Goal: Information Seeking & Learning: Learn about a topic

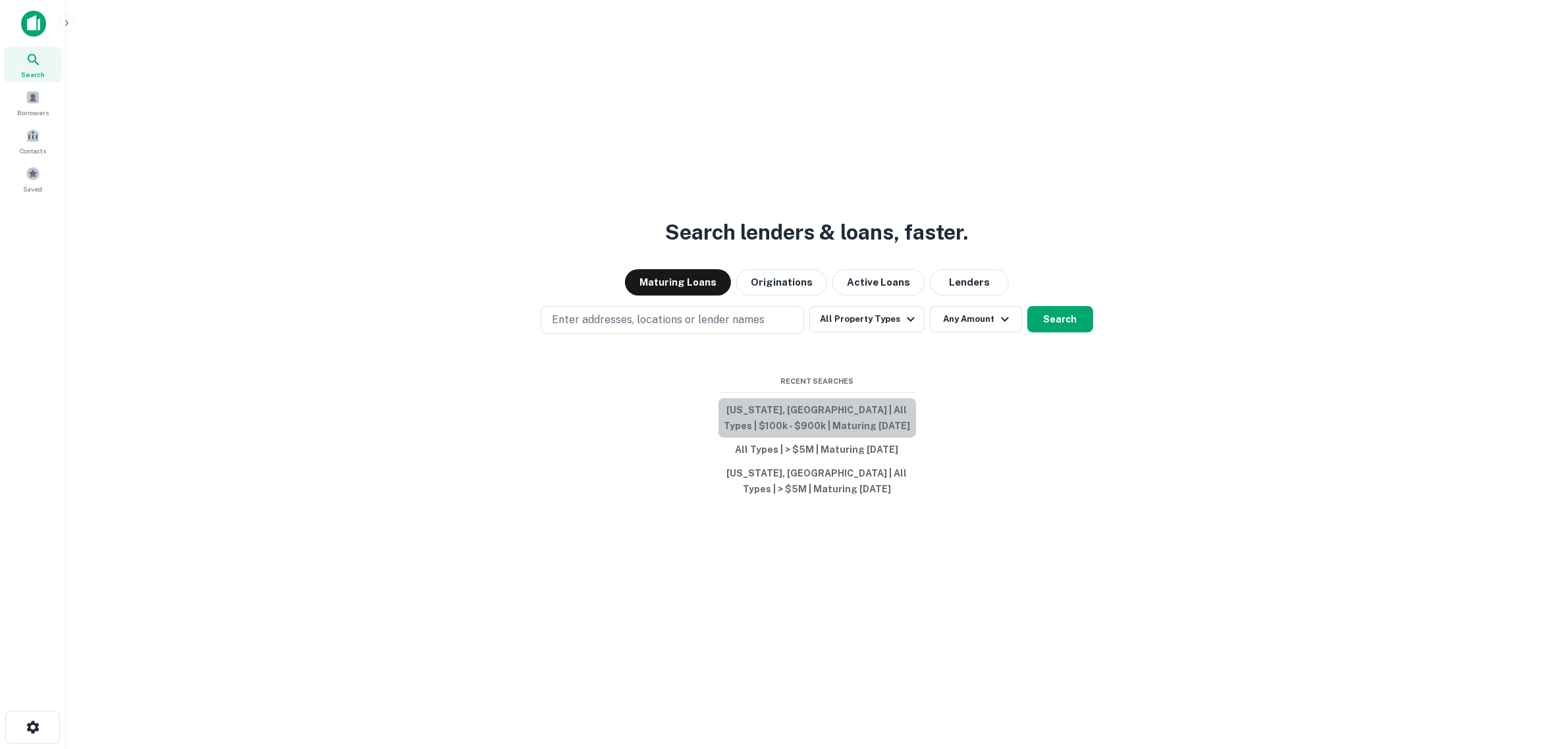
click at [820, 408] on button "Connecticut, USA | All Types | $100k - $900k | Maturing In 1 Year" at bounding box center [816, 418] width 197 height 40
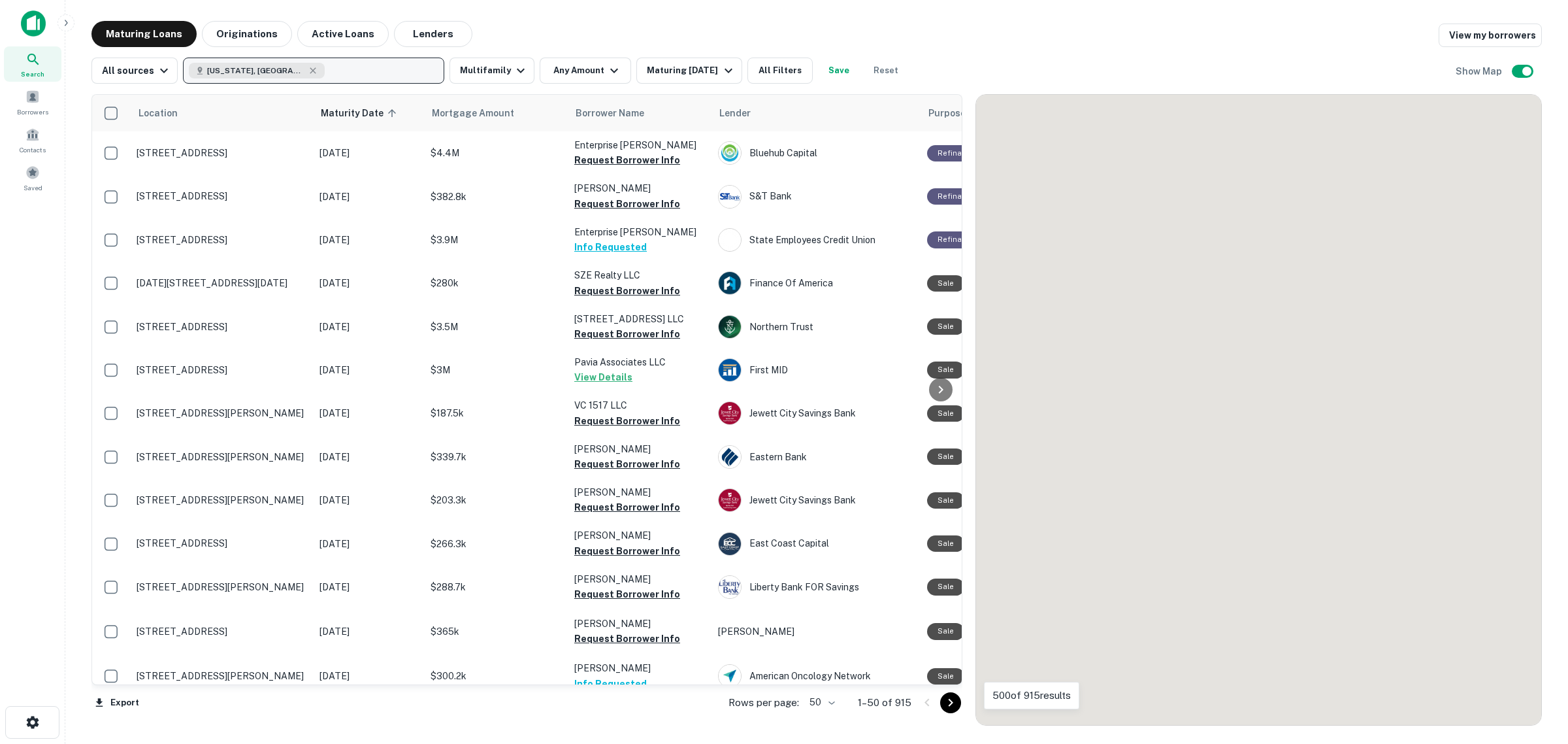
click at [226, 67] on span "Connecticut, USA" at bounding box center [256, 70] width 98 height 12
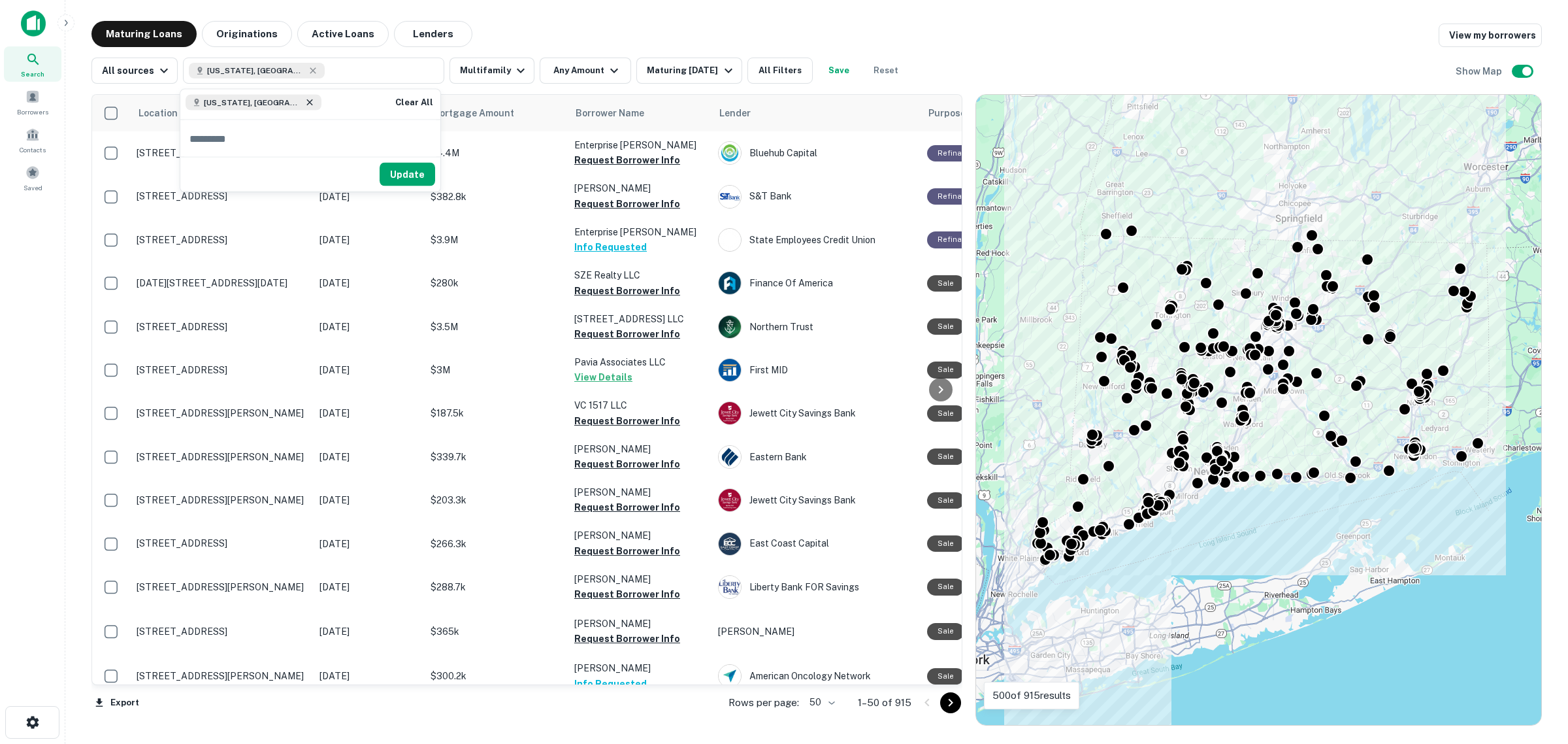
click at [304, 98] on icon at bounding box center [309, 102] width 10 height 10
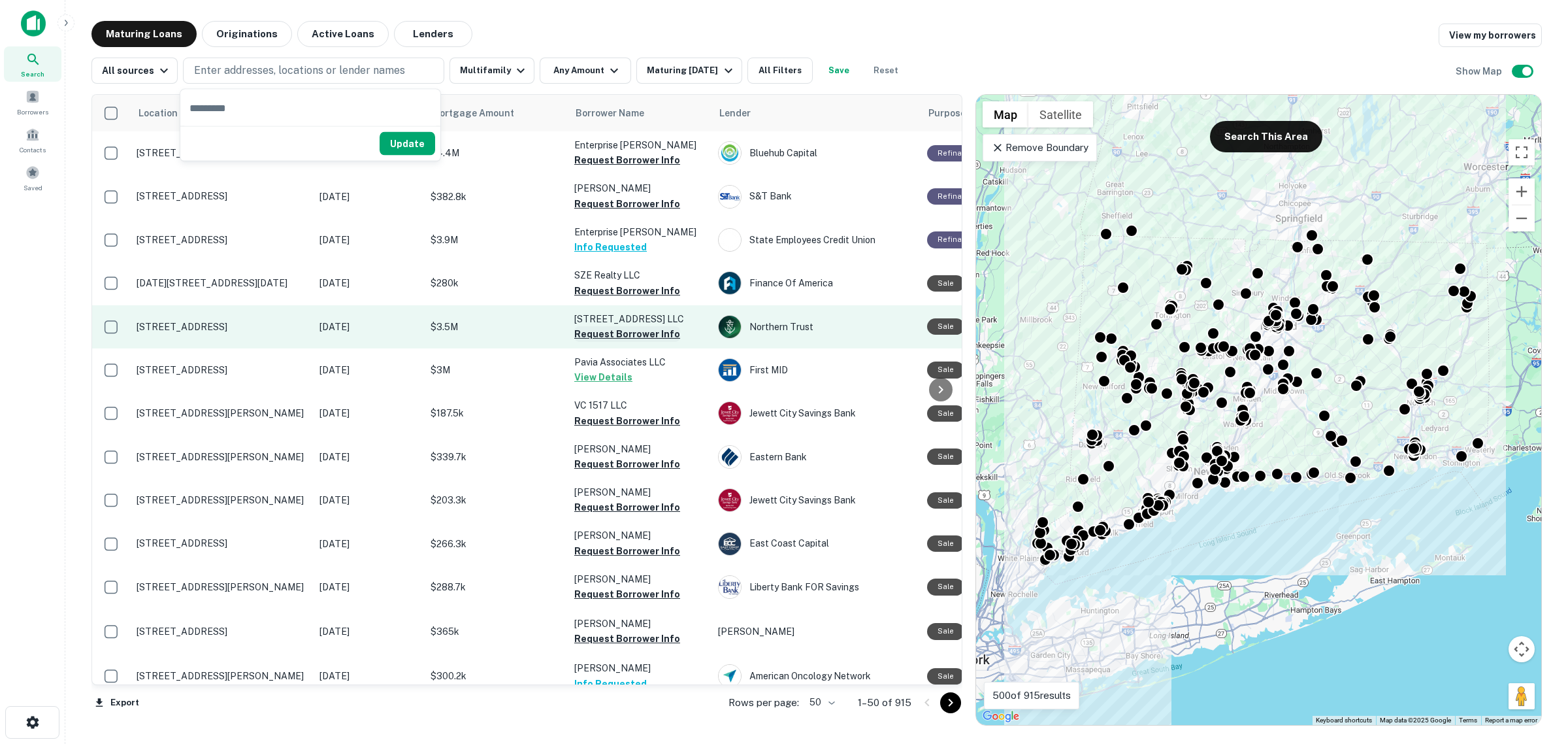
click at [628, 337] on button "Request Borrower Info" at bounding box center [627, 334] width 106 height 16
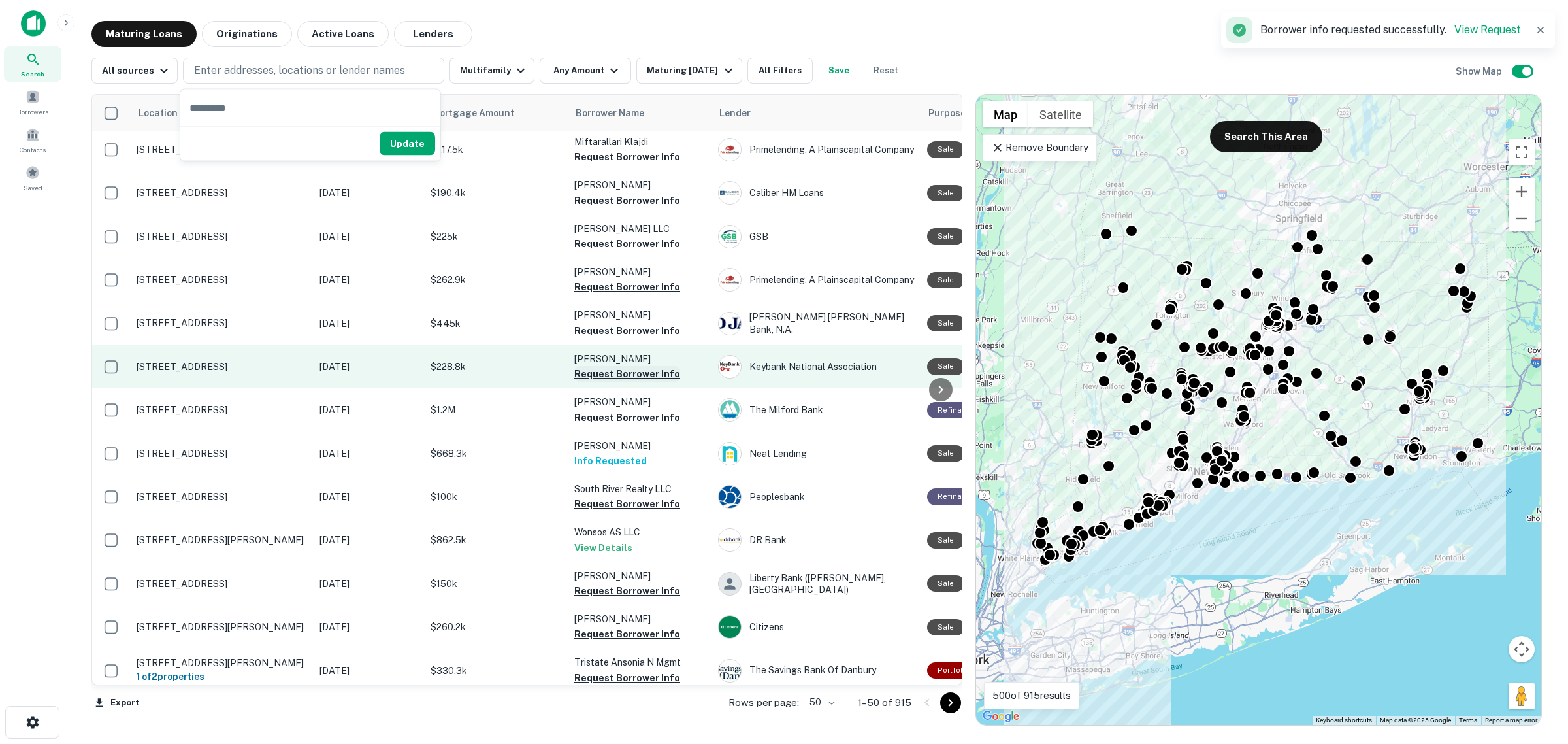
scroll to position [654, 0]
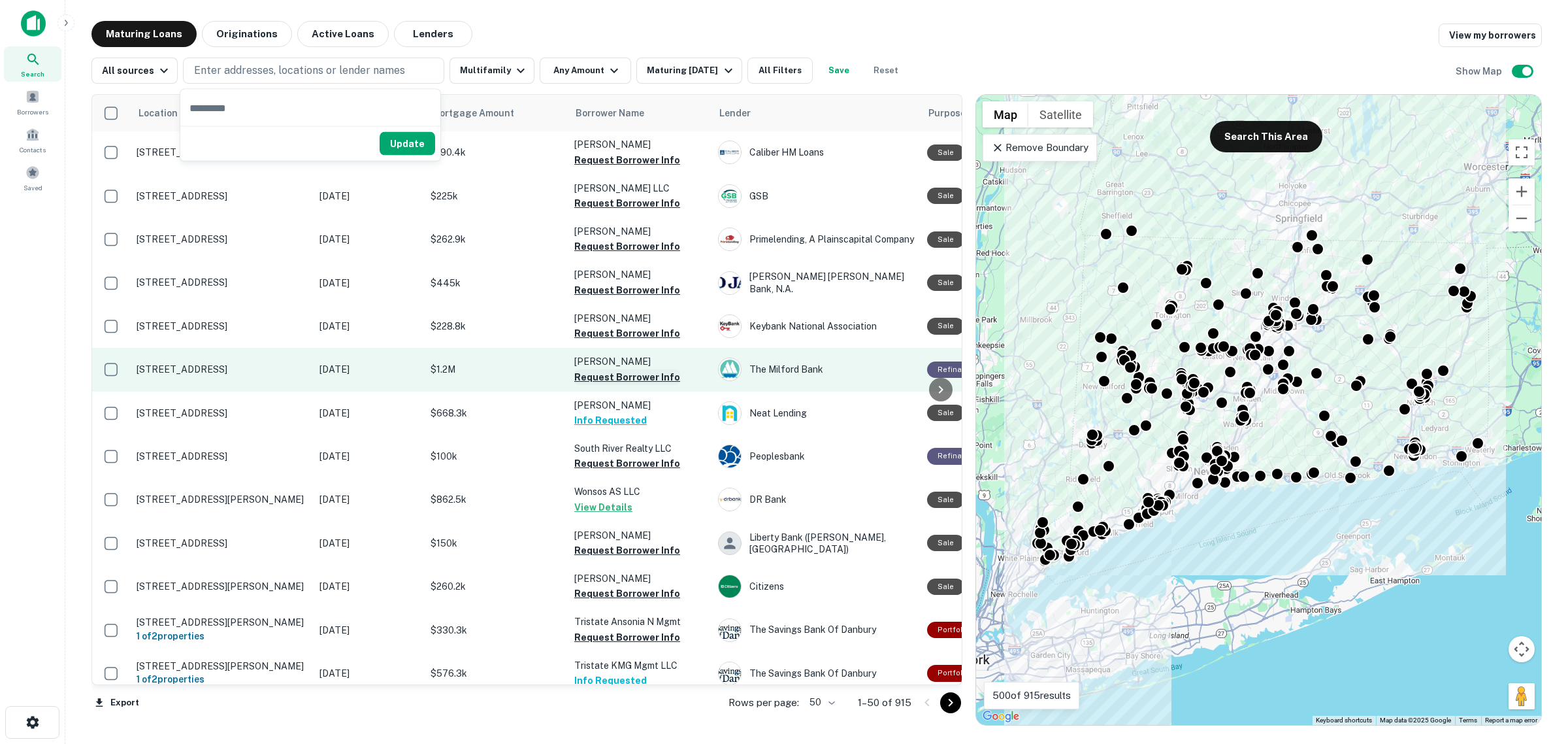
click at [642, 370] on button "Request Borrower Info" at bounding box center [627, 378] width 106 height 16
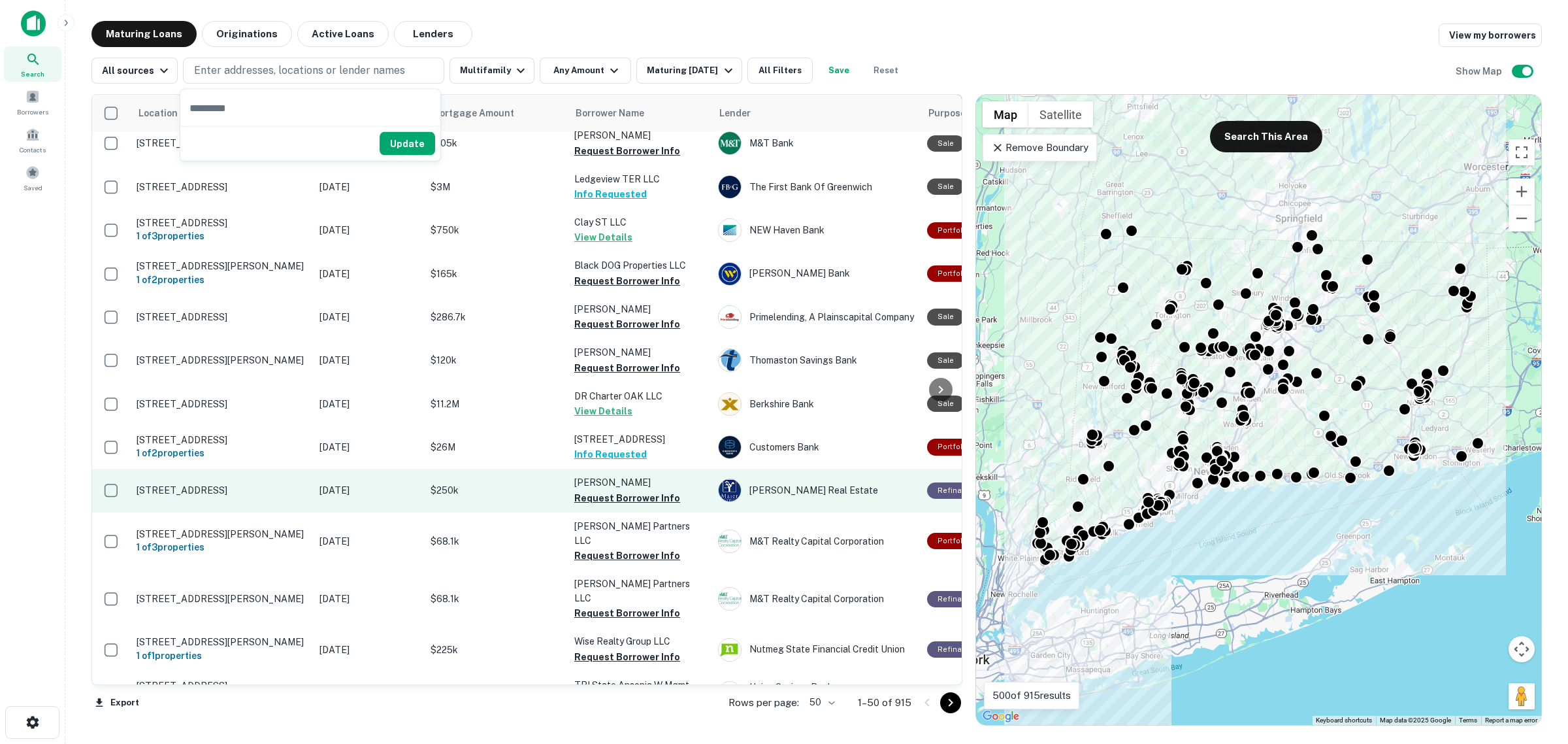
scroll to position [1390, 0]
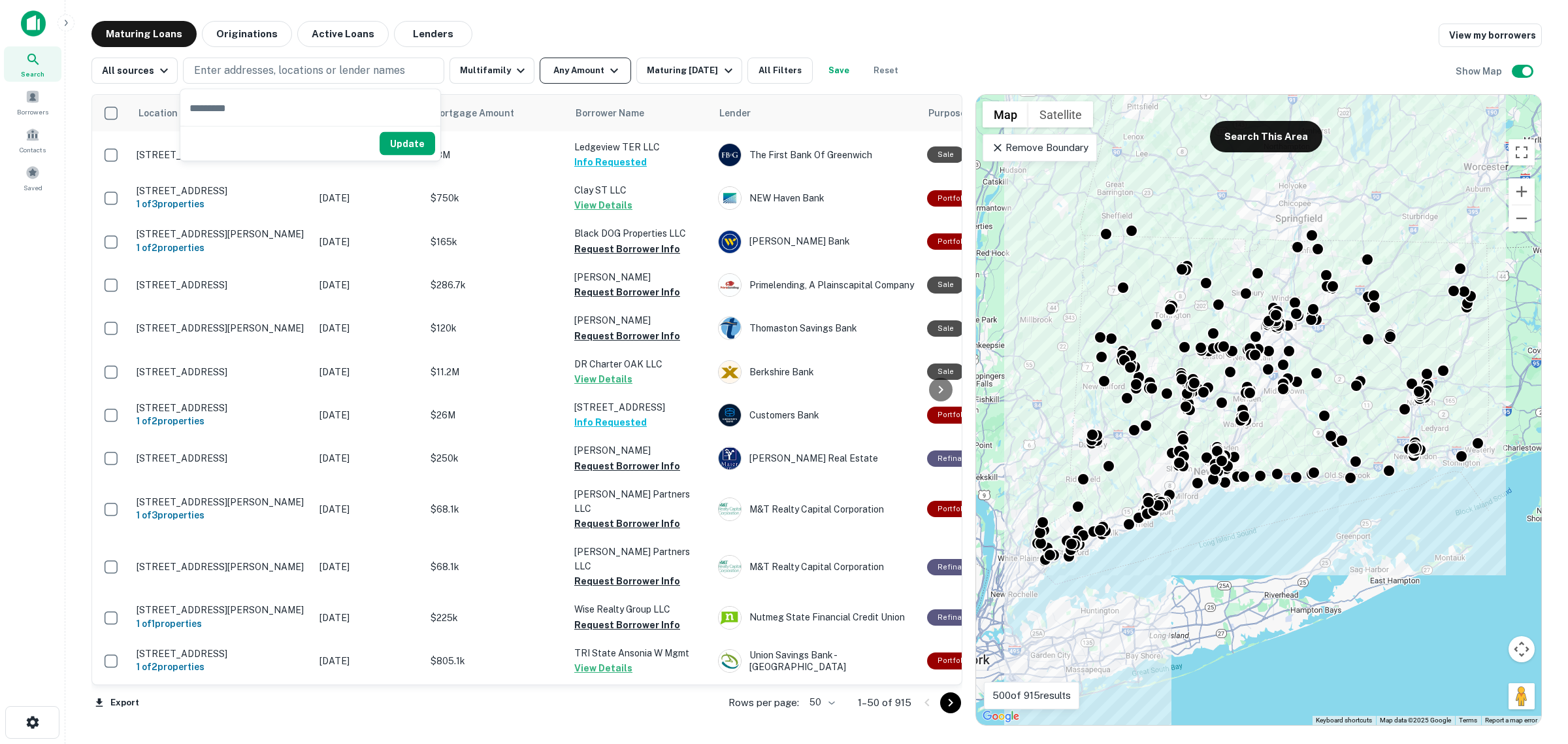
click at [583, 73] on button "Any Amount" at bounding box center [586, 70] width 91 height 26
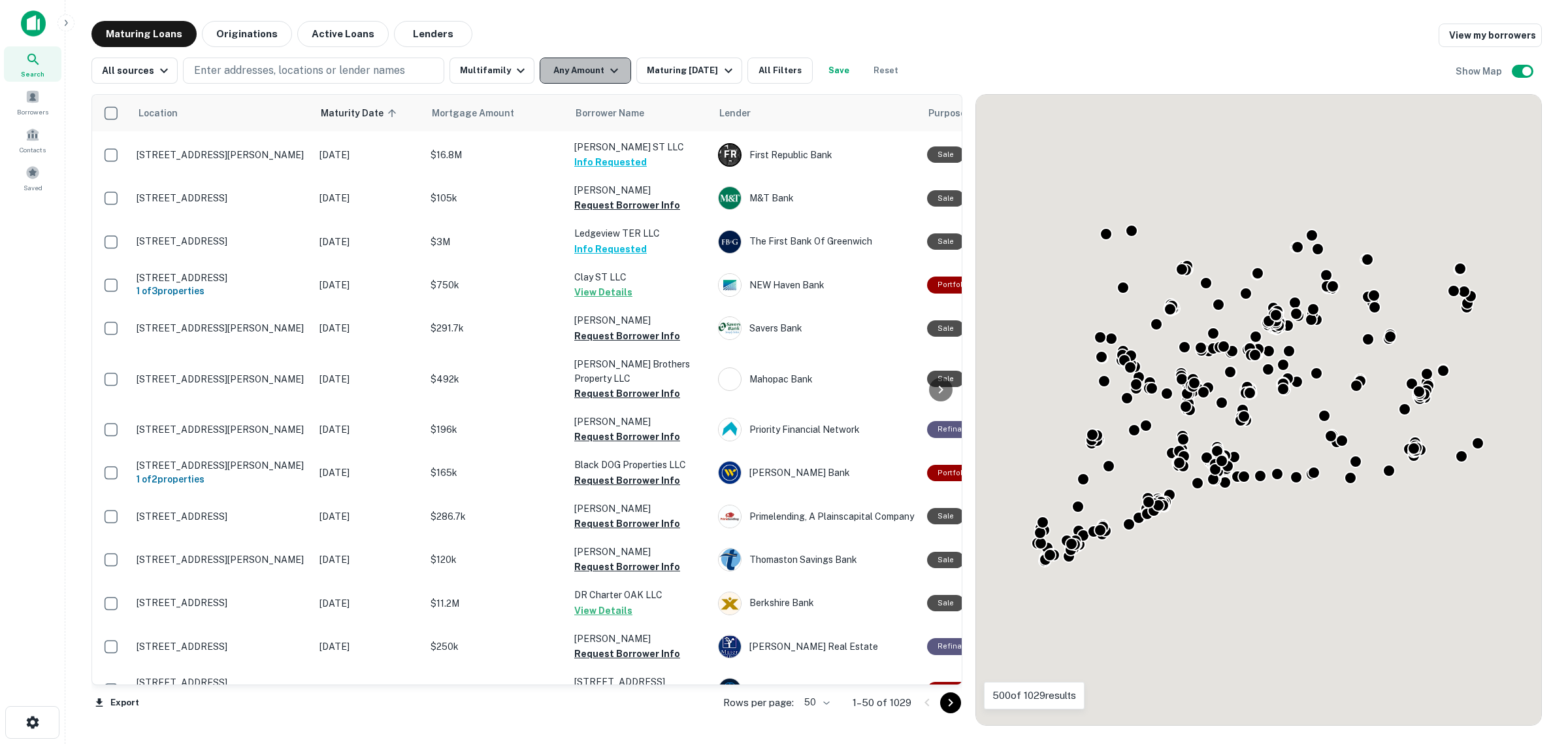
click at [583, 73] on button "Any Amount" at bounding box center [586, 70] width 91 height 26
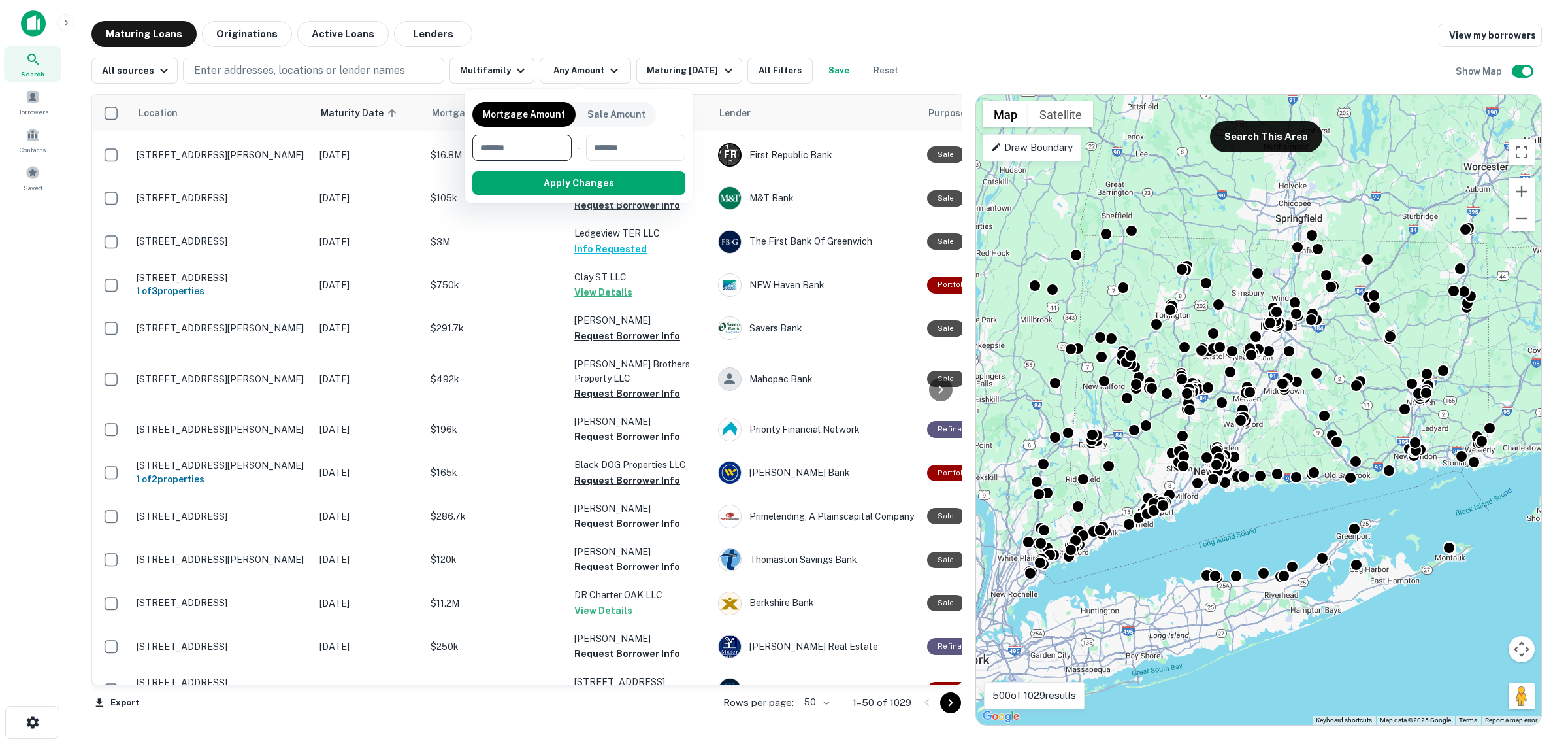
click at [34, 98] on div at bounding box center [784, 372] width 1568 height 744
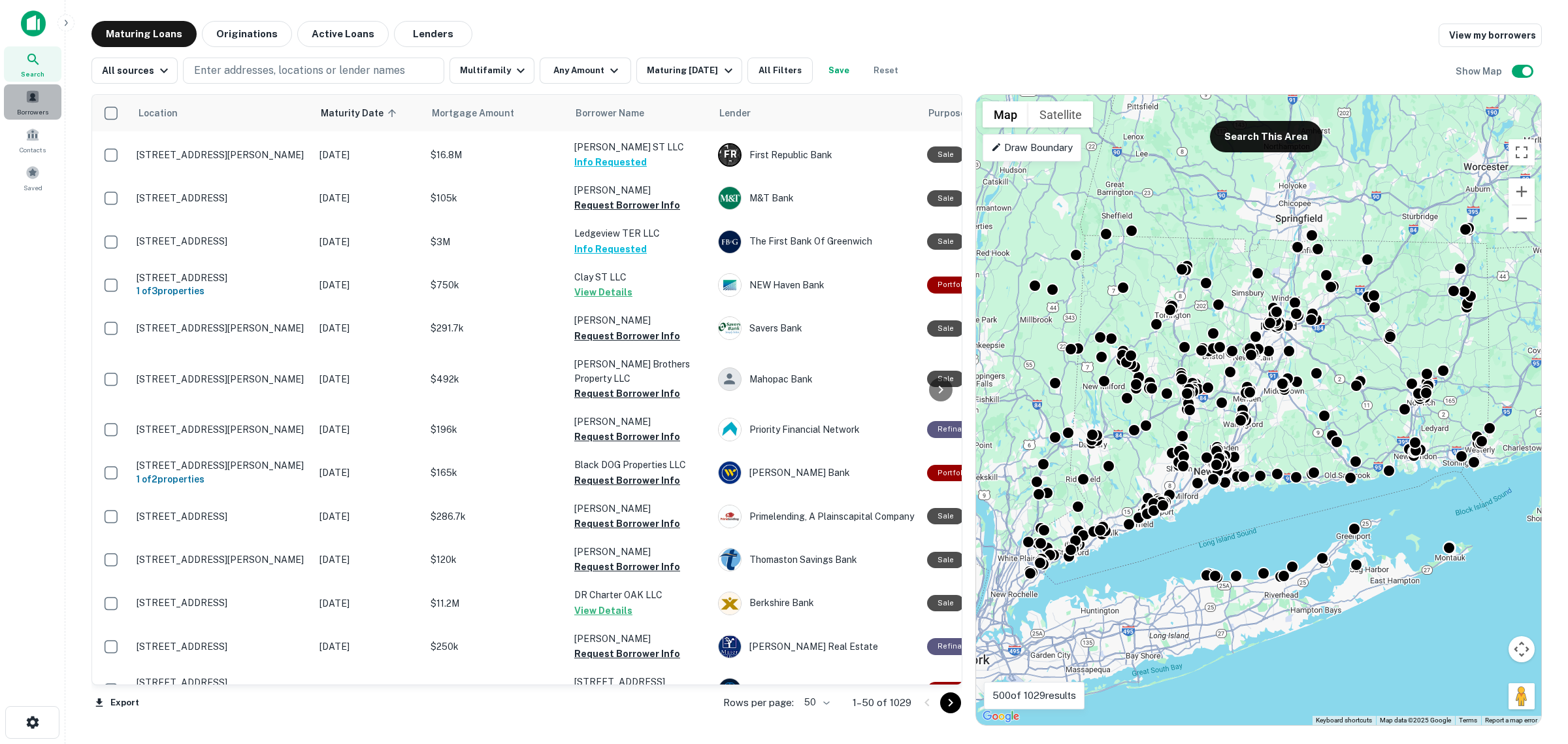
click at [34, 98] on span at bounding box center [32, 97] width 14 height 14
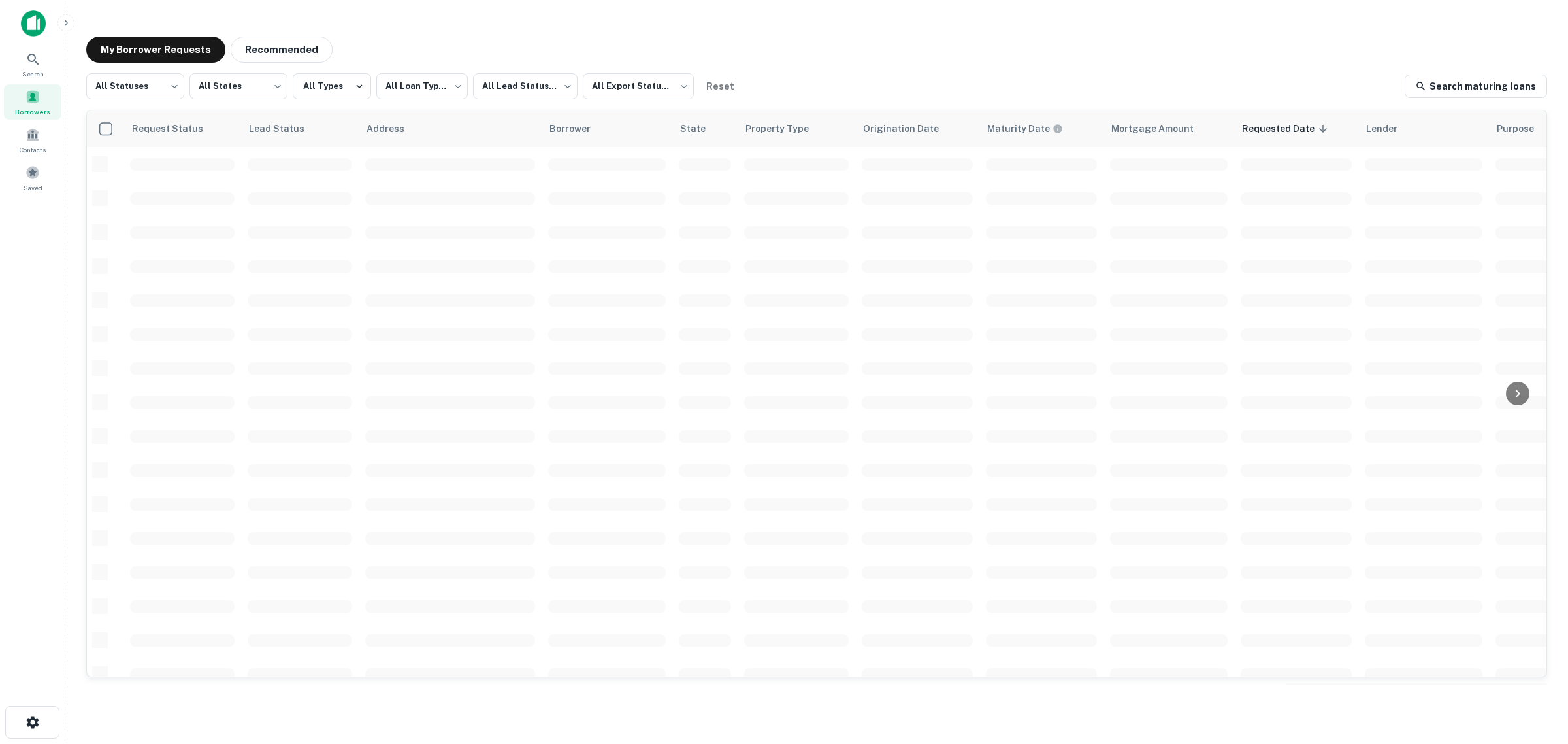
scroll to position [332, 0]
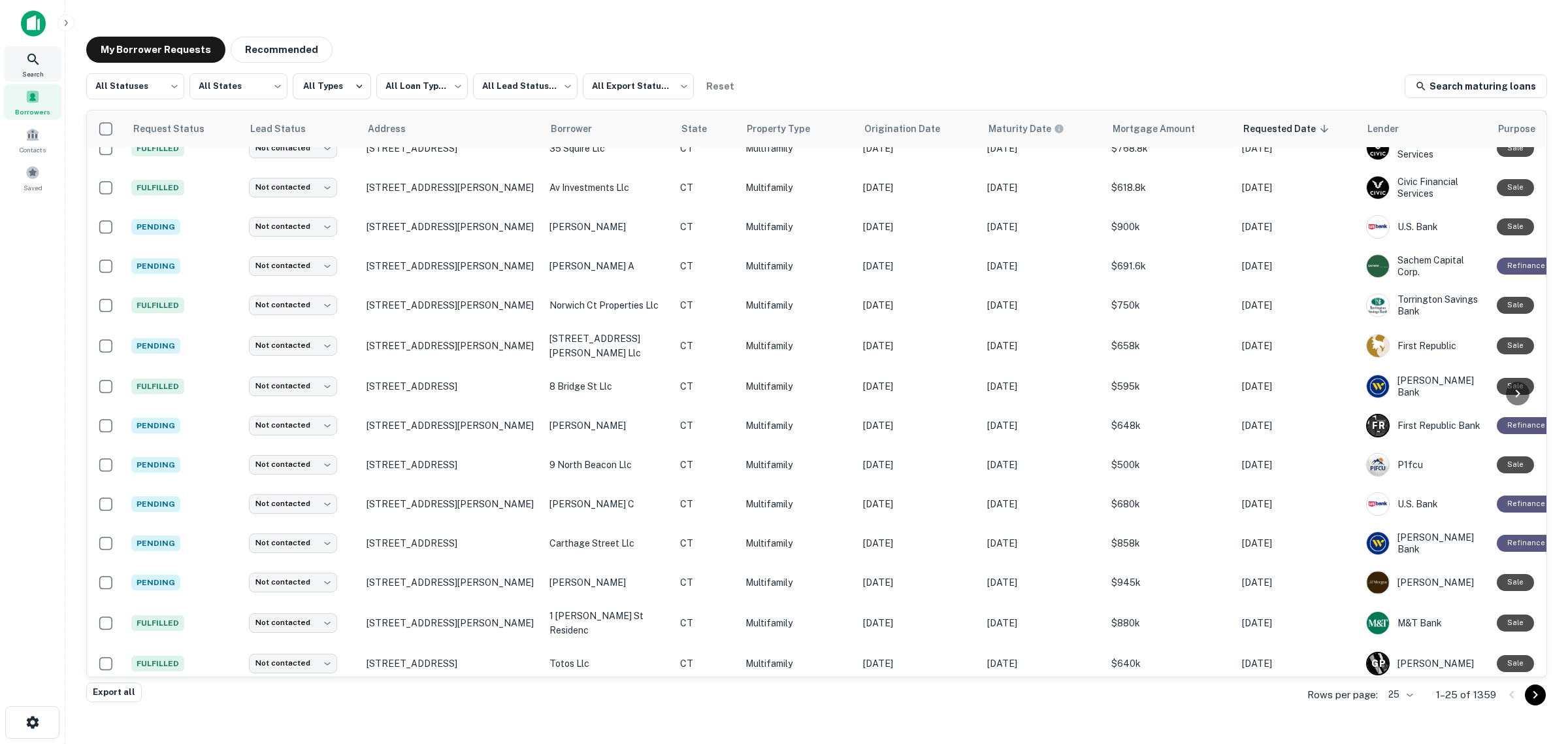
click at [33, 60] on icon at bounding box center [33, 59] width 11 height 11
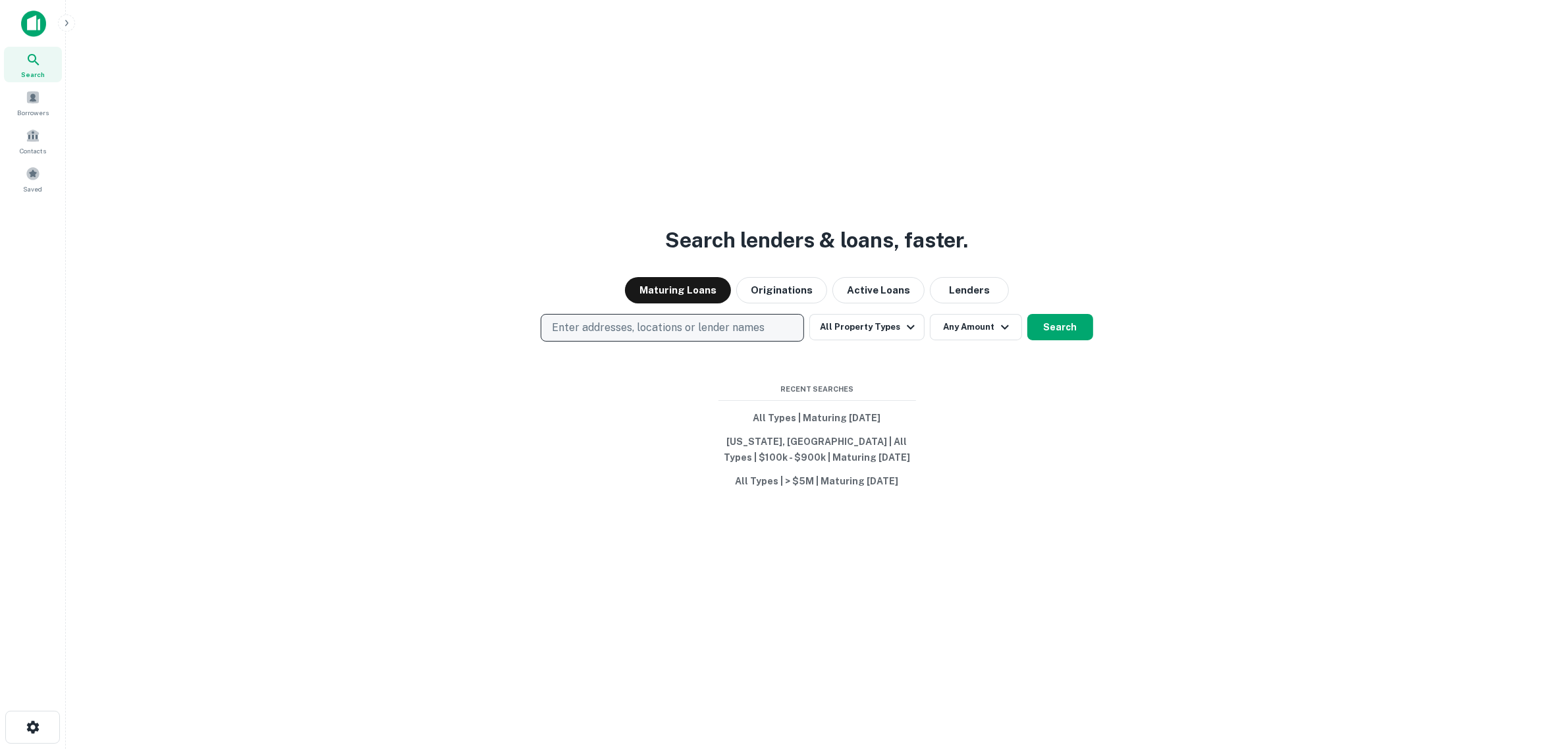
click at [725, 323] on p "Enter addresses, locations or lender names" at bounding box center [658, 328] width 213 height 16
click at [765, 287] on button "Originations" at bounding box center [781, 290] width 91 height 26
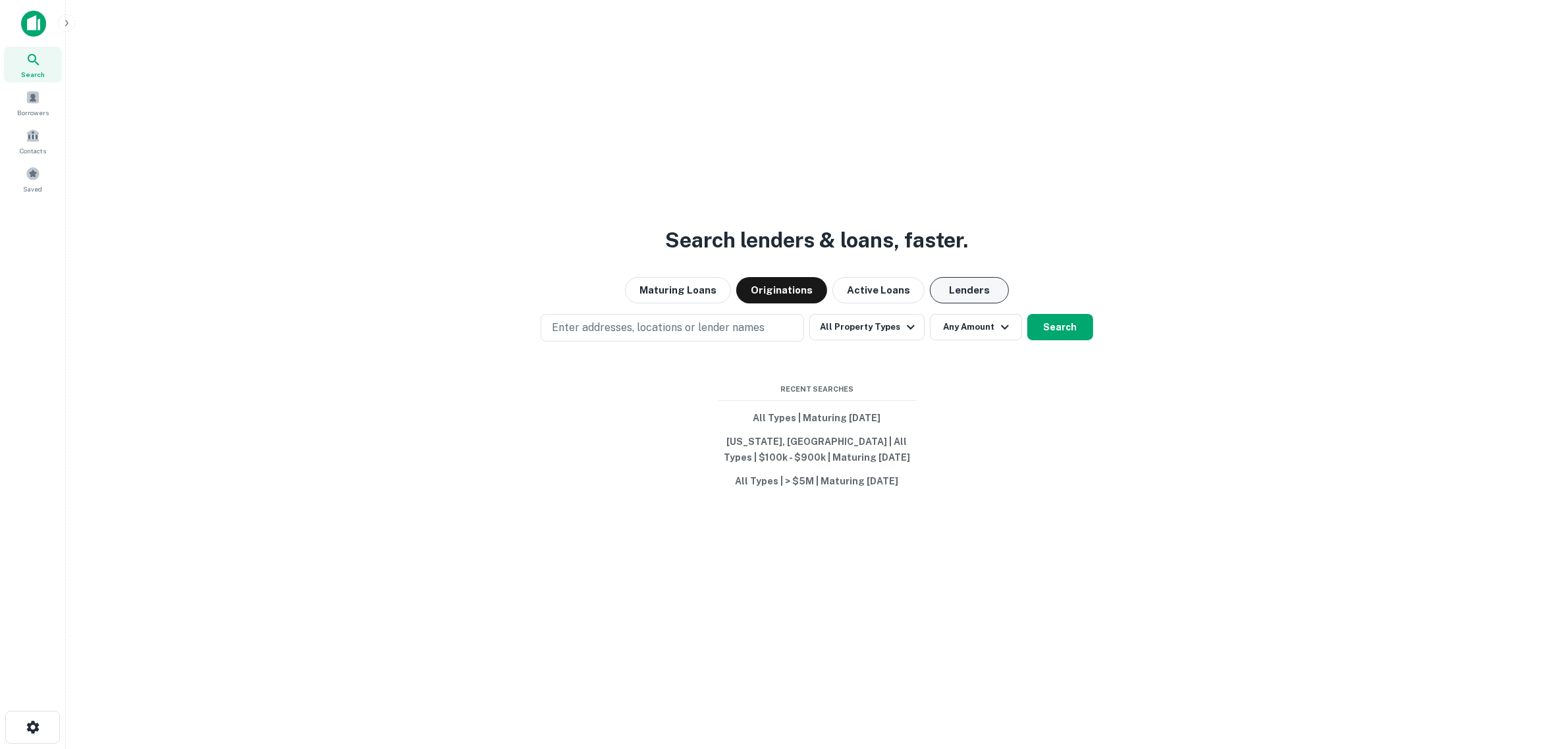
click at [959, 283] on button "Lenders" at bounding box center [969, 290] width 79 height 26
click at [834, 326] on button "All Property Types" at bounding box center [866, 327] width 115 height 26
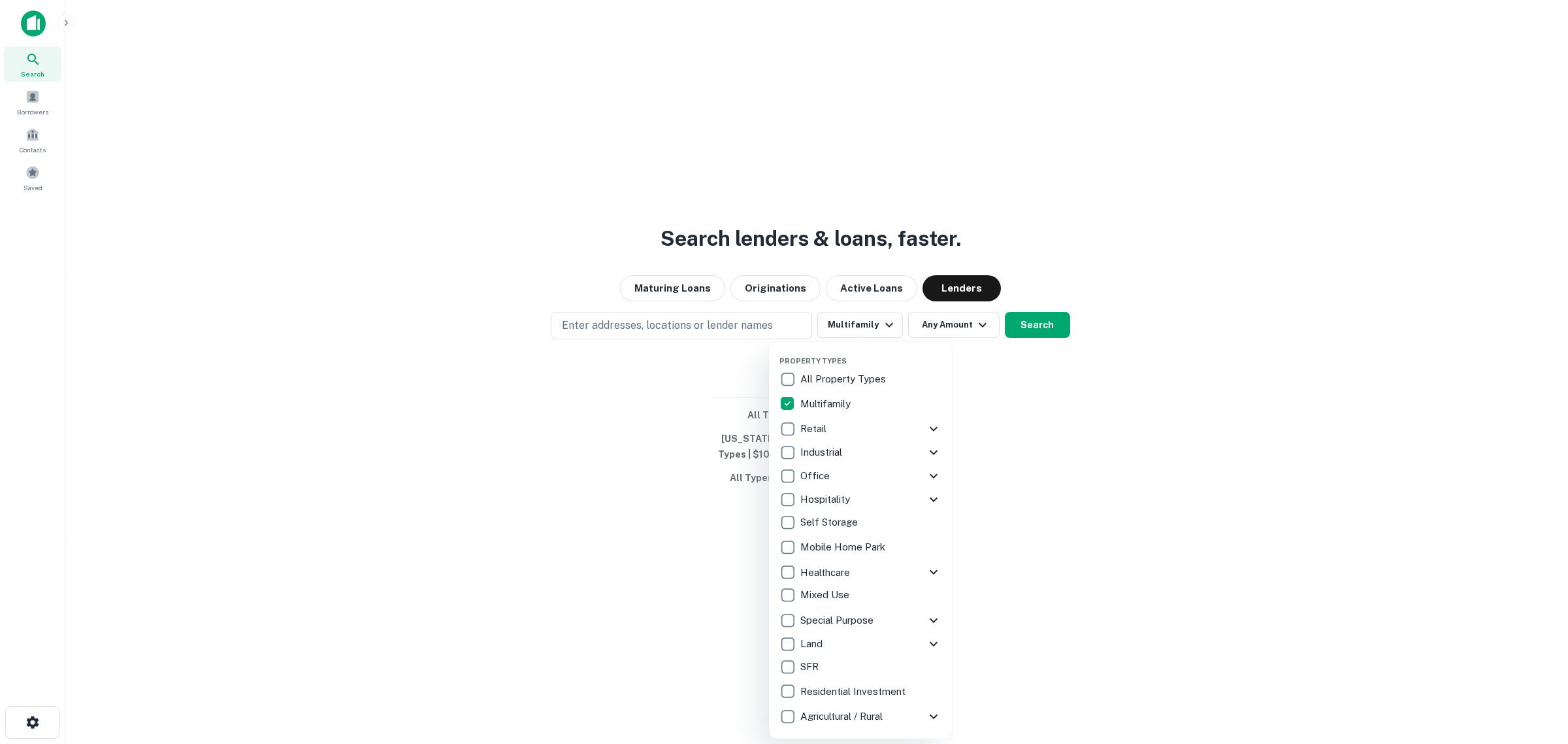
click at [1034, 392] on div at bounding box center [784, 372] width 1568 height 744
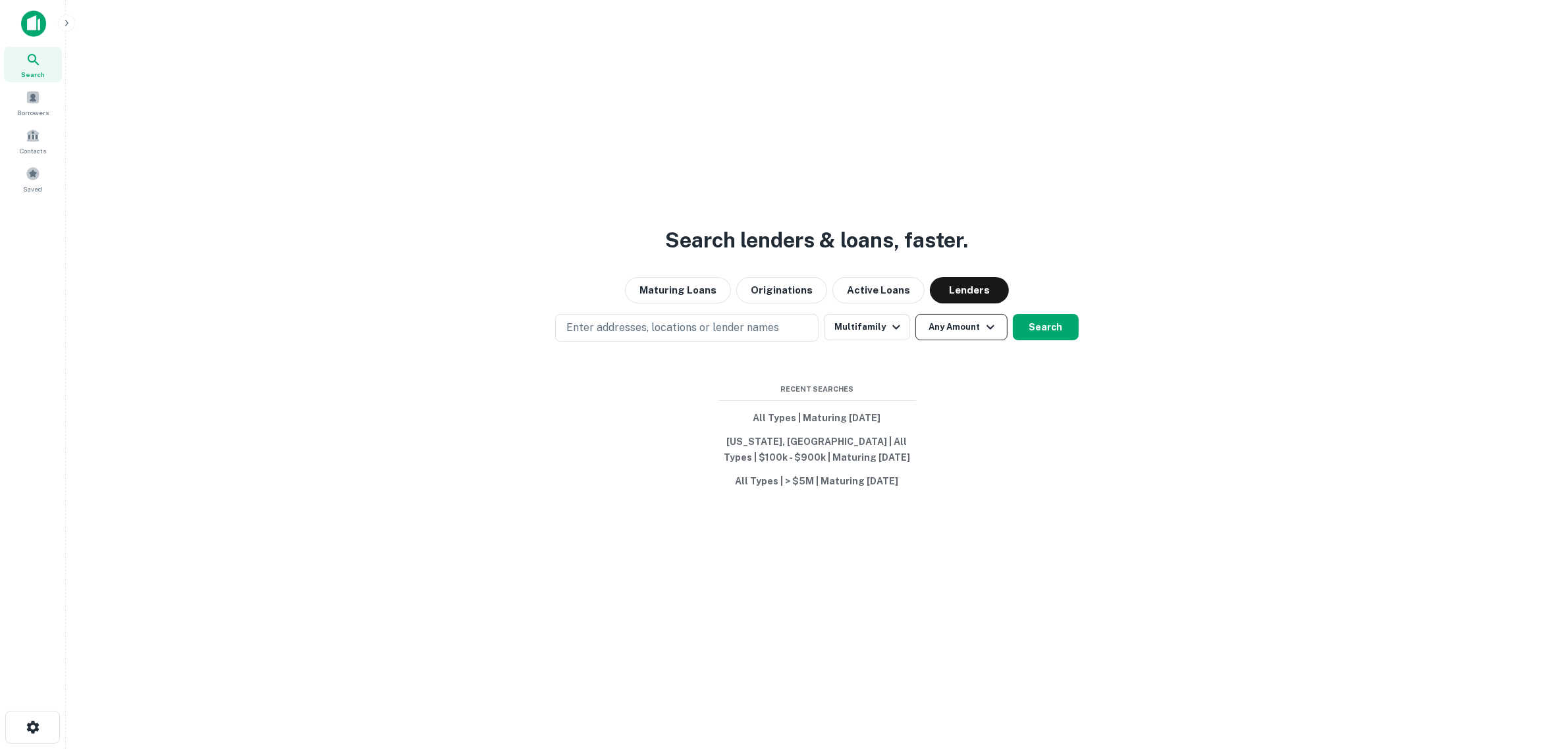
click at [958, 330] on button "Any Amount" at bounding box center [961, 327] width 92 height 26
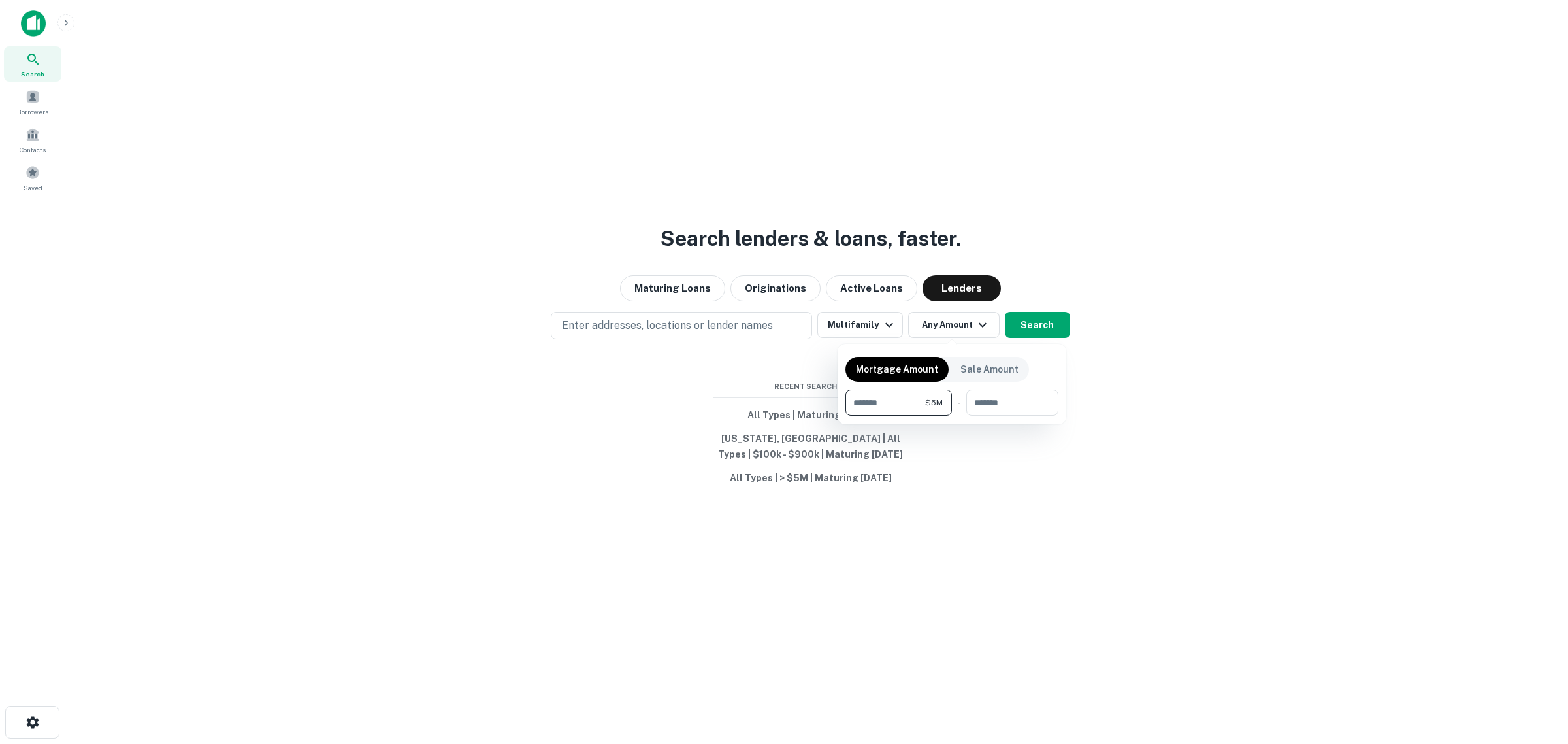
type input "*******"
click at [1200, 396] on div at bounding box center [784, 372] width 1568 height 744
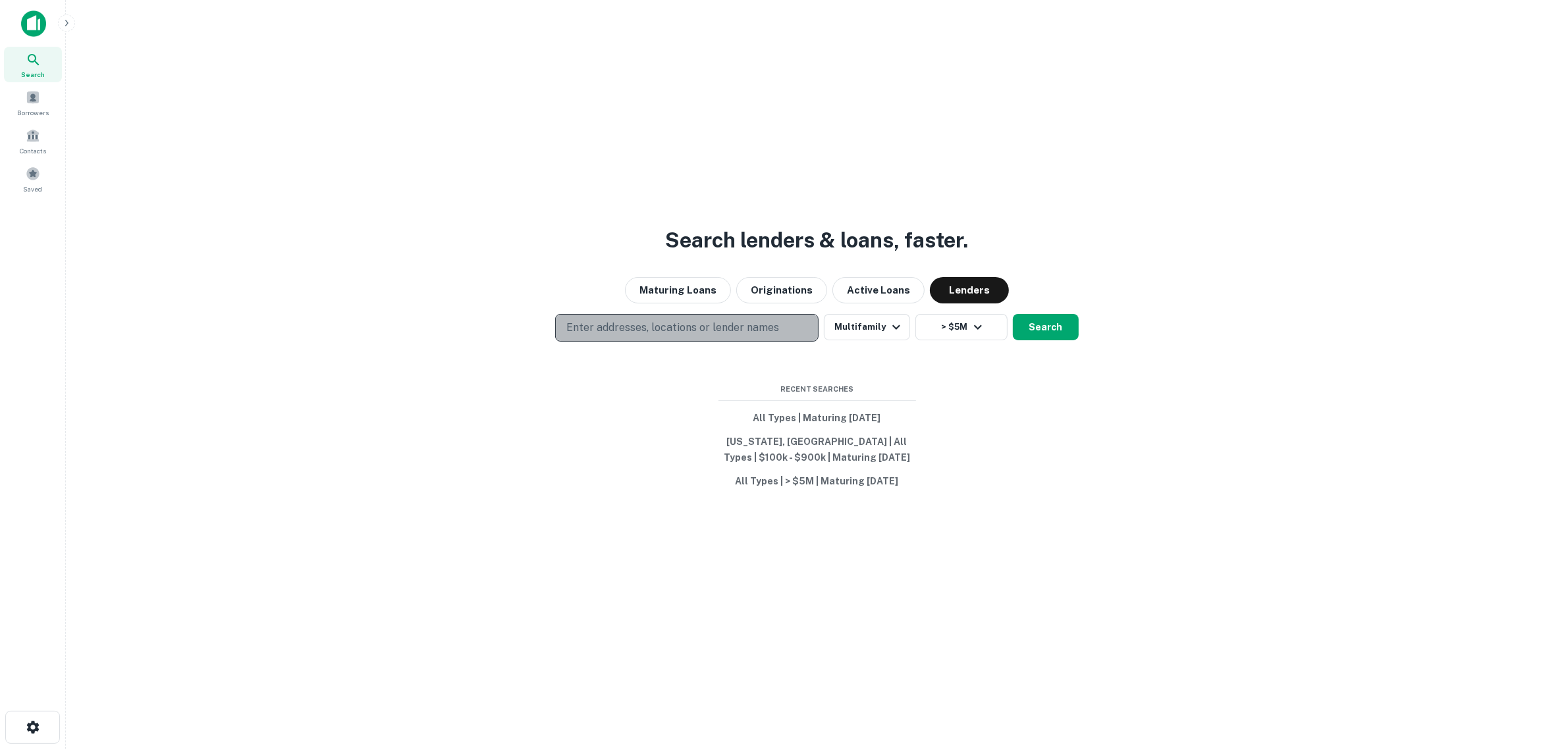
click at [755, 318] on button "Enter addresses, locations or lender names" at bounding box center [687, 328] width 264 height 28
type input "*"
click at [1036, 322] on button "Search" at bounding box center [1045, 327] width 66 height 26
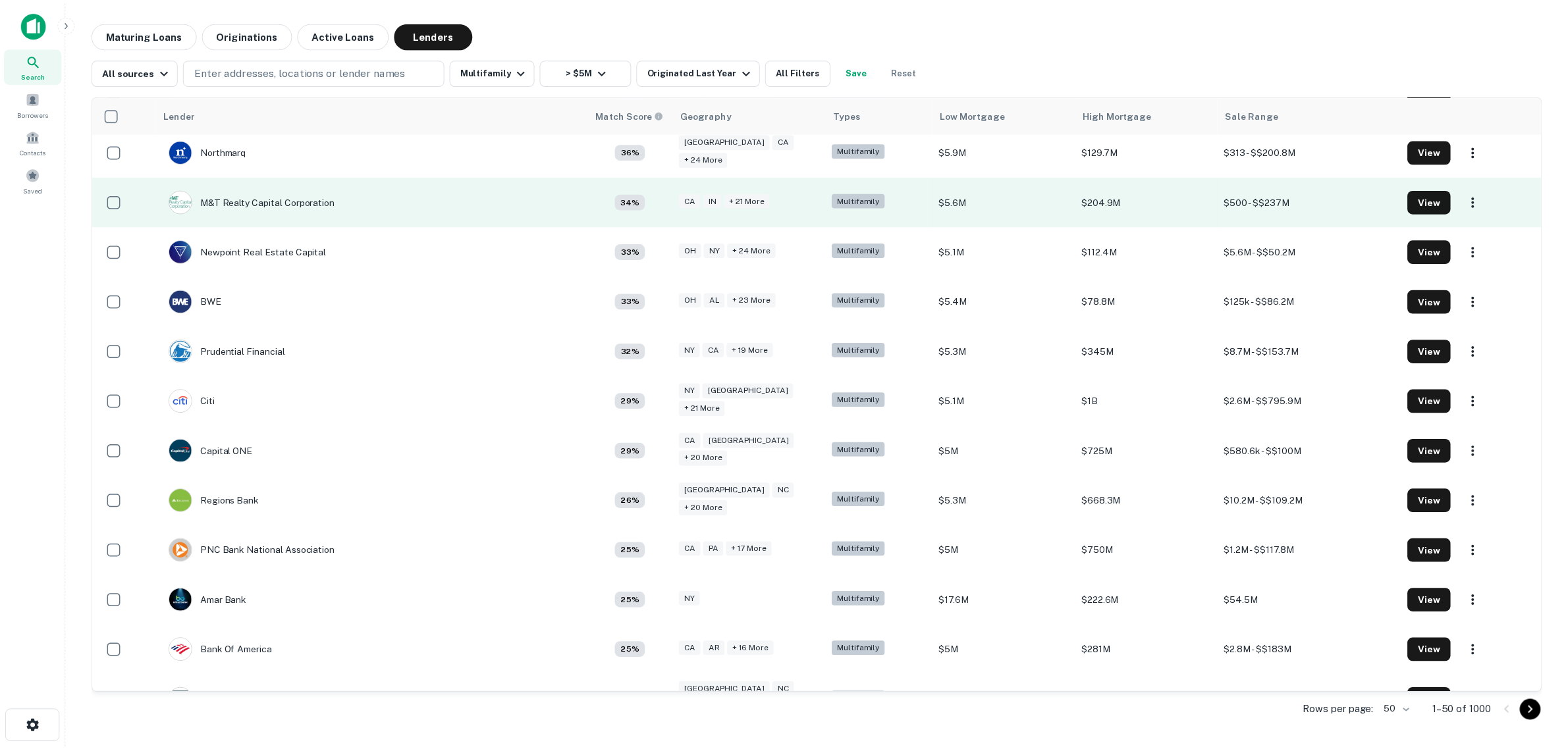
scroll to position [658, 0]
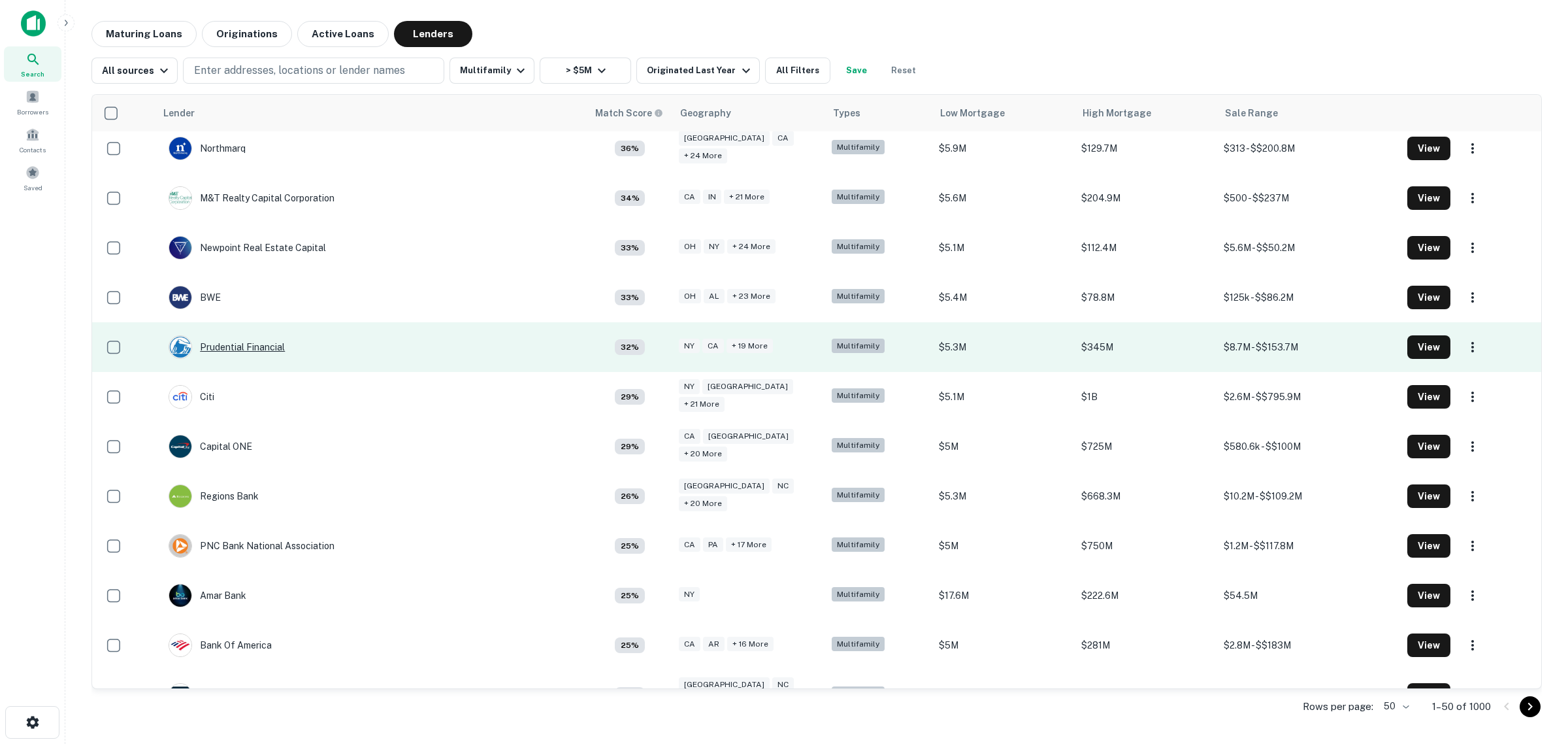
click at [275, 343] on div "Prudential Financial" at bounding box center [226, 348] width 116 height 24
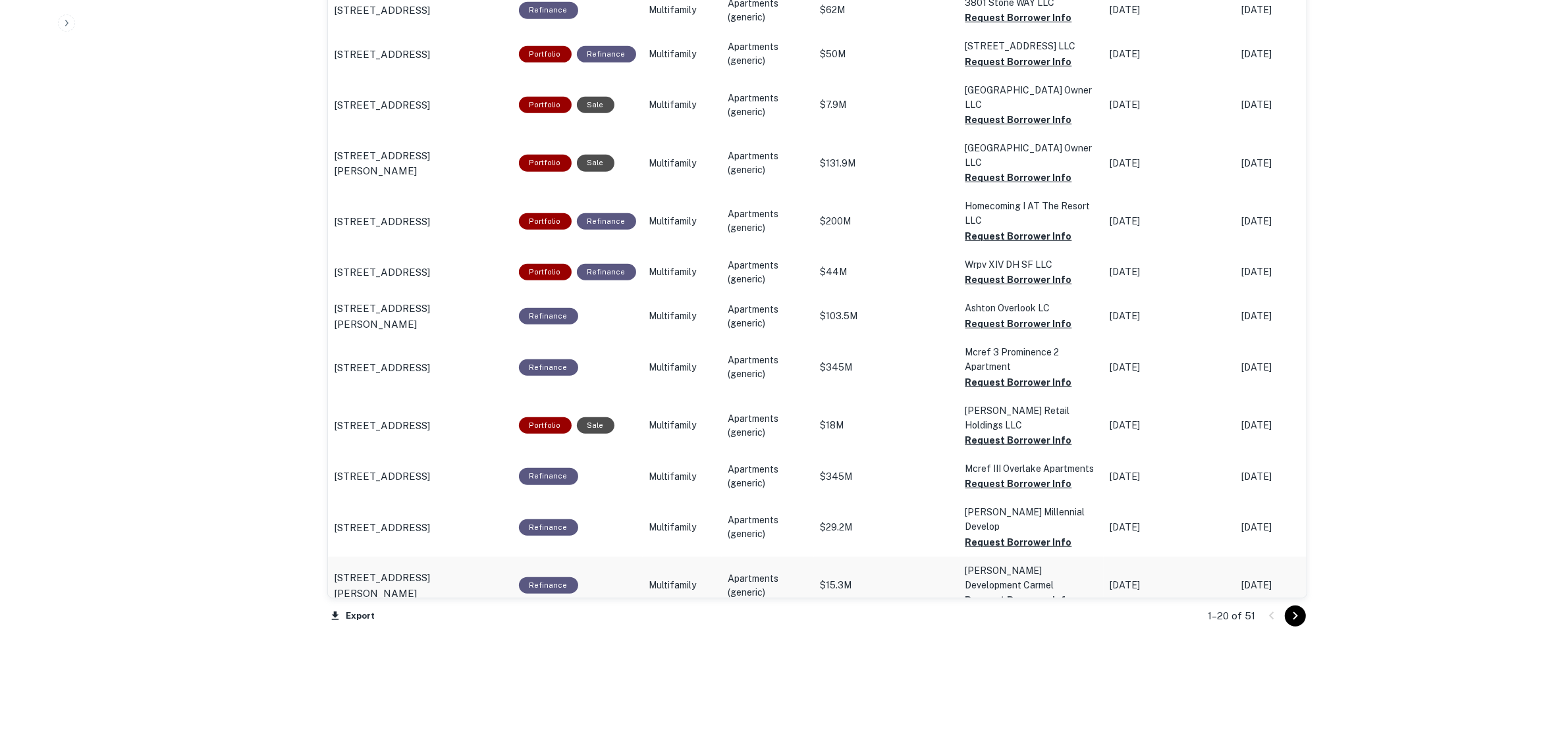
scroll to position [1262, 0]
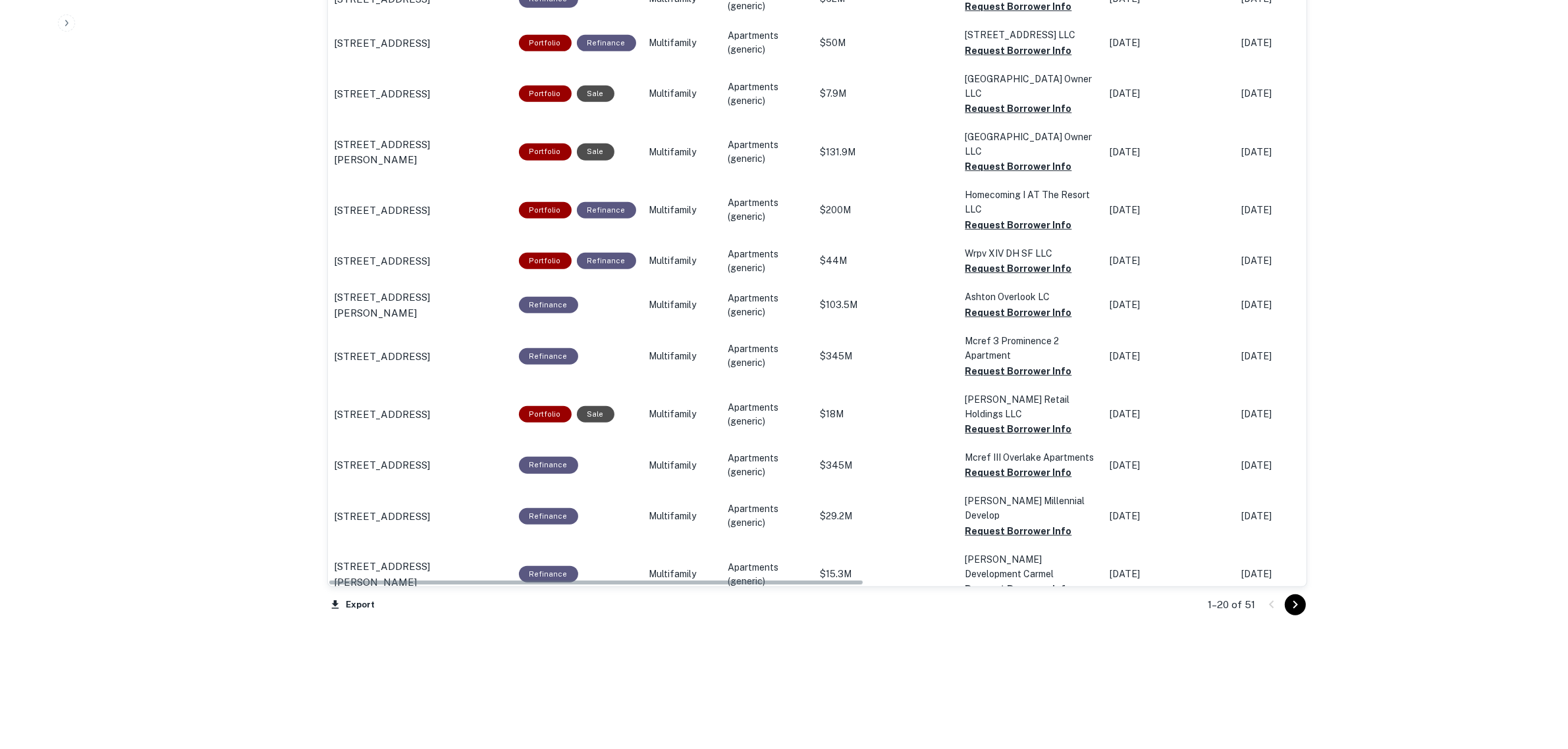
click at [1306, 599] on div "1–20 of 51" at bounding box center [1250, 605] width 115 height 36
click at [1295, 603] on icon "Go to next page" at bounding box center [1295, 605] width 5 height 8
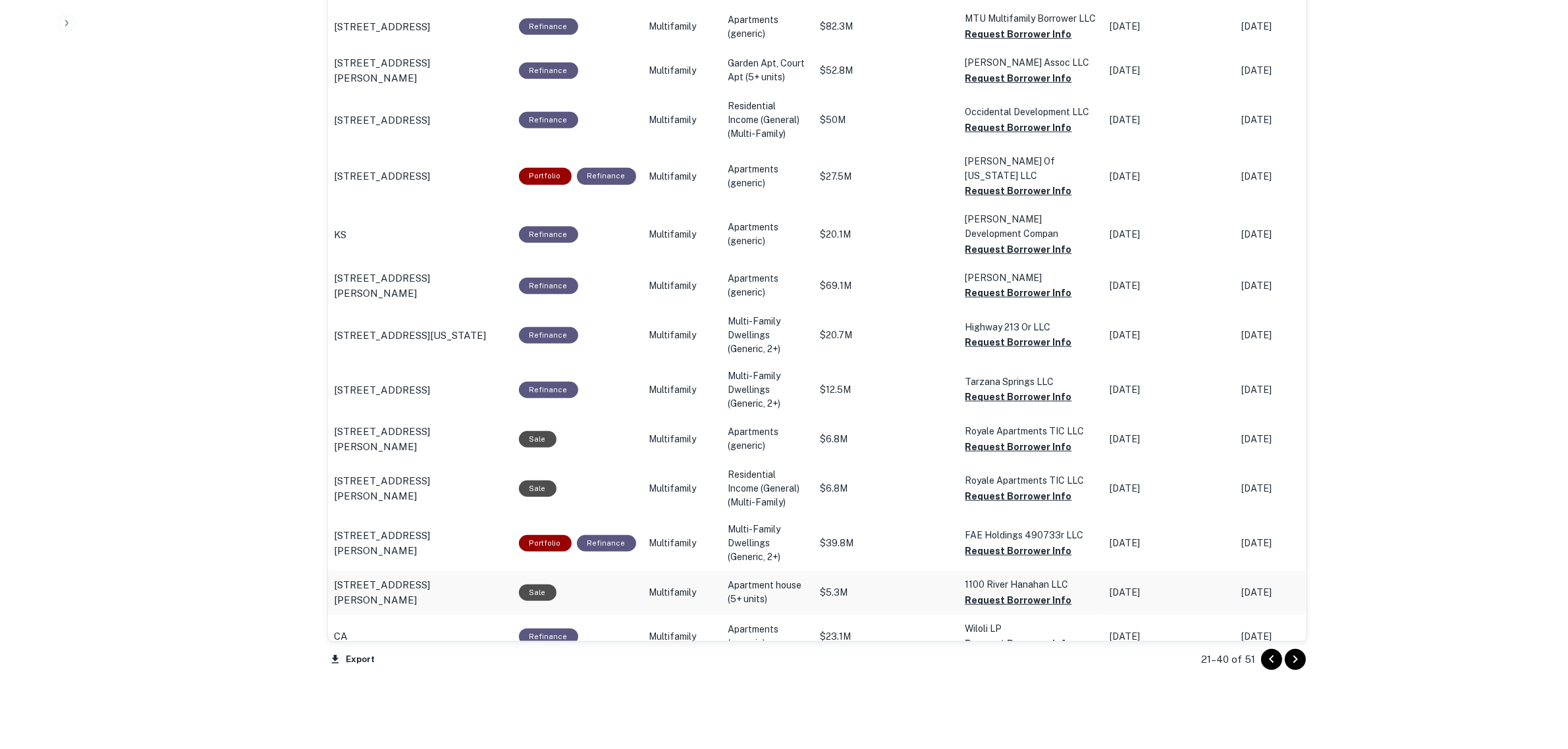
scroll to position [1298, 0]
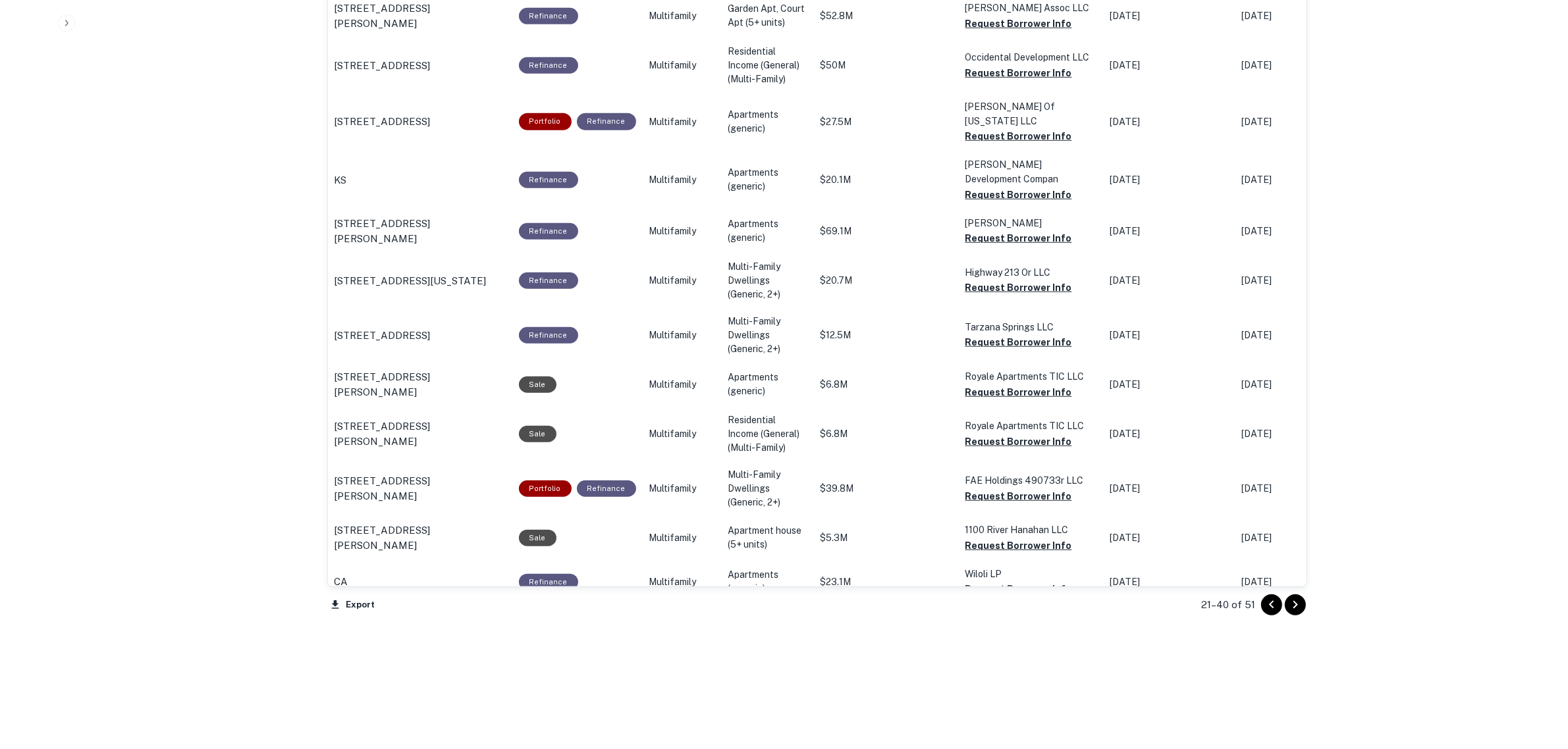
click at [1295, 603] on icon "Go to next page" at bounding box center [1295, 605] width 5 height 8
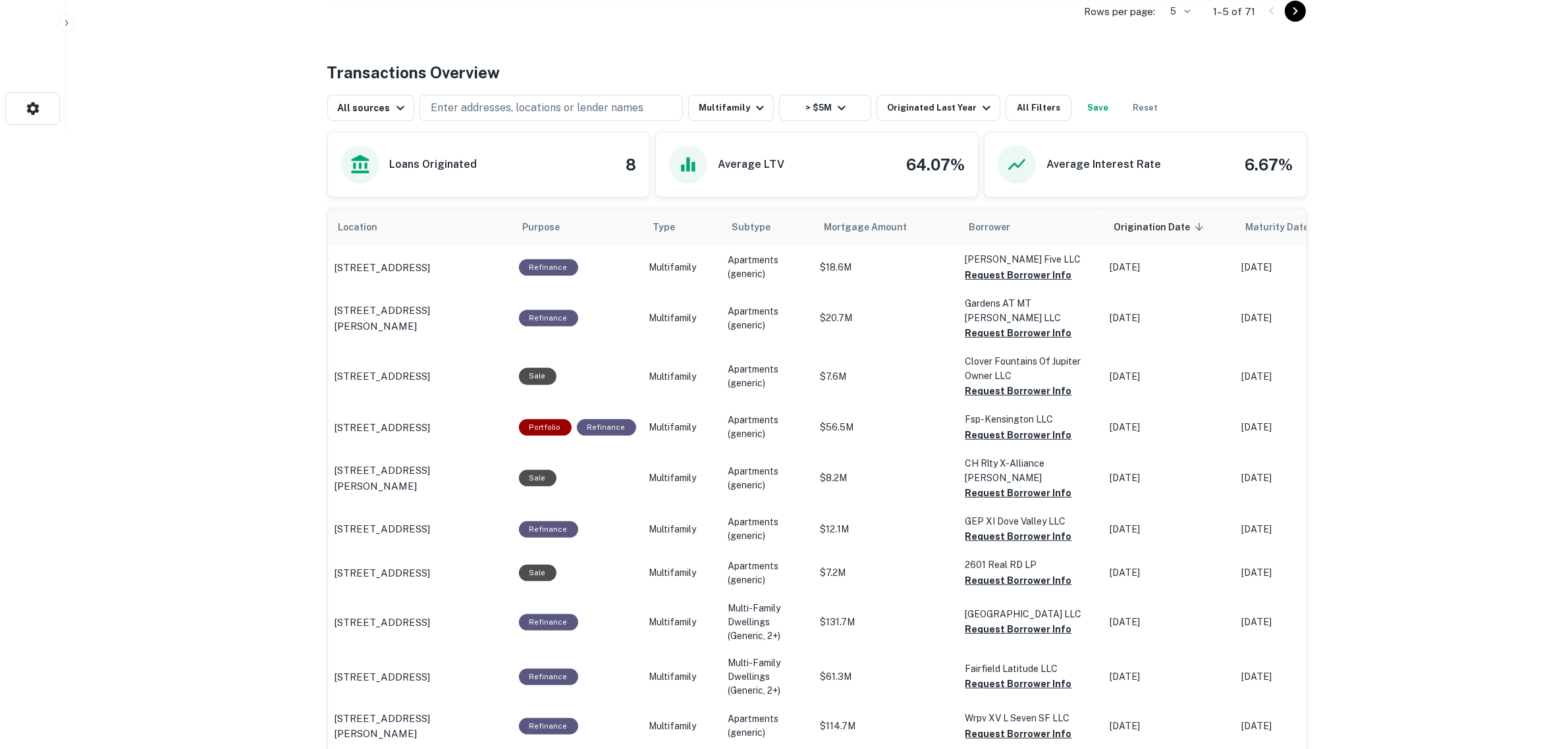
scroll to position [797, 0]
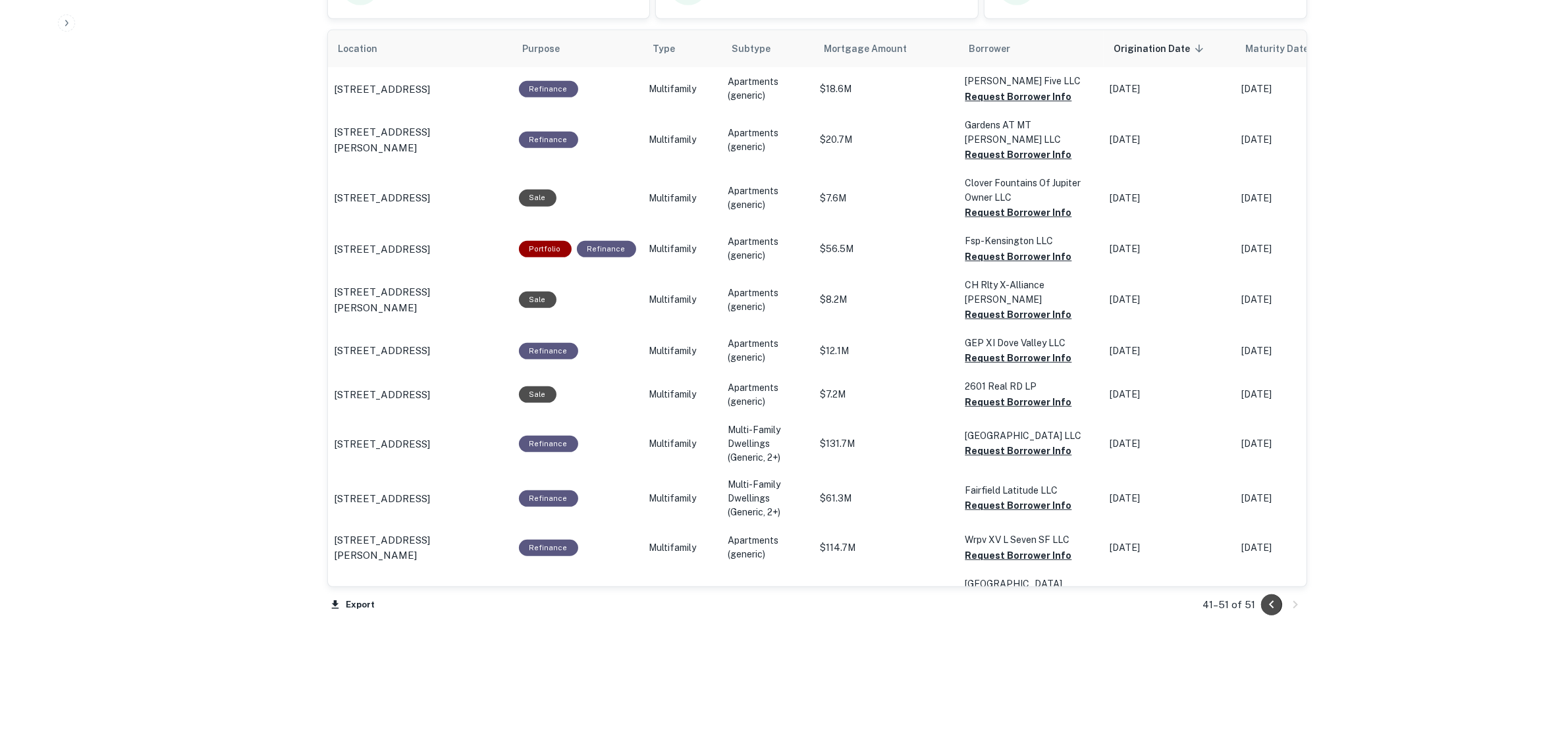
click at [1268, 607] on icon "Go to previous page" at bounding box center [1271, 605] width 16 height 16
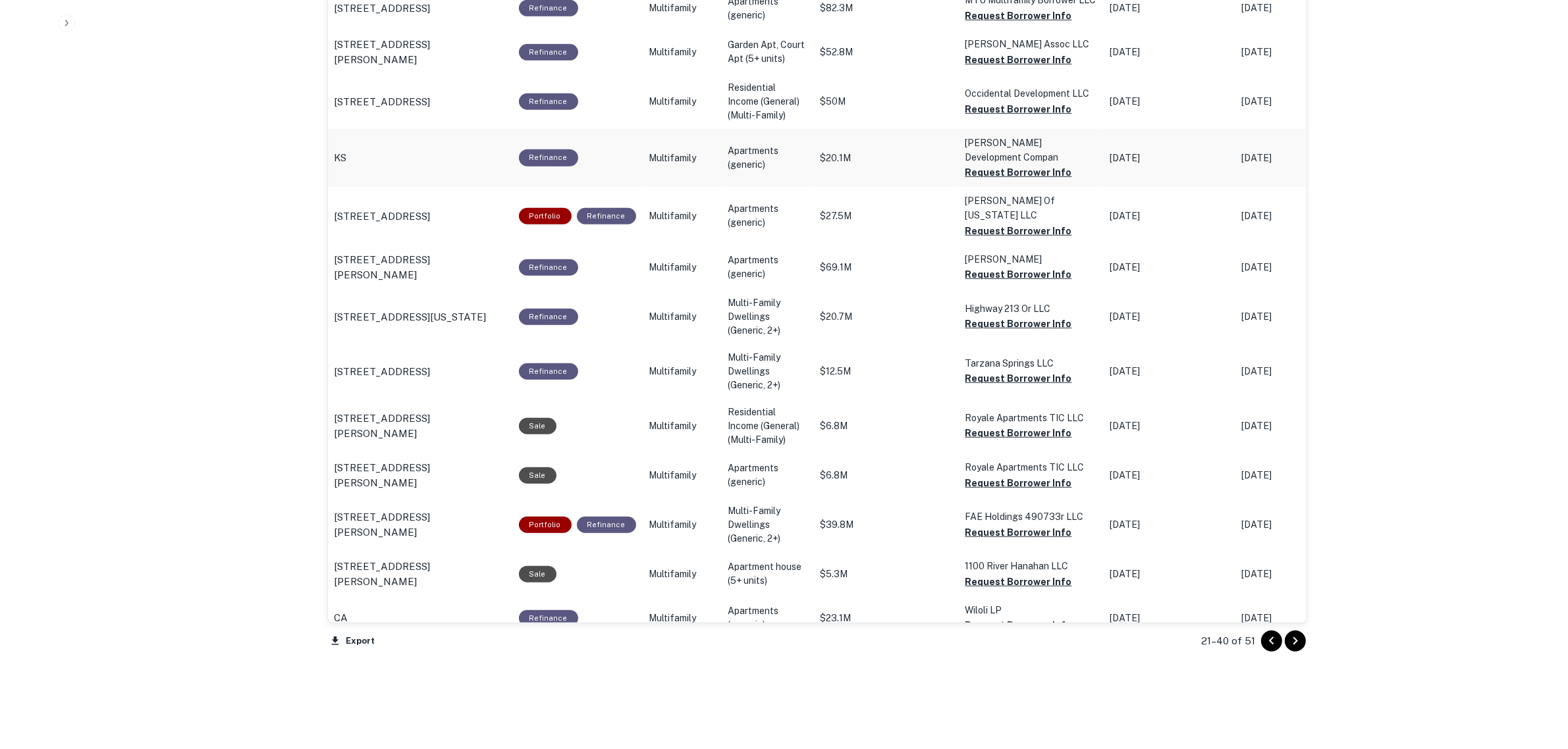
scroll to position [1291, 0]
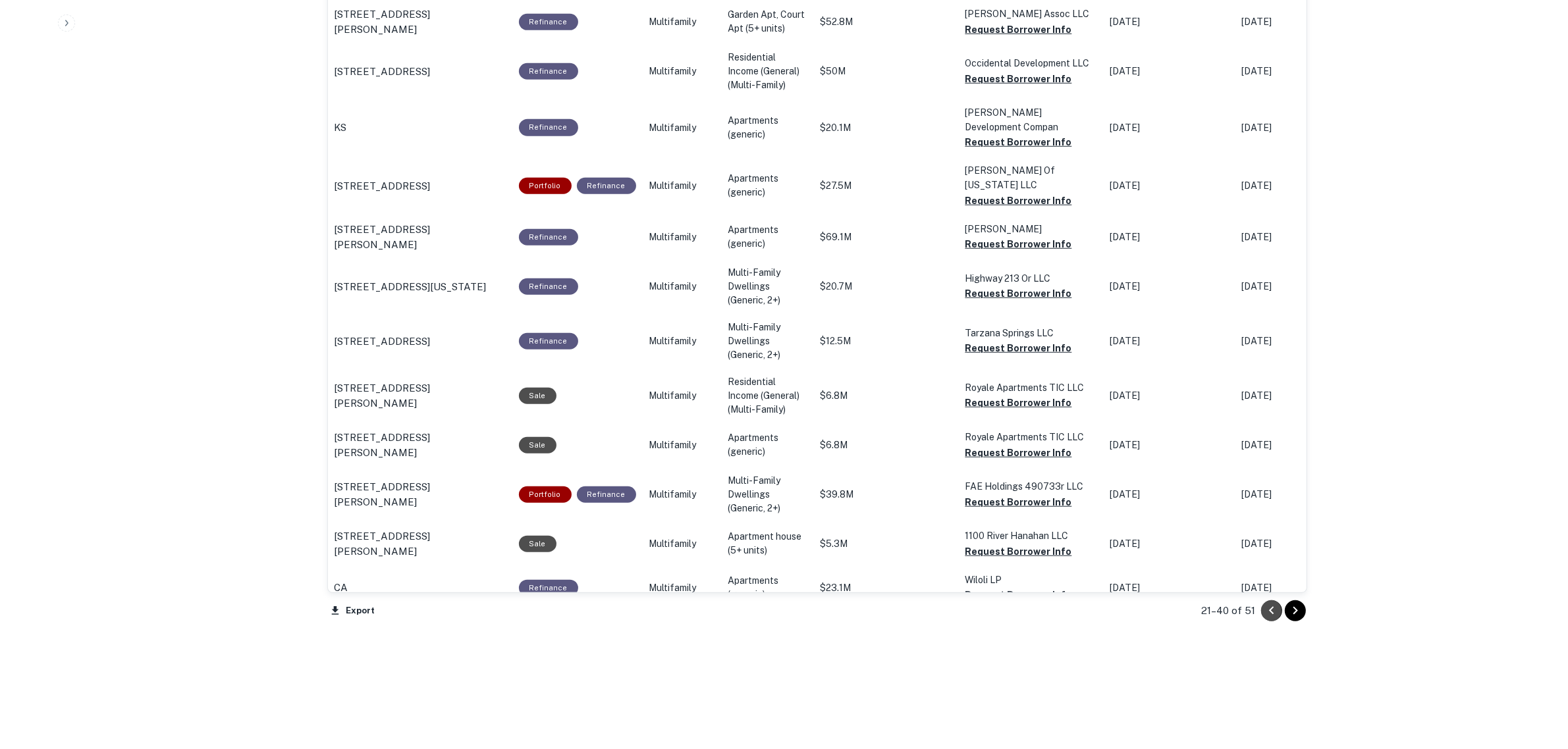
click at [1268, 603] on icon "Go to previous page" at bounding box center [1271, 611] width 16 height 16
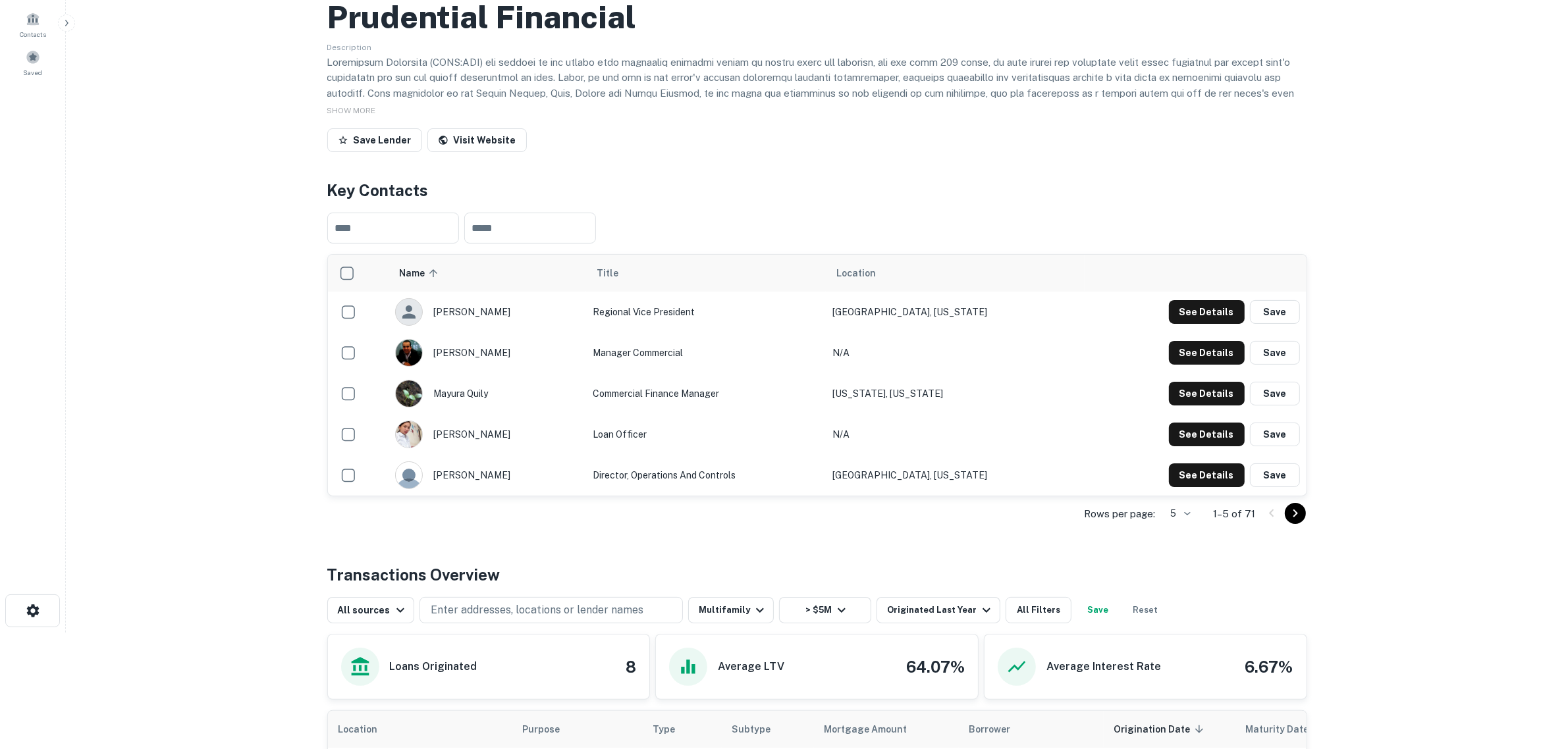
scroll to position [110, 0]
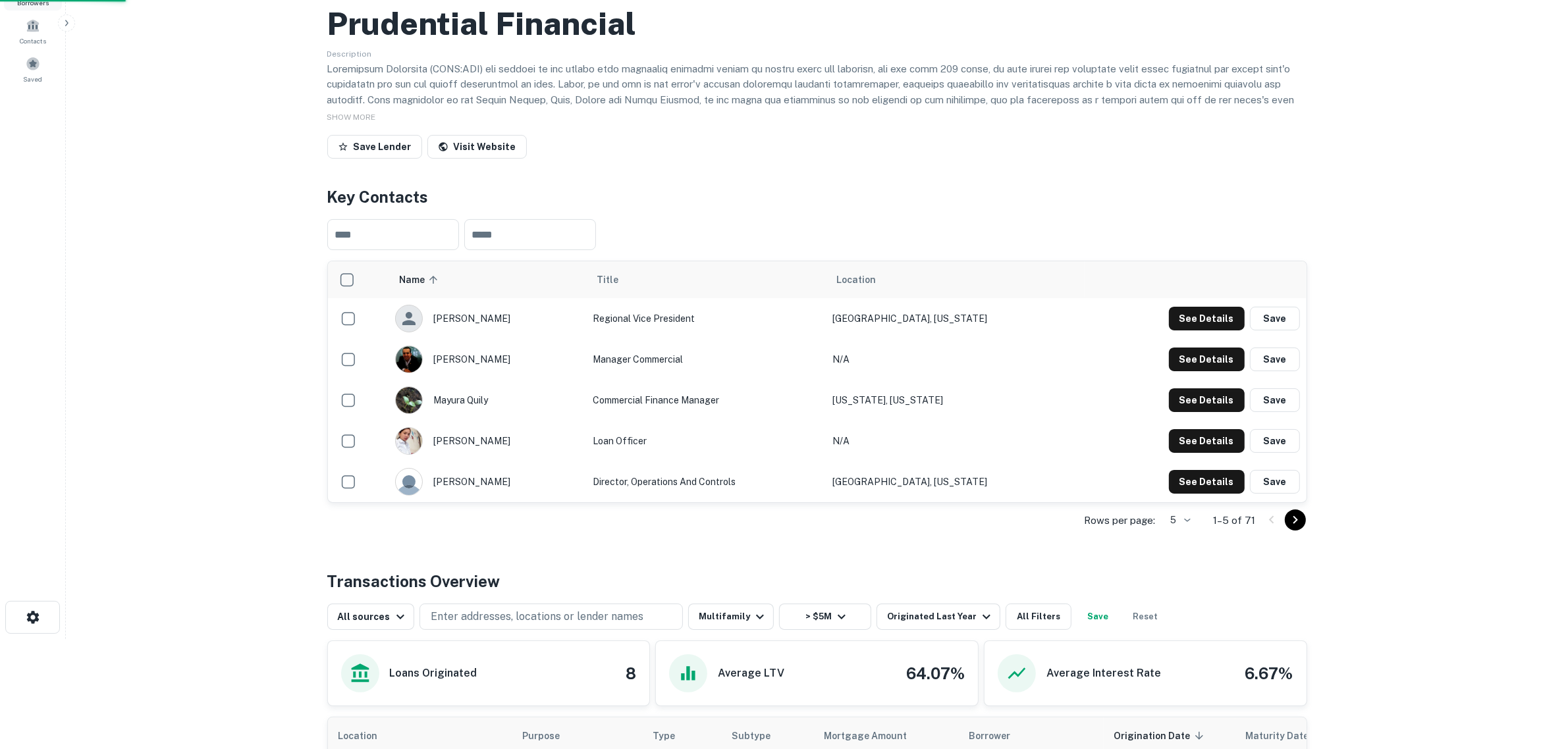
scroll to position [1262, 0]
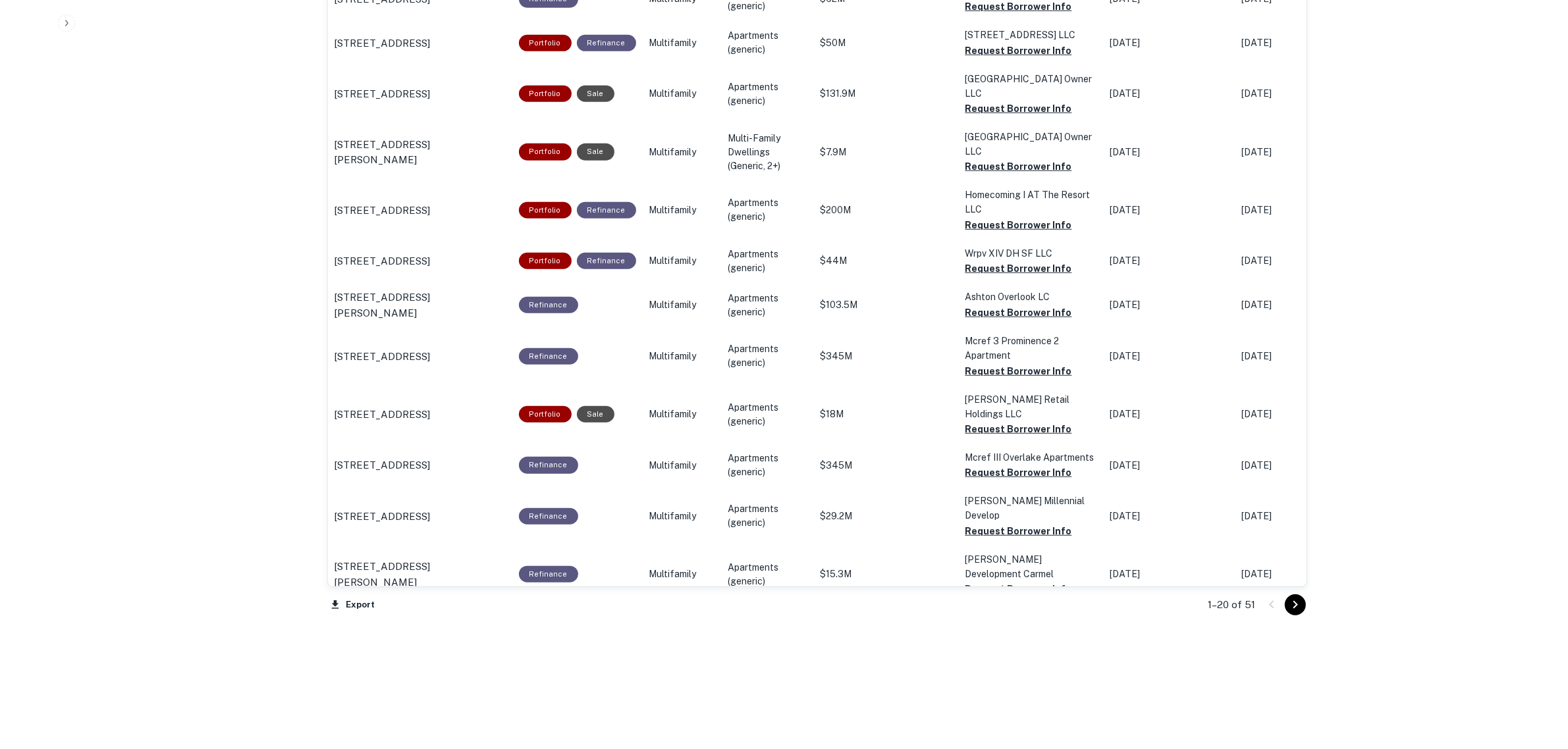
scroll to position [797, 0]
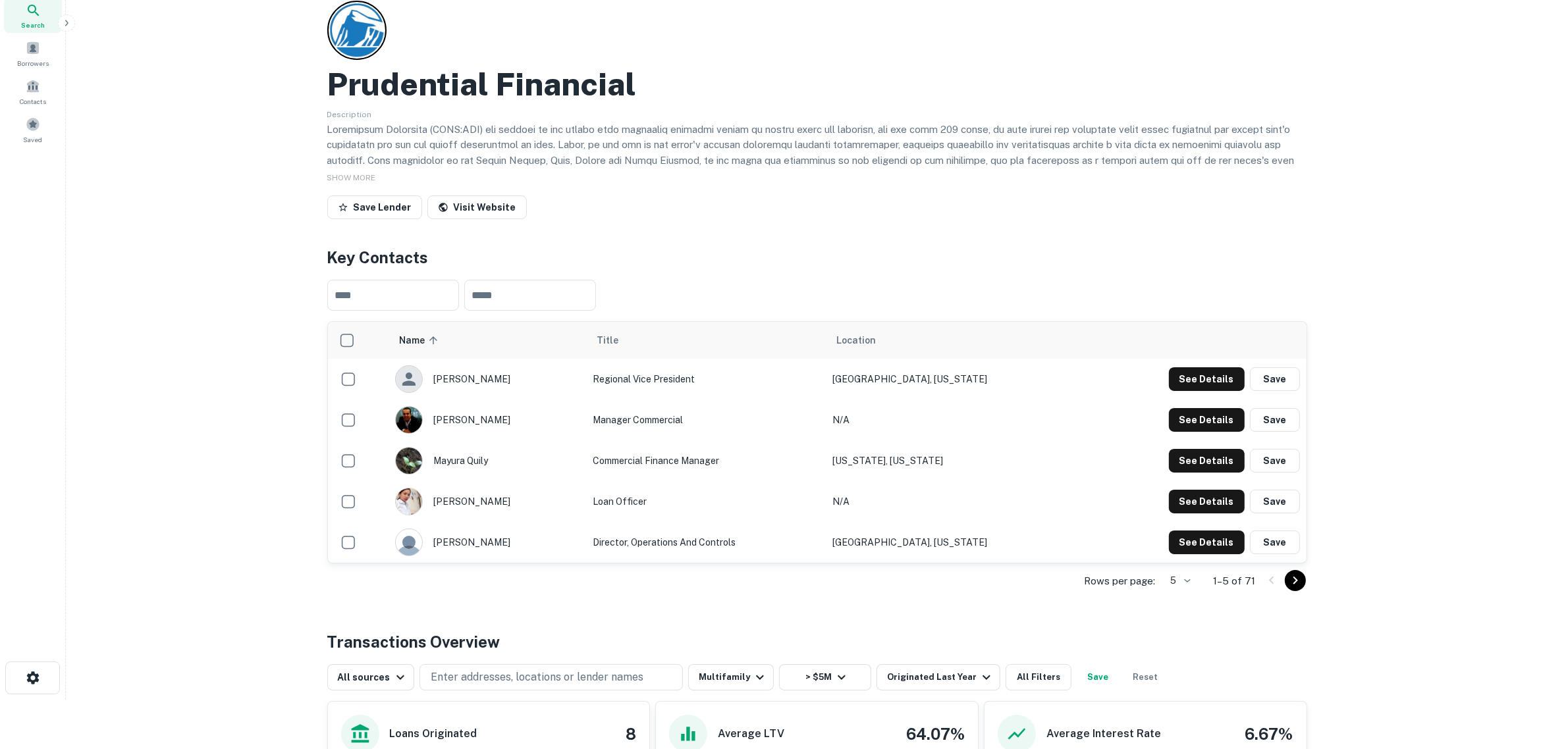
scroll to position [0, 0]
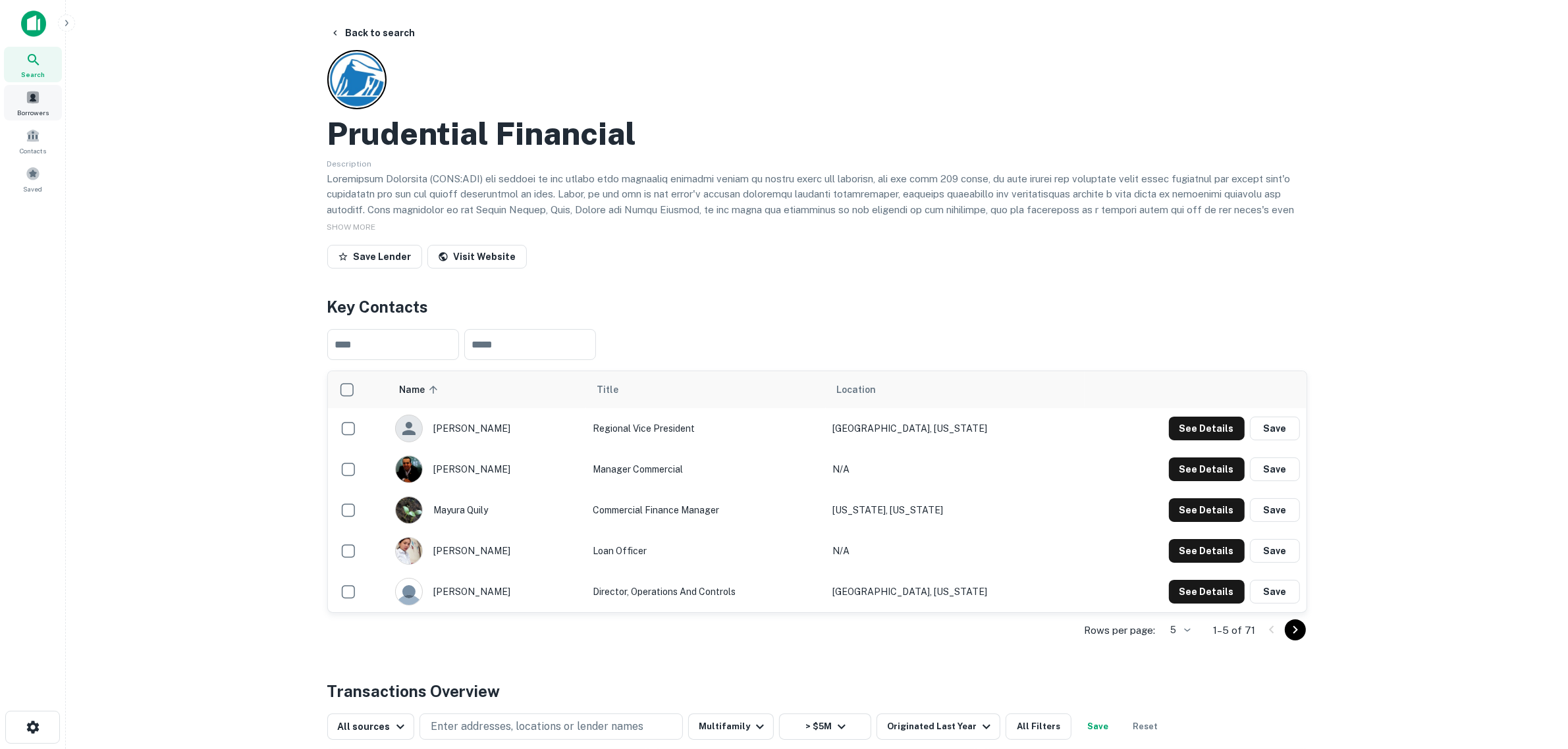
click at [46, 100] on div "Borrowers" at bounding box center [32, 102] width 58 height 36
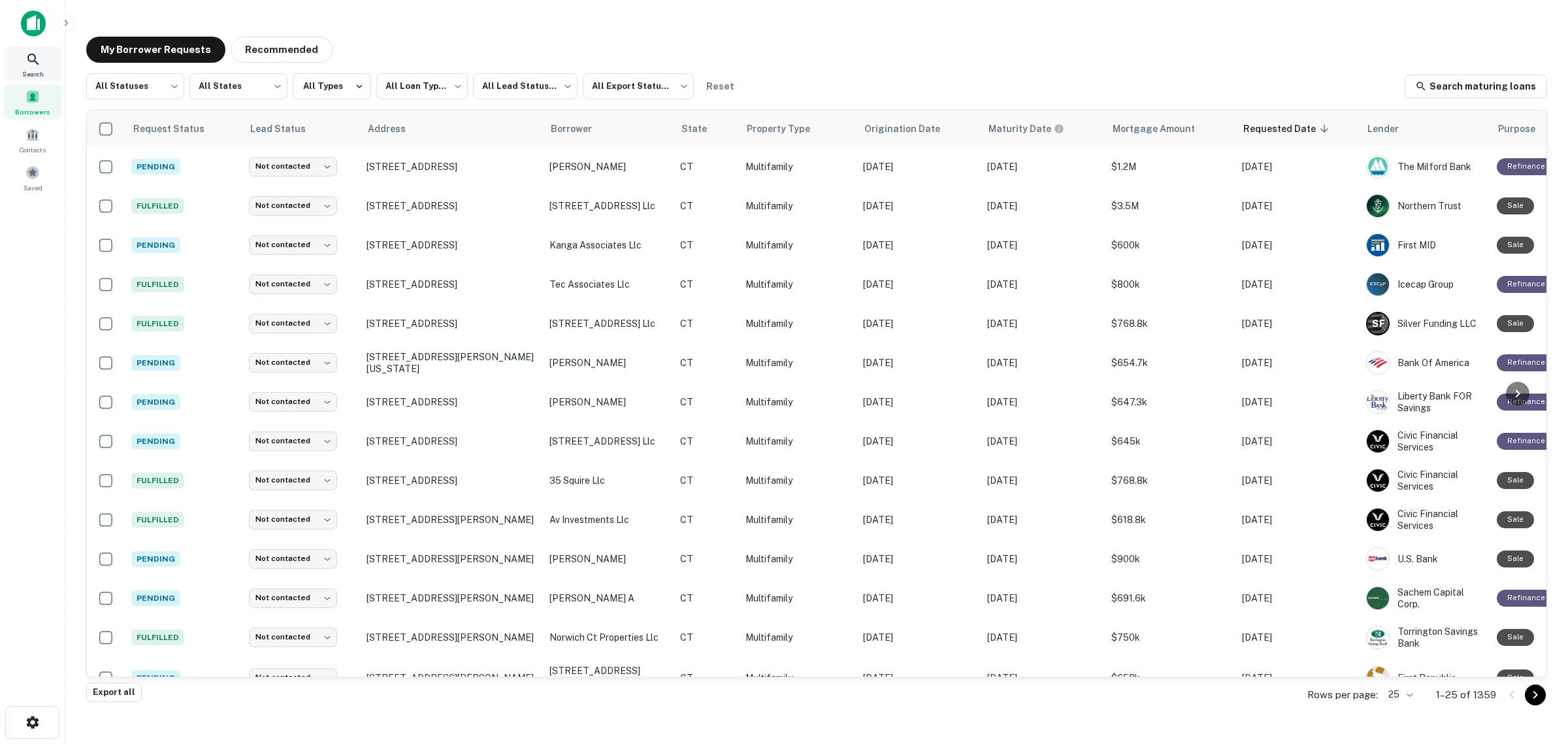
click at [33, 63] on icon at bounding box center [33, 60] width 16 height 16
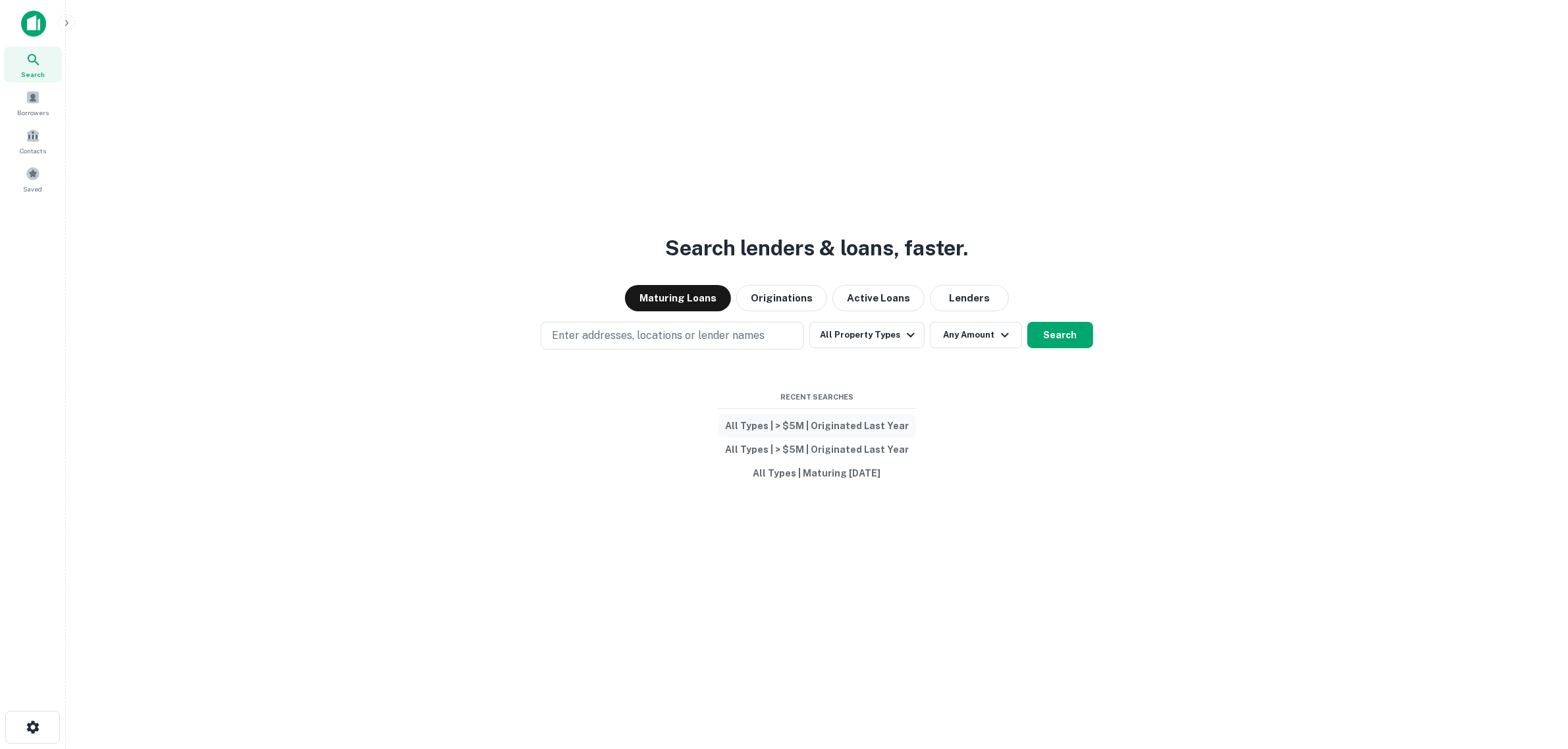
click at [791, 429] on button "All Types | > $5M | Originated Last Year" at bounding box center [816, 426] width 197 height 24
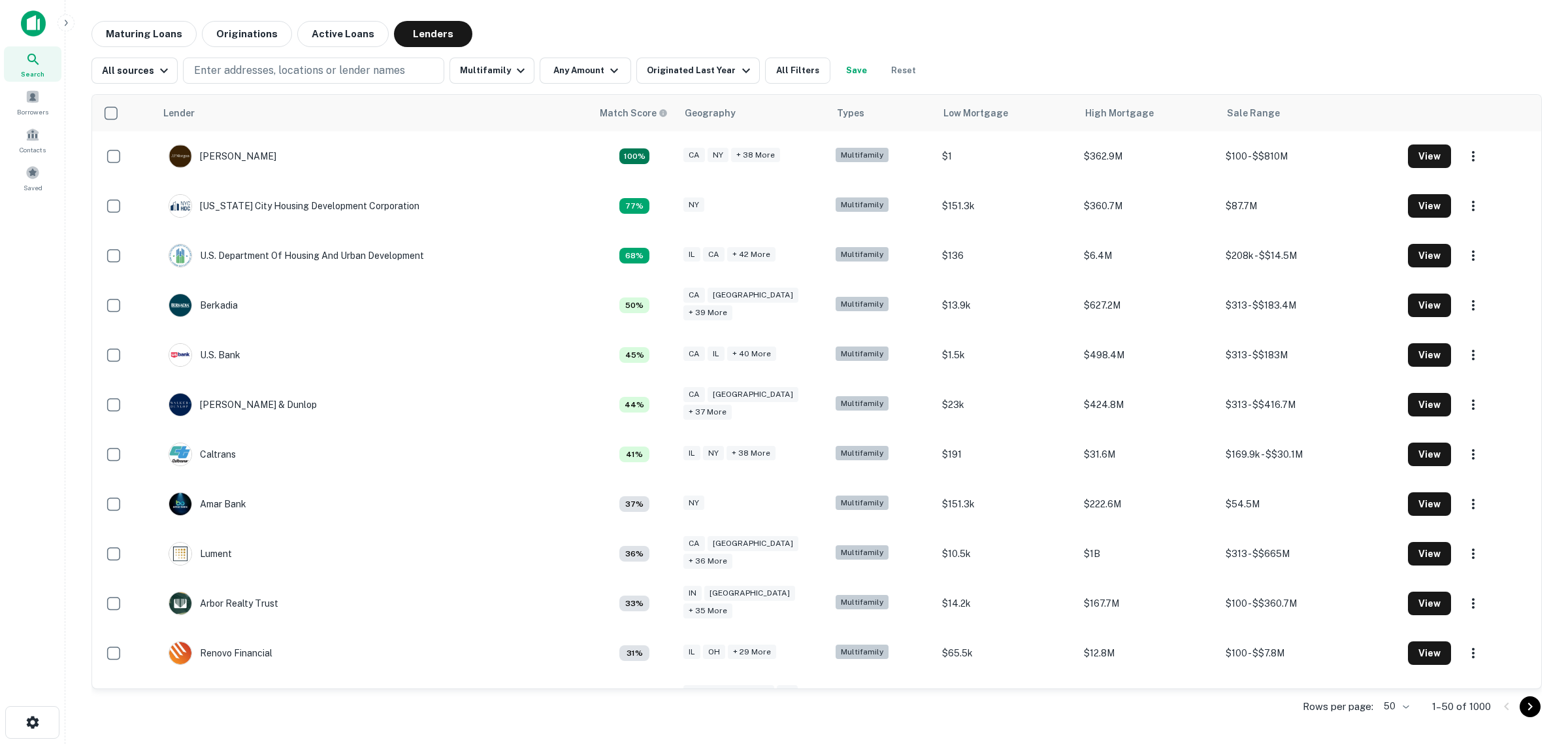
click at [33, 59] on icon at bounding box center [33, 60] width 16 height 16
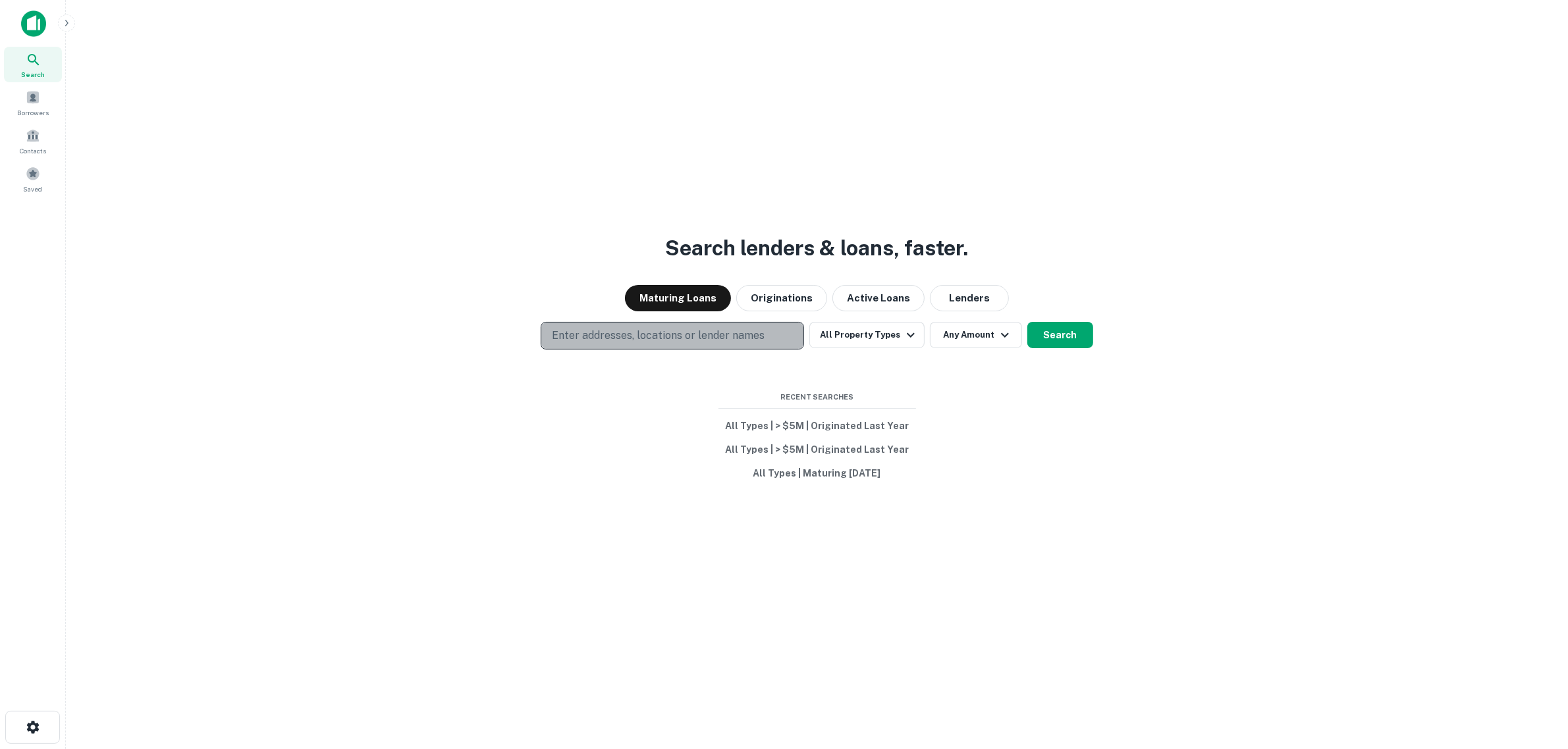
click at [719, 336] on p "Enter addresses, locations or lender names" at bounding box center [658, 336] width 213 height 16
click at [720, 330] on p "Enter addresses, locations or lender names" at bounding box center [658, 336] width 213 height 16
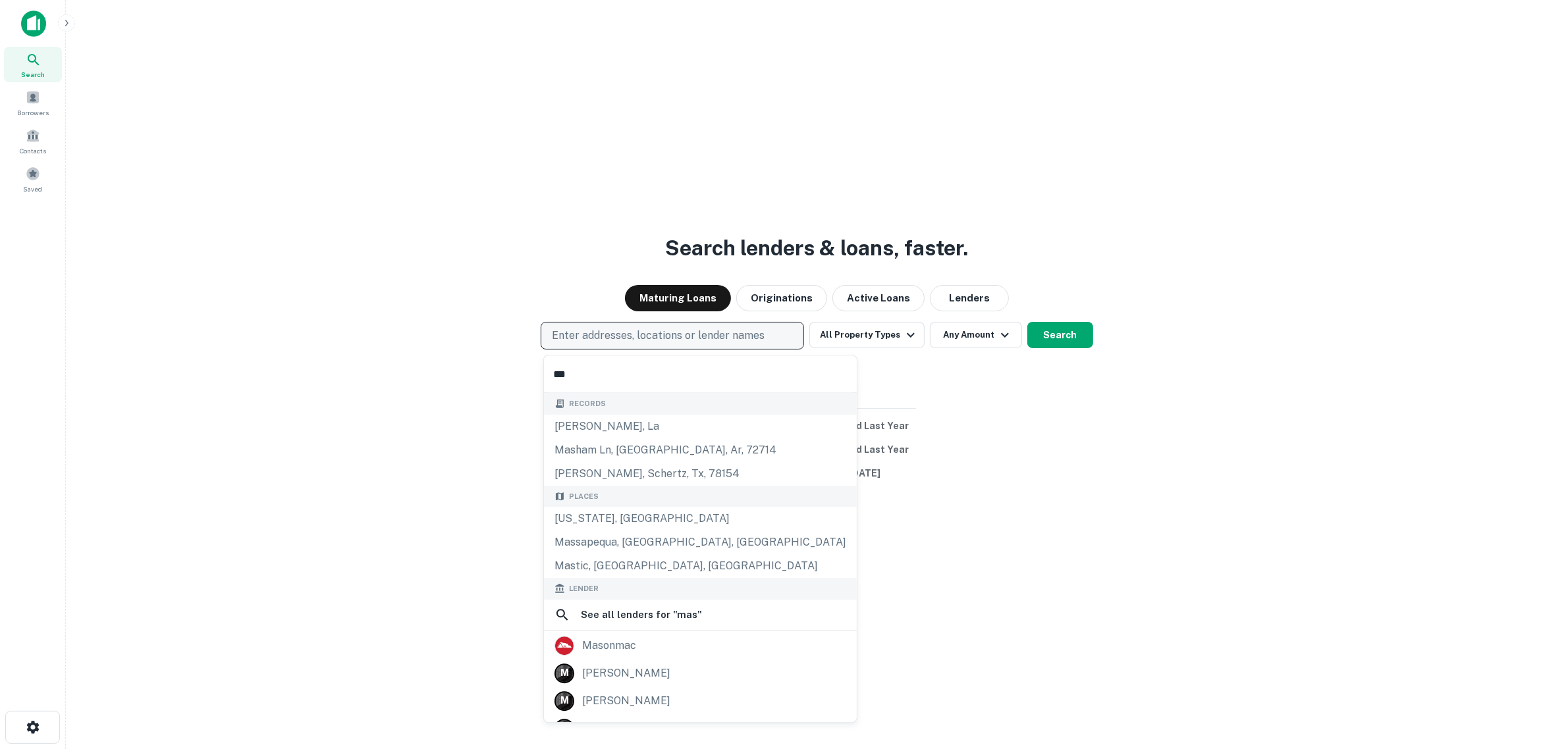
type input "****"
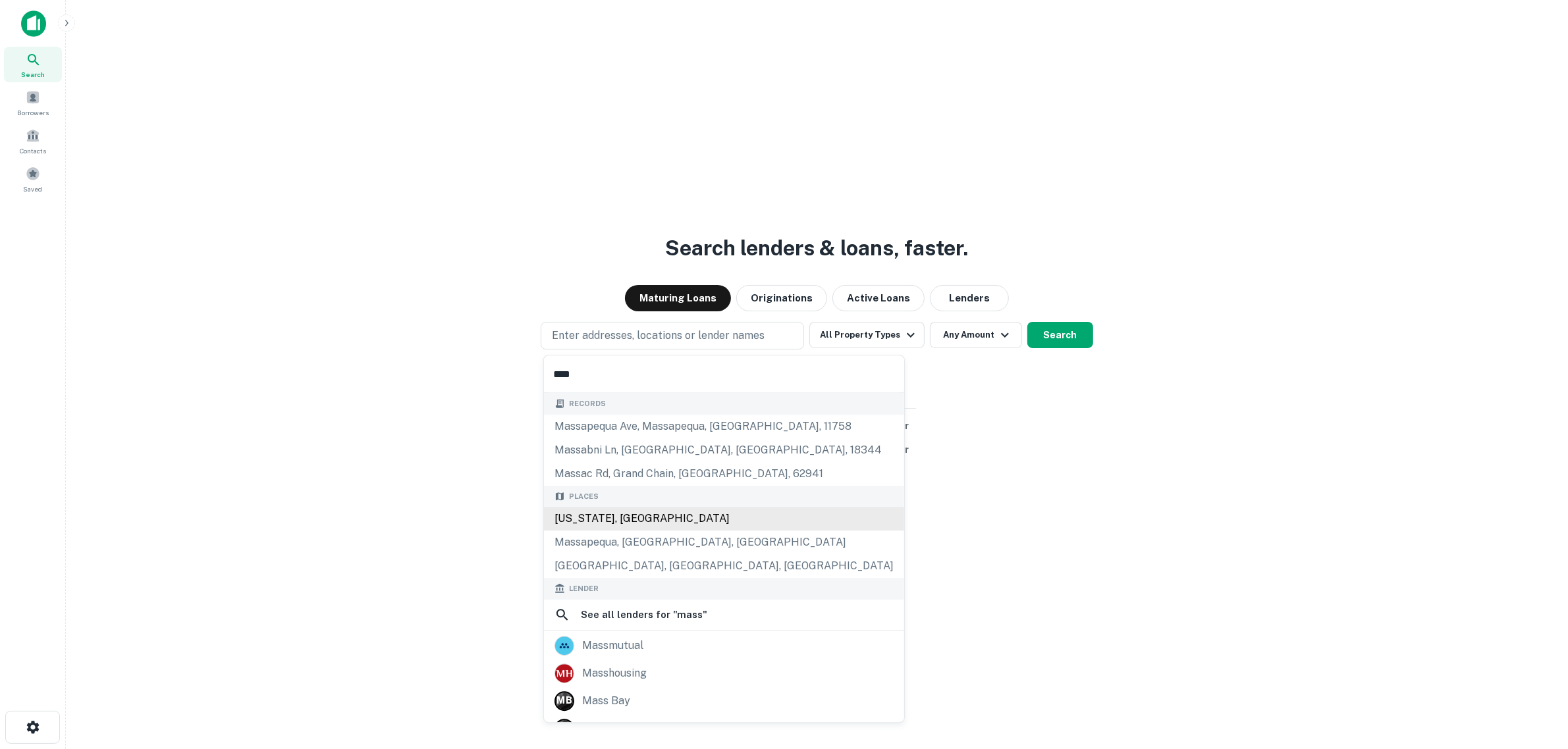
click at [663, 525] on div "[US_STATE], [GEOGRAPHIC_DATA]" at bounding box center [724, 519] width 360 height 24
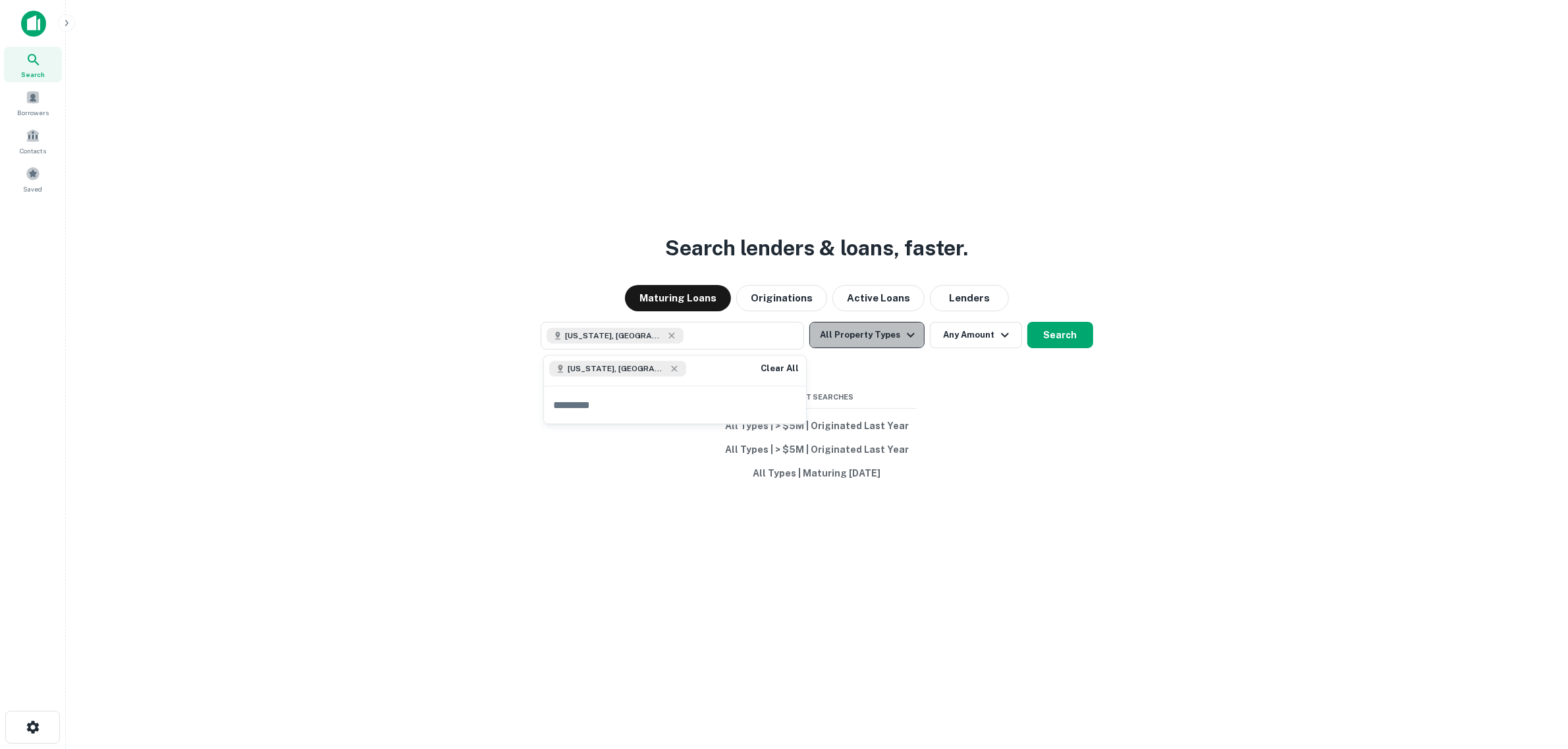
click at [891, 337] on button "All Property Types" at bounding box center [866, 335] width 115 height 26
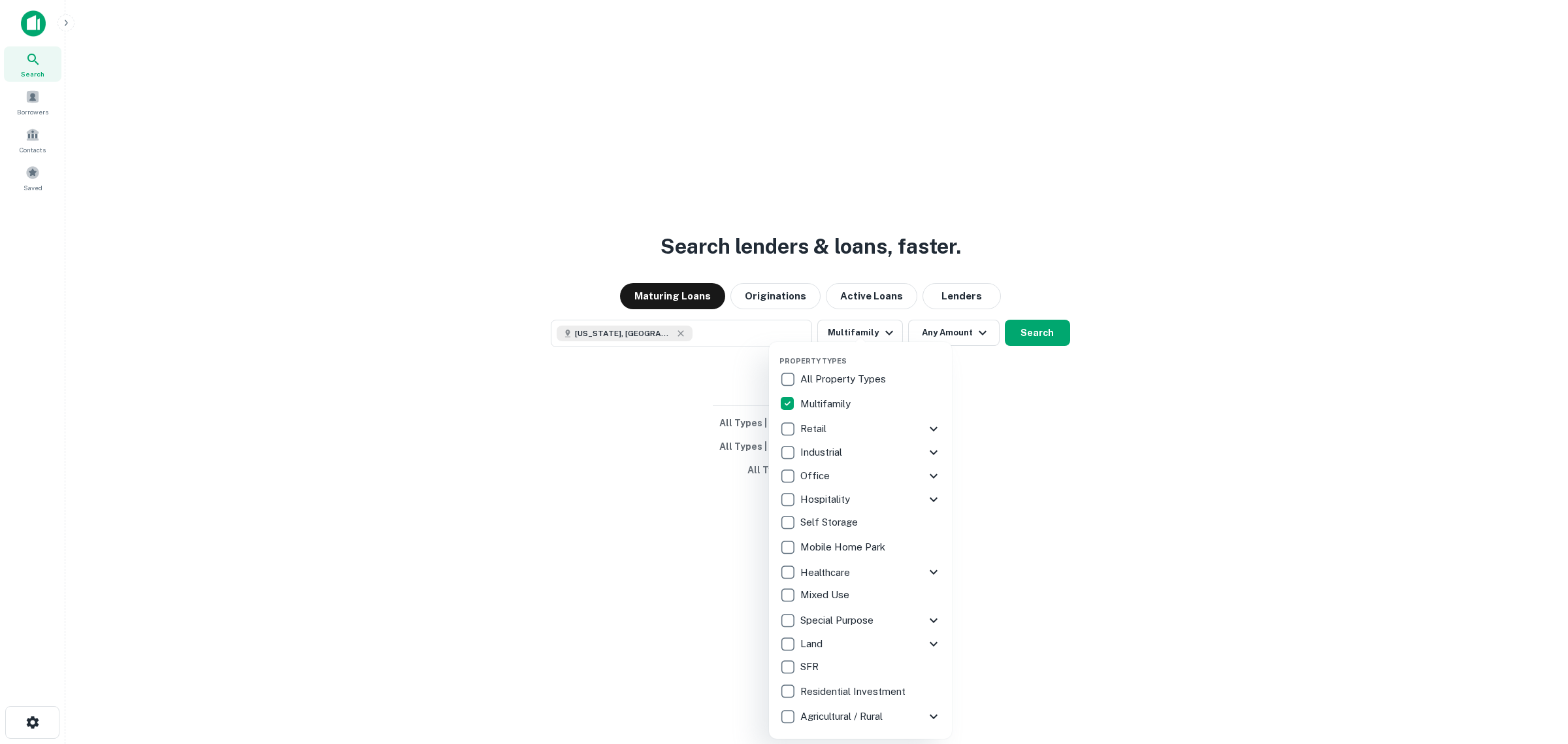
click at [959, 335] on div at bounding box center [784, 372] width 1568 height 744
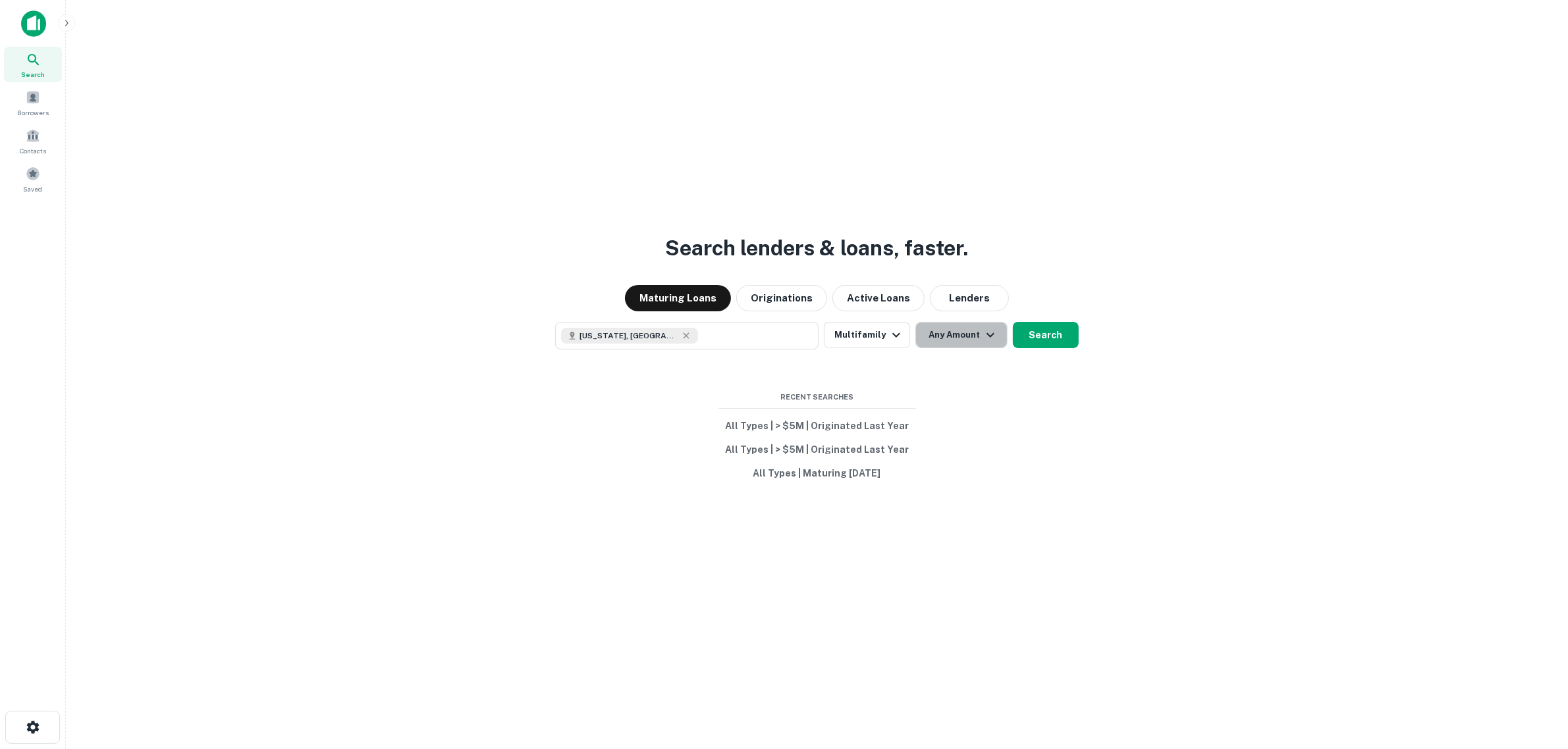
click at [966, 337] on button "Any Amount" at bounding box center [961, 335] width 92 height 26
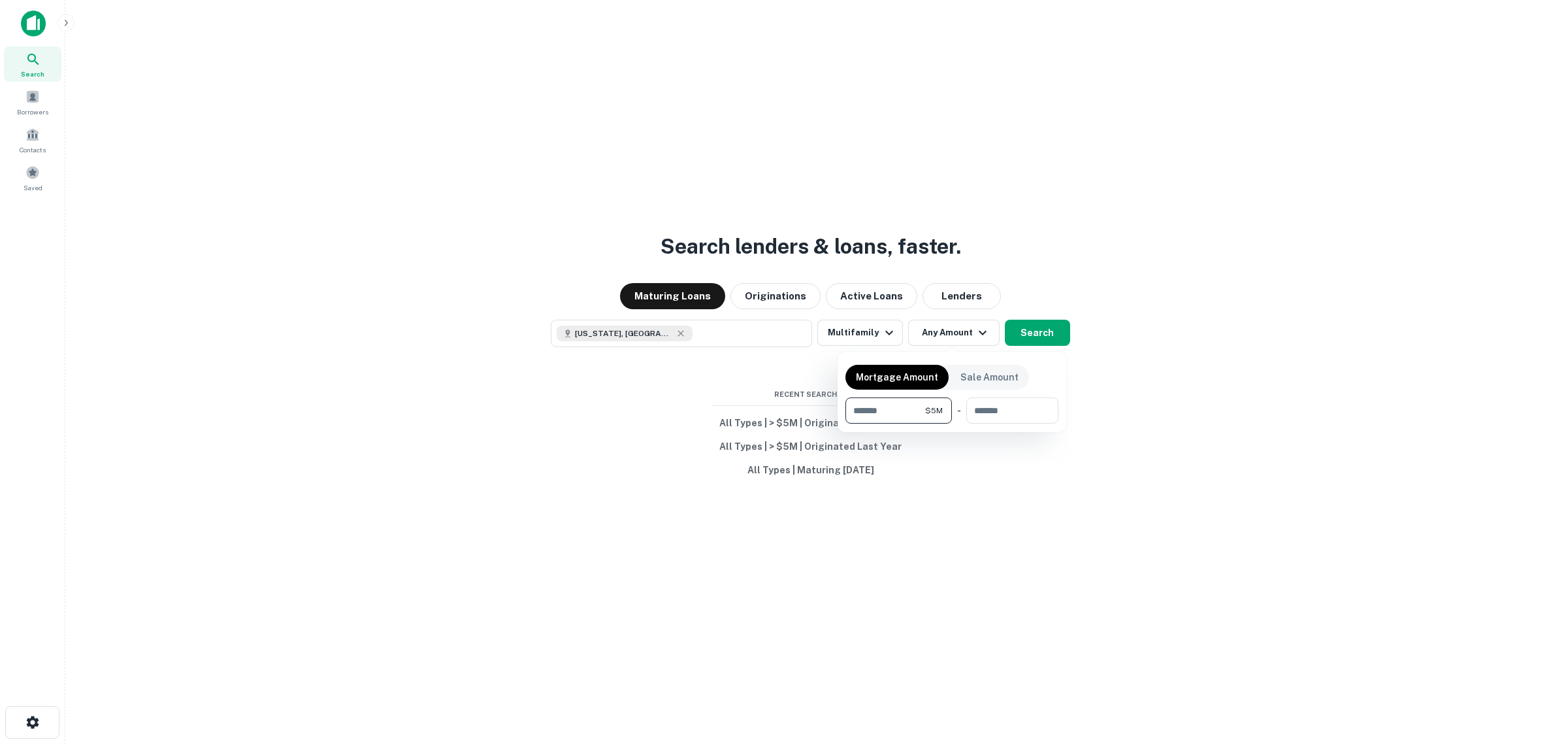
type input "*******"
click at [1025, 335] on div at bounding box center [784, 372] width 1568 height 744
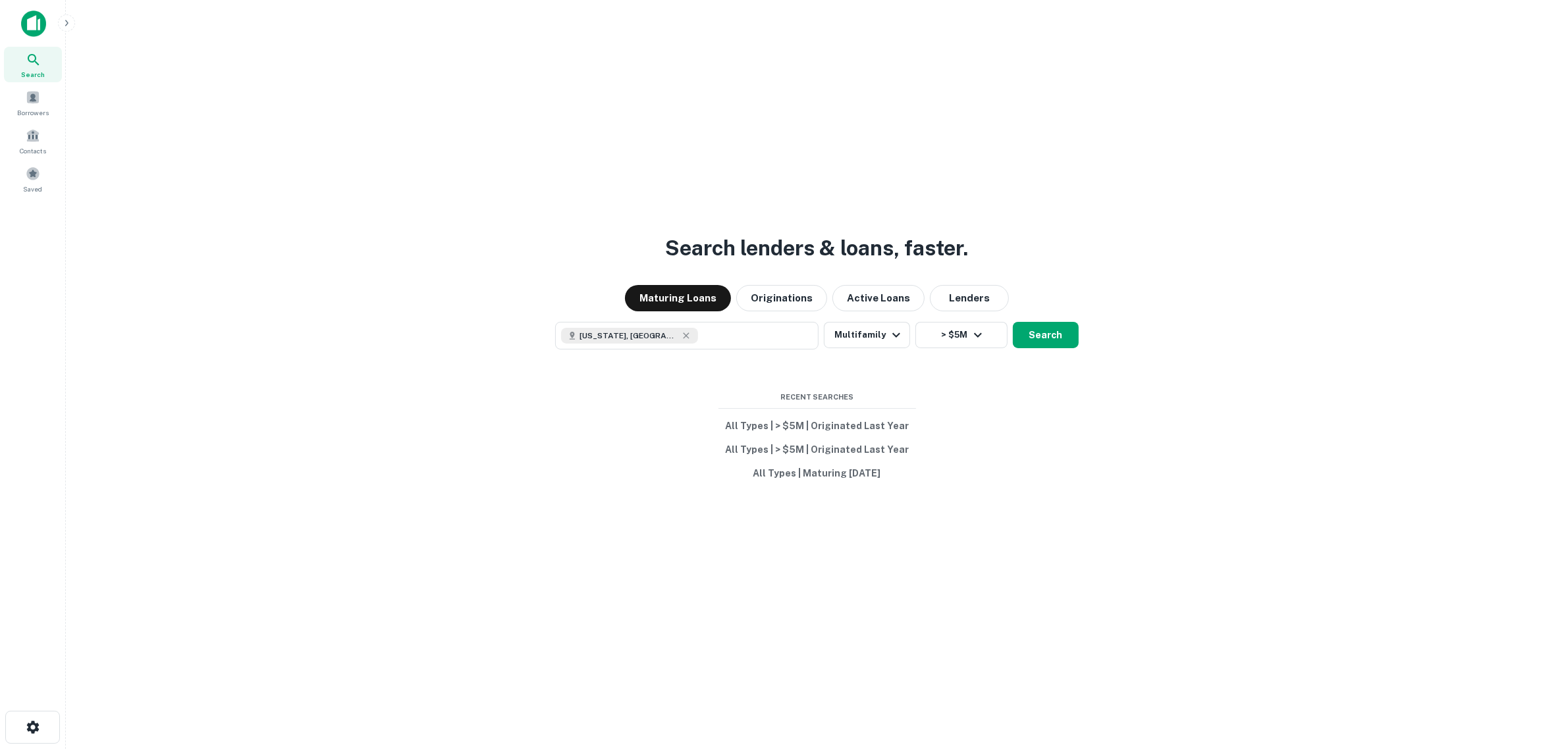
click at [1033, 337] on button "Search" at bounding box center [1045, 335] width 66 height 26
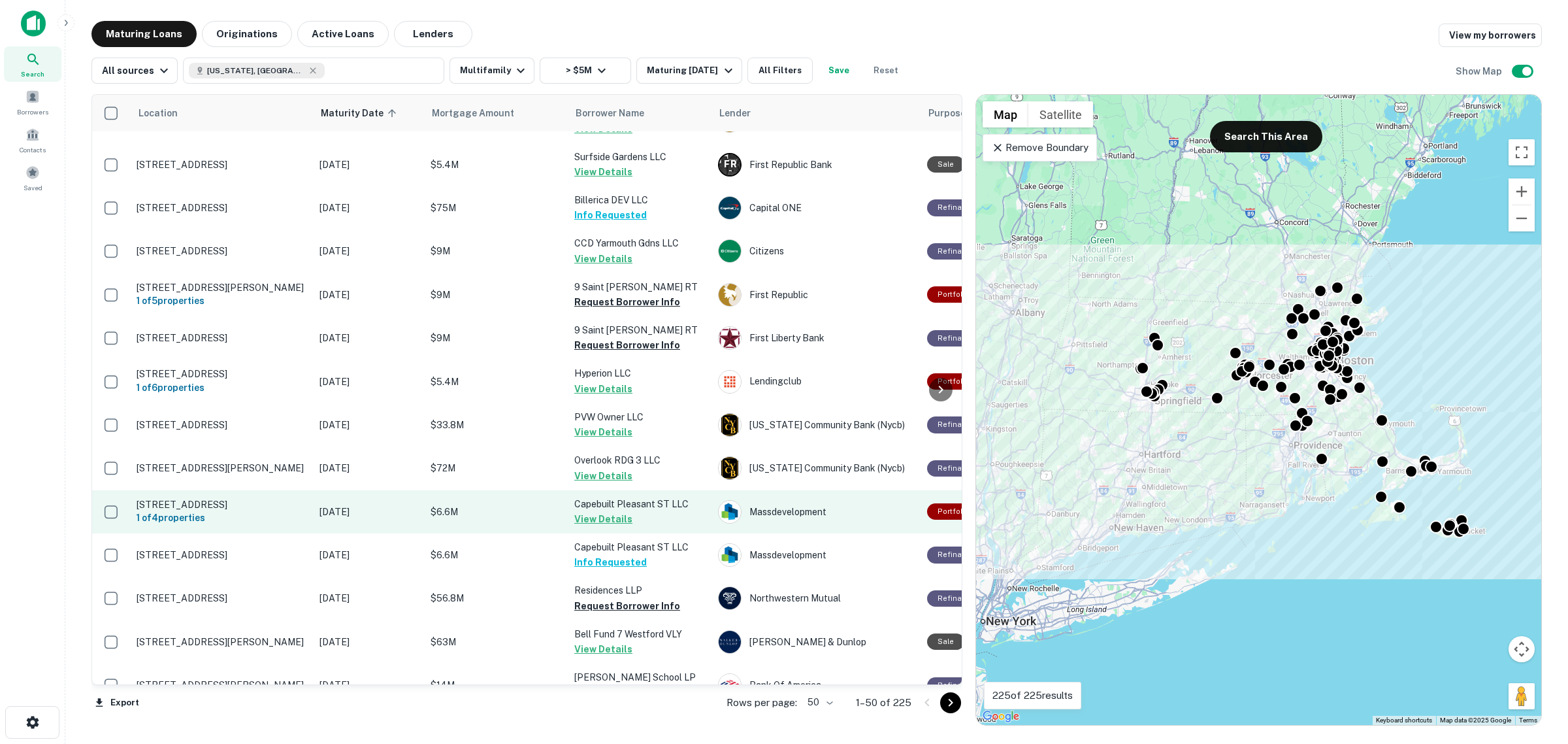
scroll to position [1390, 0]
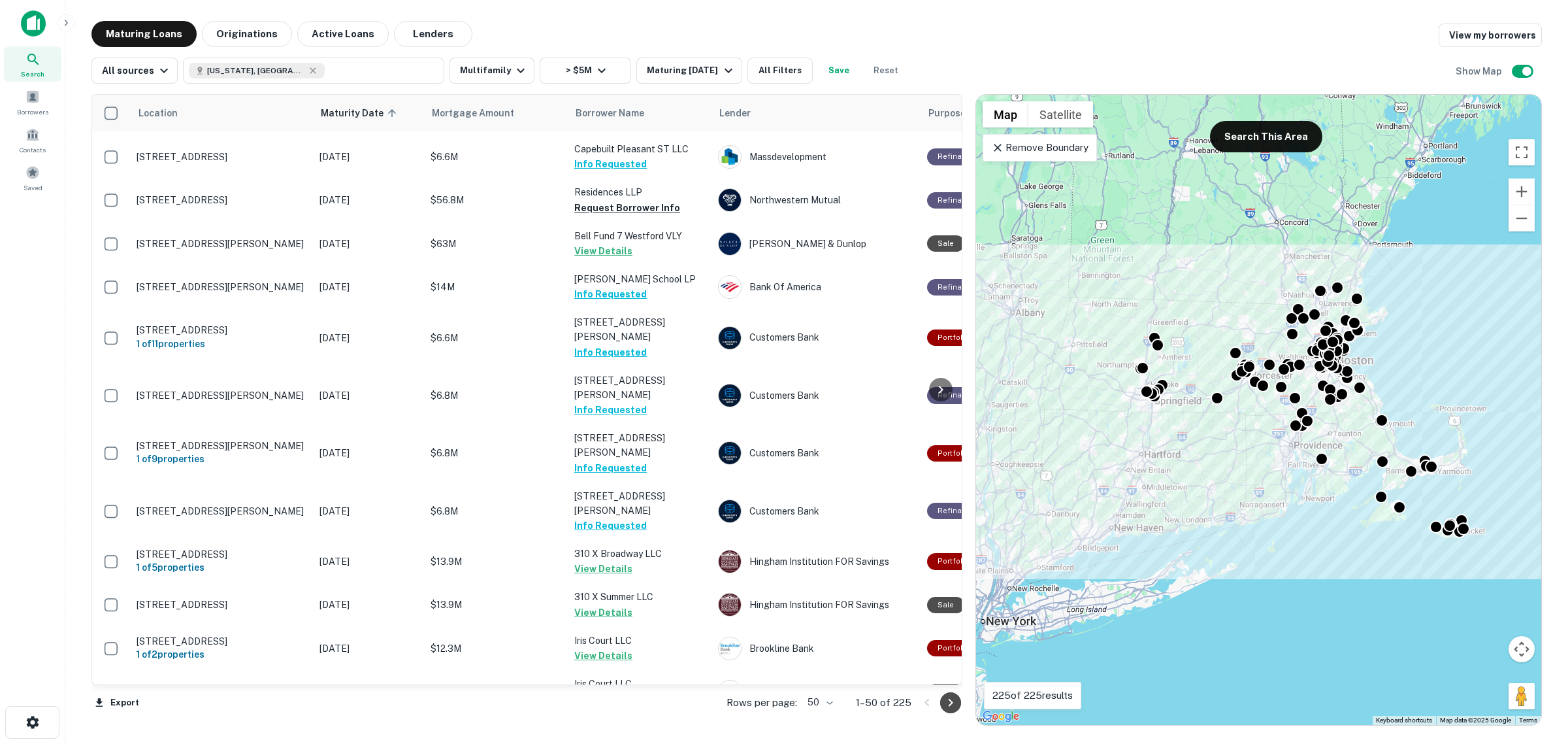
click at [955, 705] on icon "Go to next page" at bounding box center [951, 703] width 16 height 16
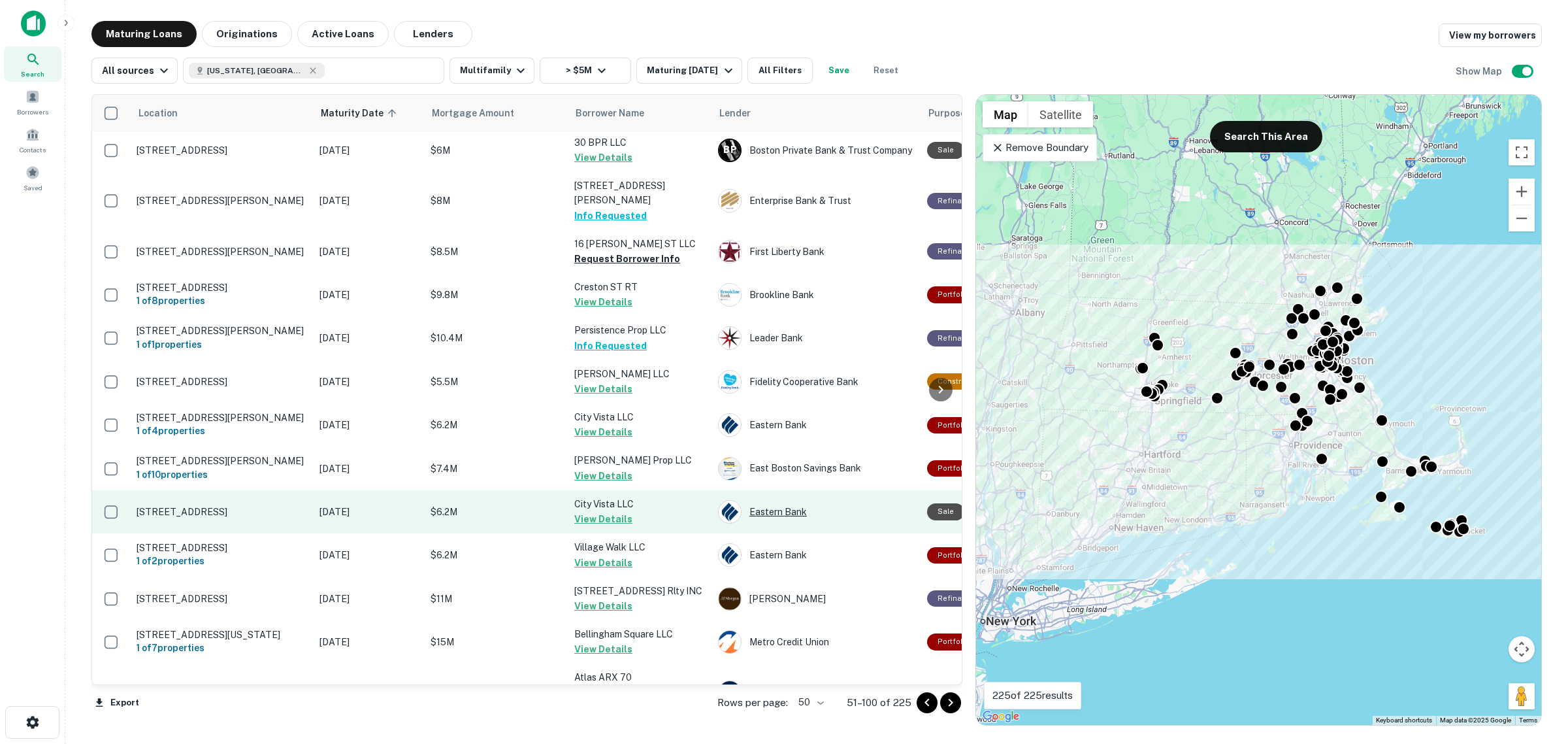
scroll to position [1640, 0]
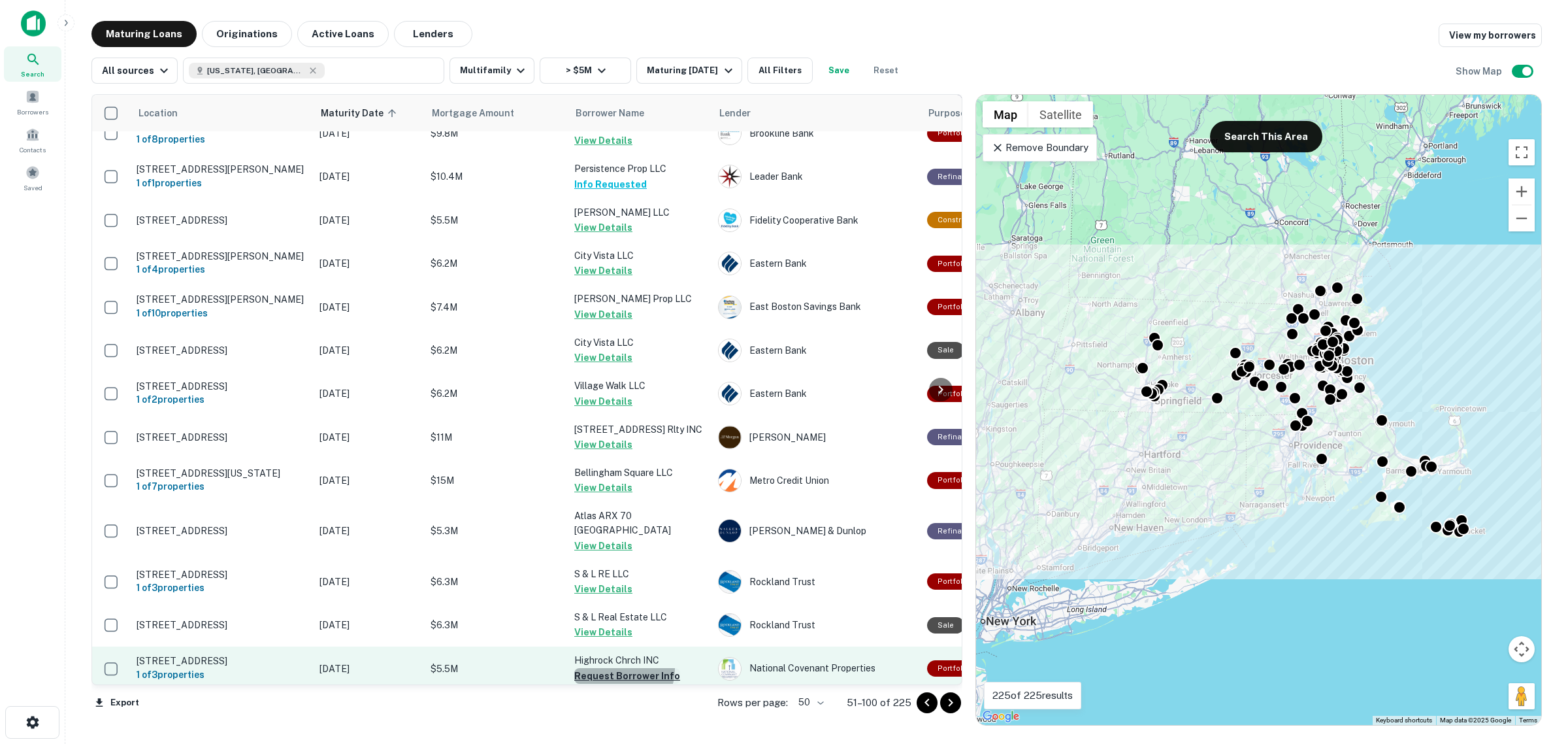
click at [622, 668] on button "Request Borrower Info" at bounding box center [627, 676] width 106 height 16
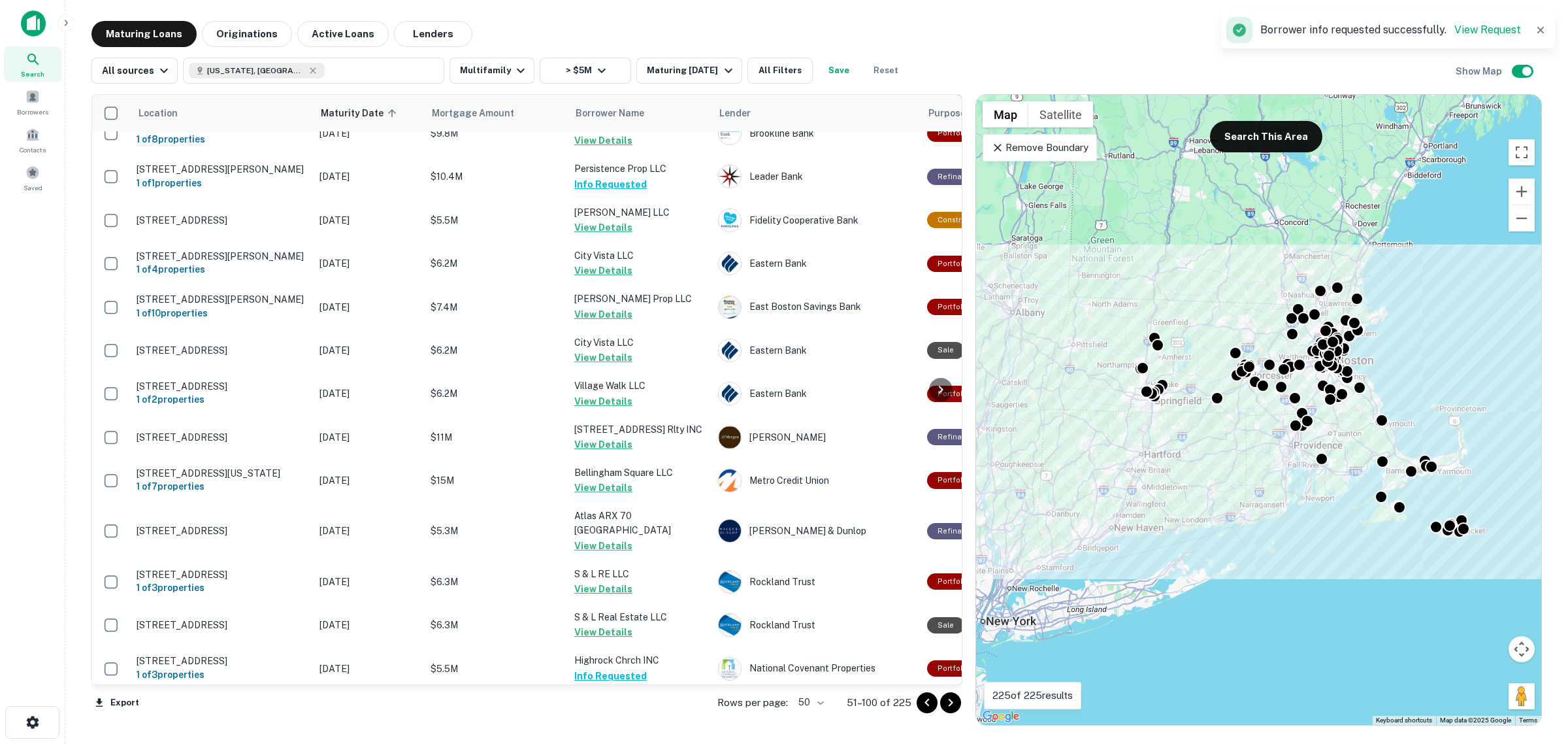
click at [952, 705] on icon "Go to next page" at bounding box center [951, 703] width 16 height 16
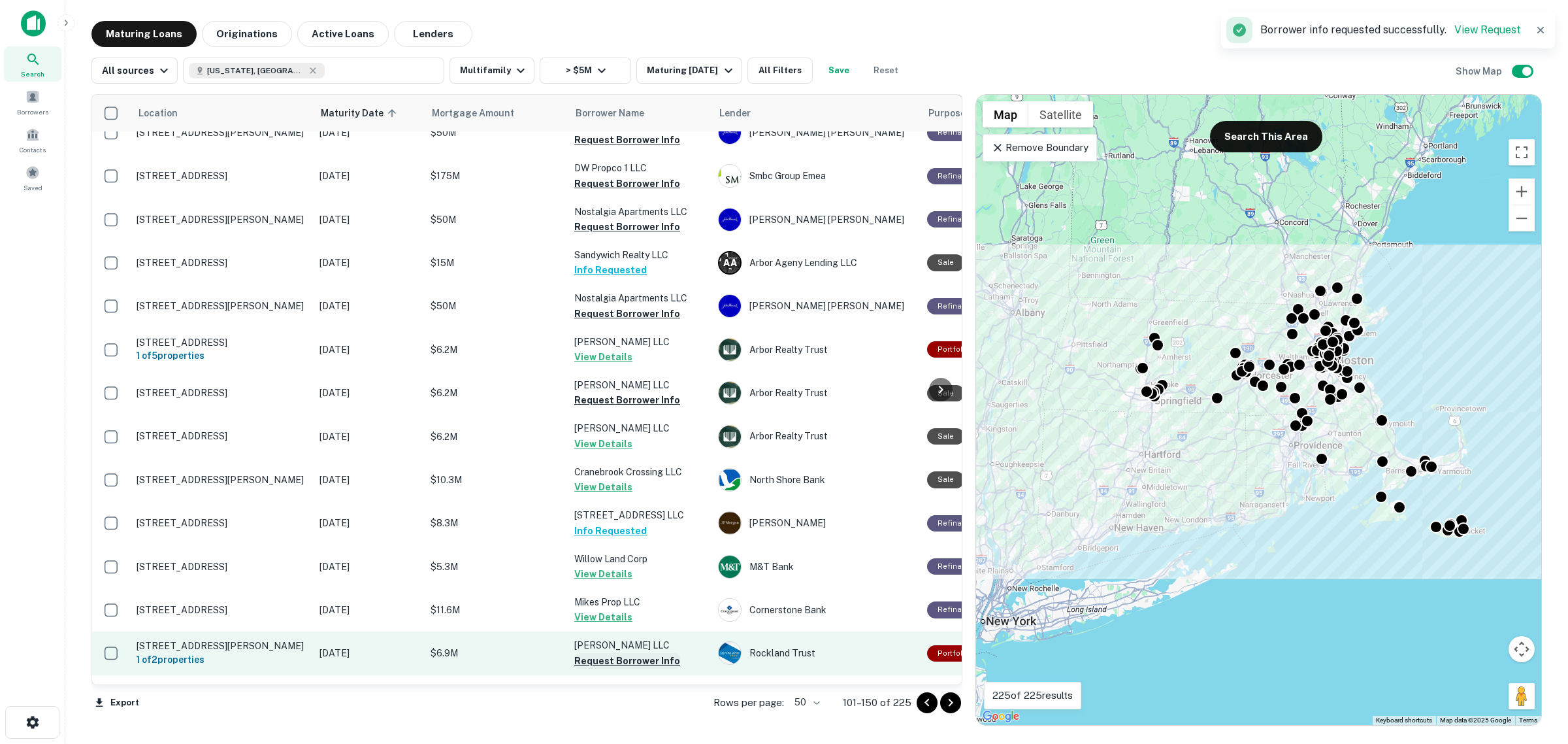
click at [606, 654] on button "Request Borrower Info" at bounding box center [627, 661] width 106 height 16
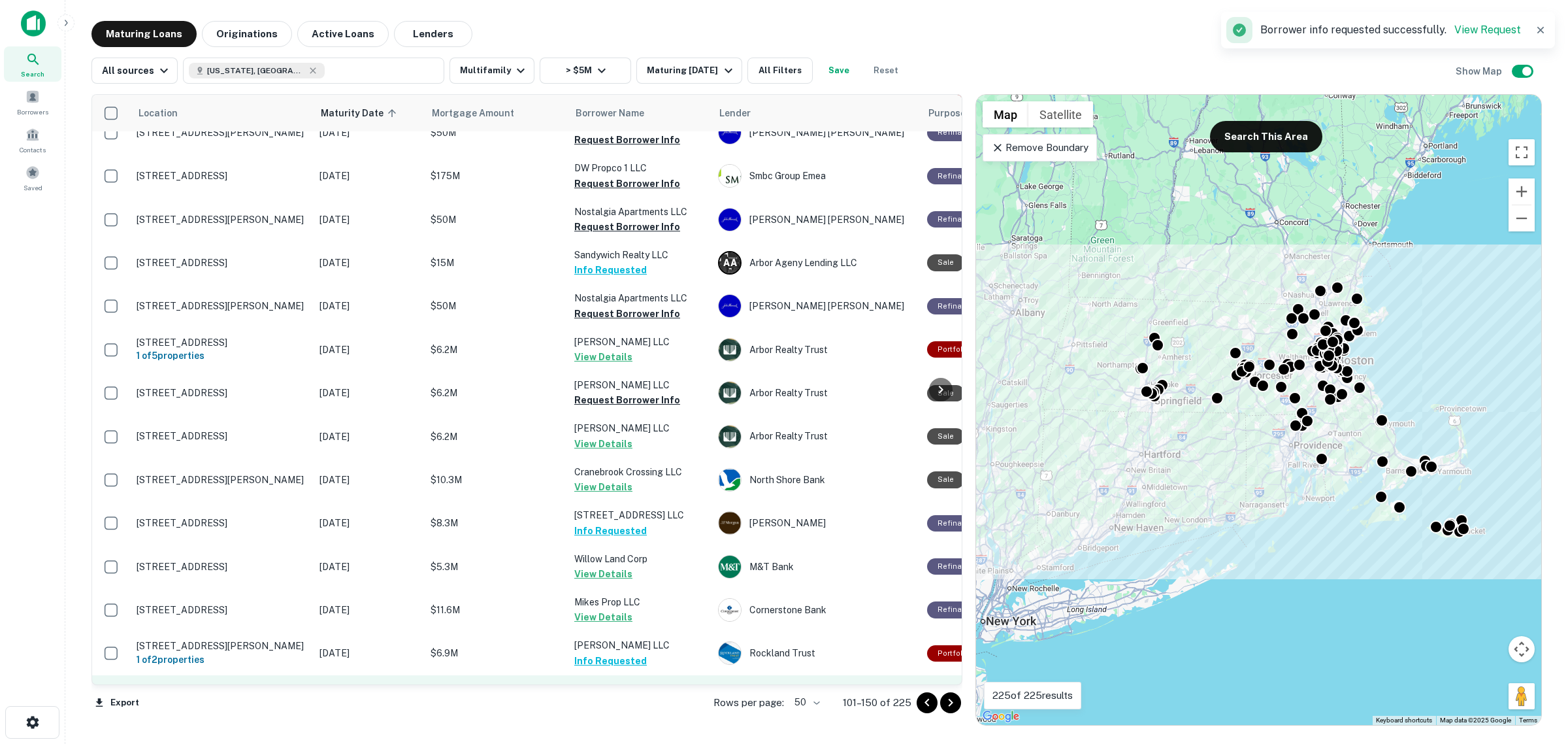
click at [650, 696] on button "Request Borrower Info" at bounding box center [627, 704] width 106 height 16
click at [645, 739] on button "Request Borrower Info" at bounding box center [627, 747] width 106 height 16
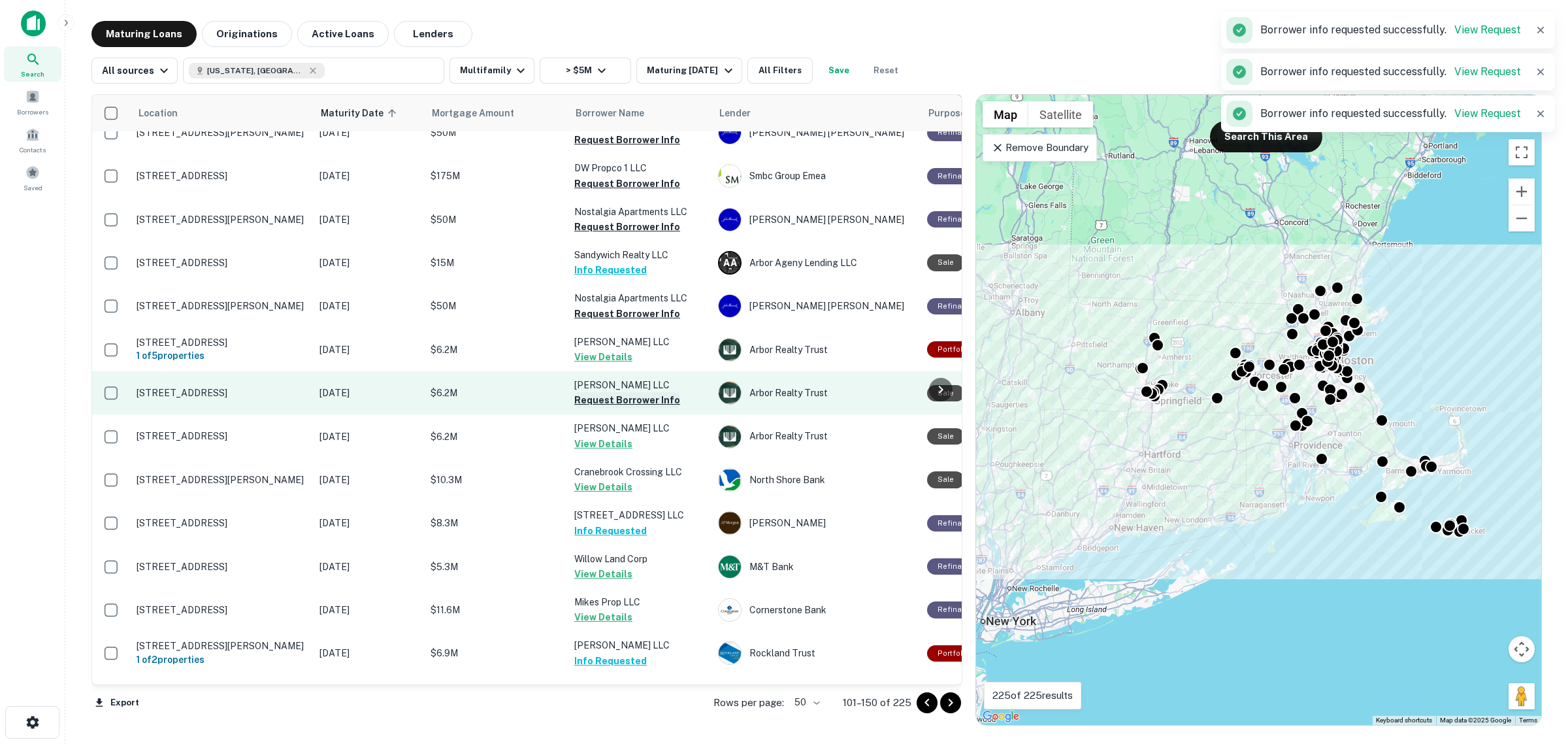
click at [621, 392] on button "Request Borrower Info" at bounding box center [627, 400] width 106 height 16
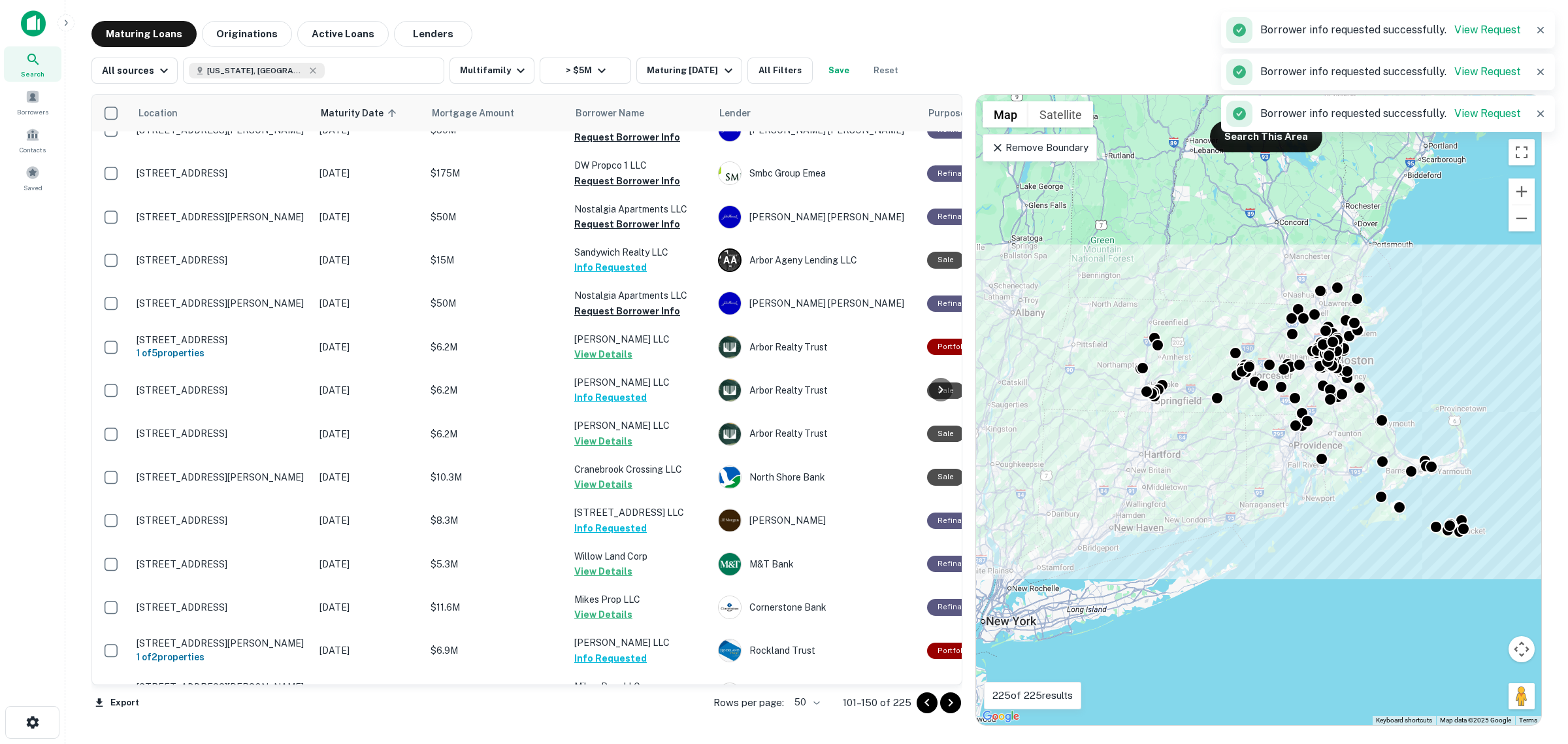
scroll to position [1643, 0]
click at [954, 701] on icon "Go to next page" at bounding box center [951, 703] width 16 height 16
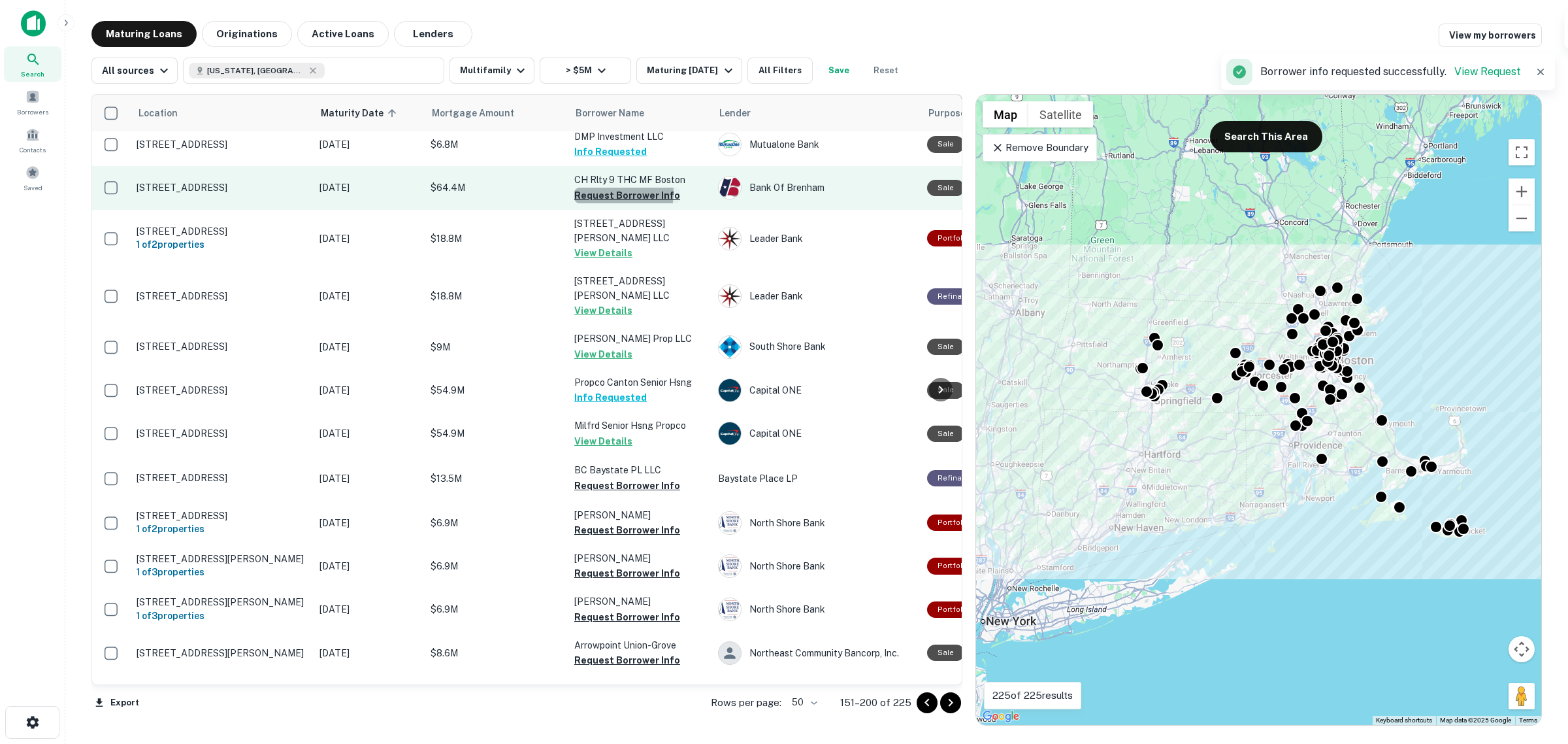
click at [606, 188] on button "Request Borrower Info" at bounding box center [627, 196] width 106 height 16
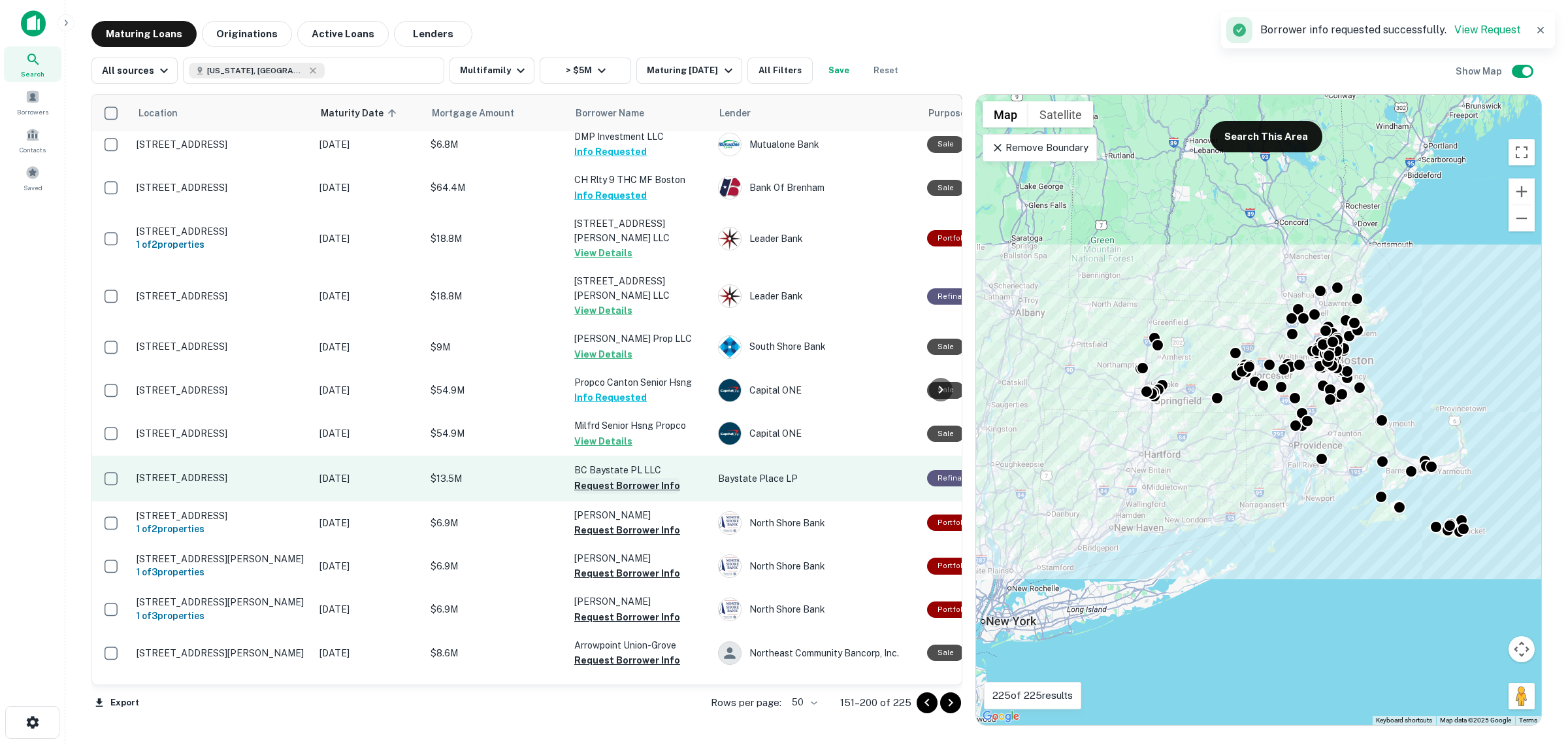
click at [645, 478] on button "Request Borrower Info" at bounding box center [627, 486] width 106 height 16
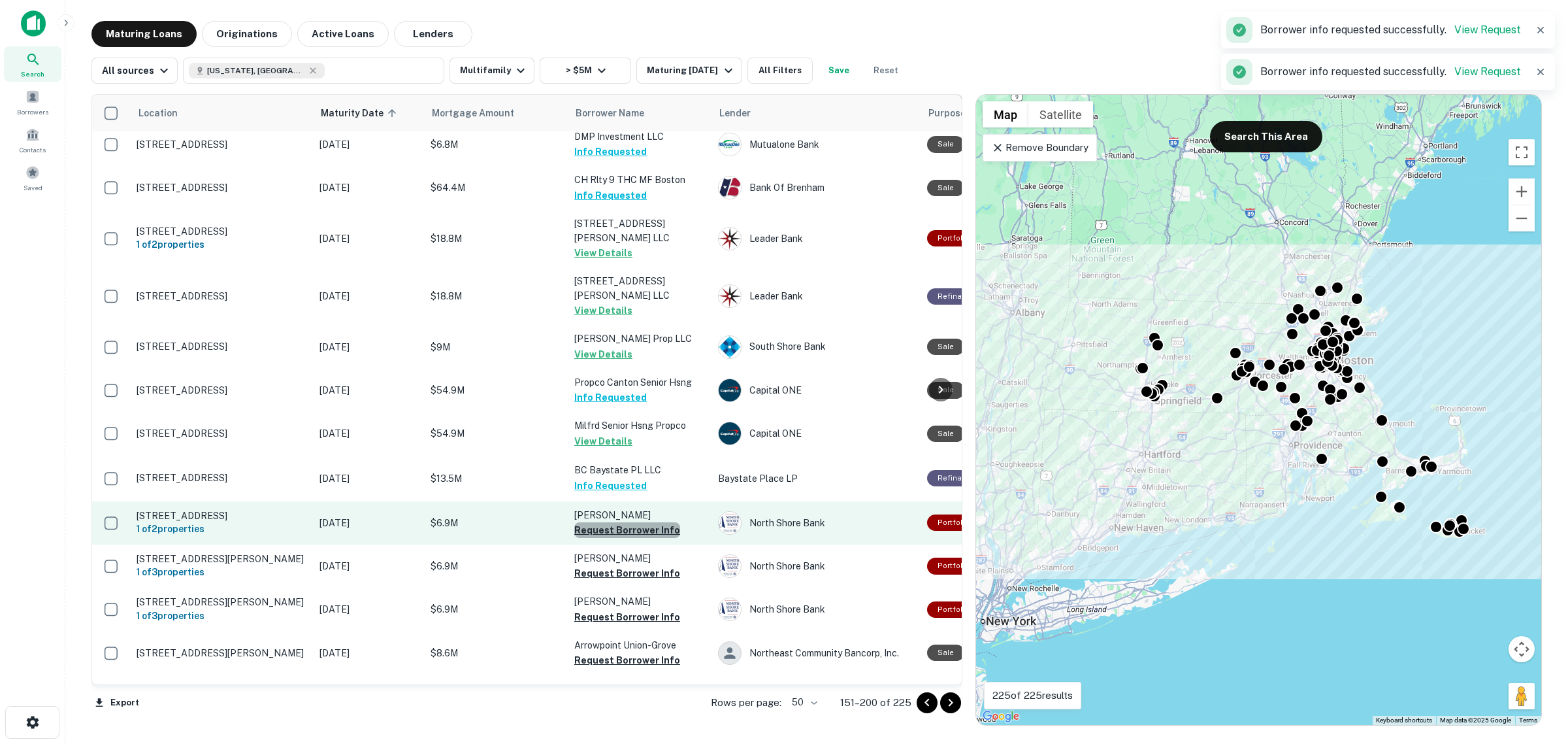
click at [645, 522] on button "Request Borrower Info" at bounding box center [627, 530] width 106 height 16
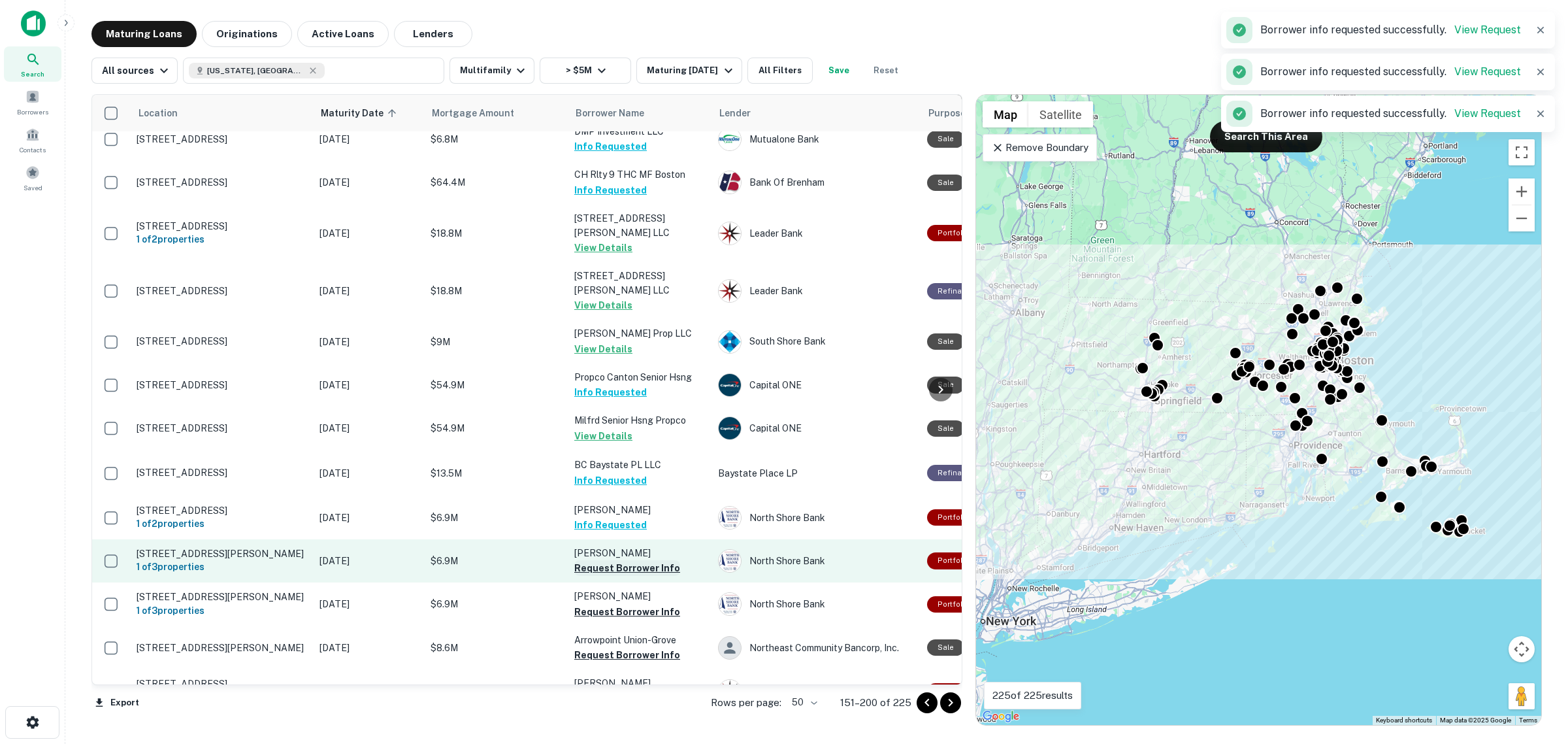
scroll to position [1651, 0]
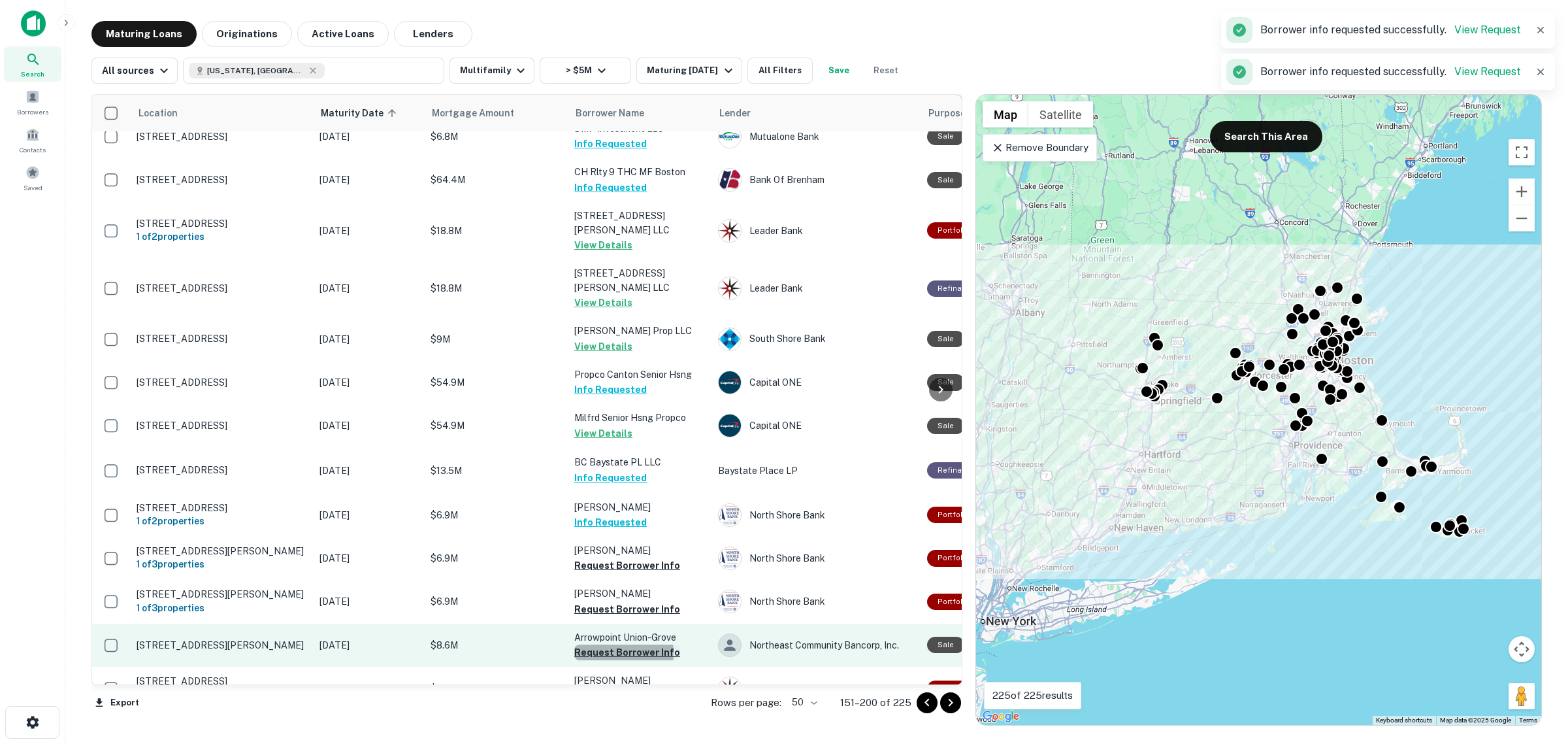
click at [616, 645] on button "Request Borrower Info" at bounding box center [627, 653] width 106 height 16
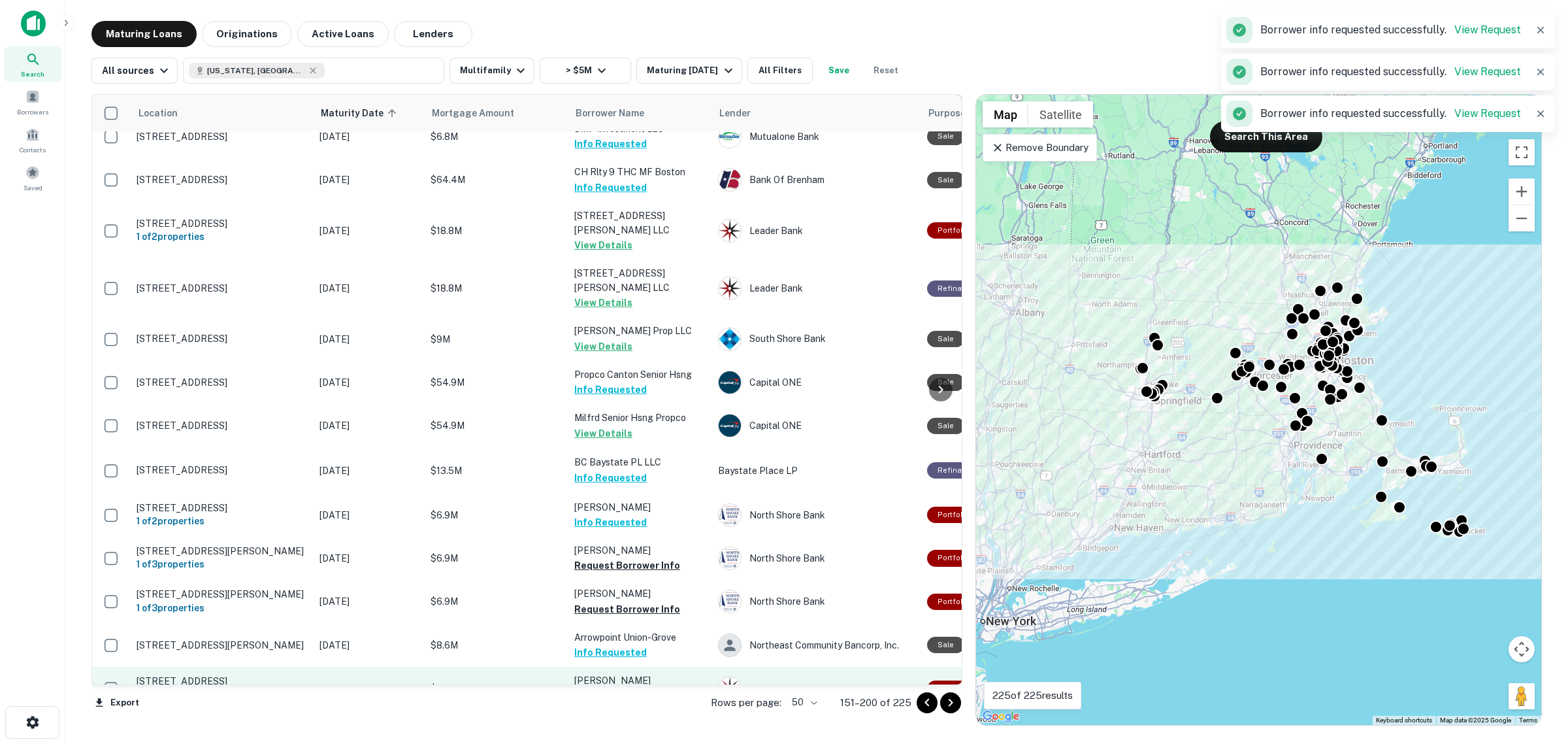
click at [622, 688] on button "Request Borrower Info" at bounding box center [627, 696] width 106 height 16
click at [956, 707] on icon "Go to next page" at bounding box center [951, 703] width 16 height 16
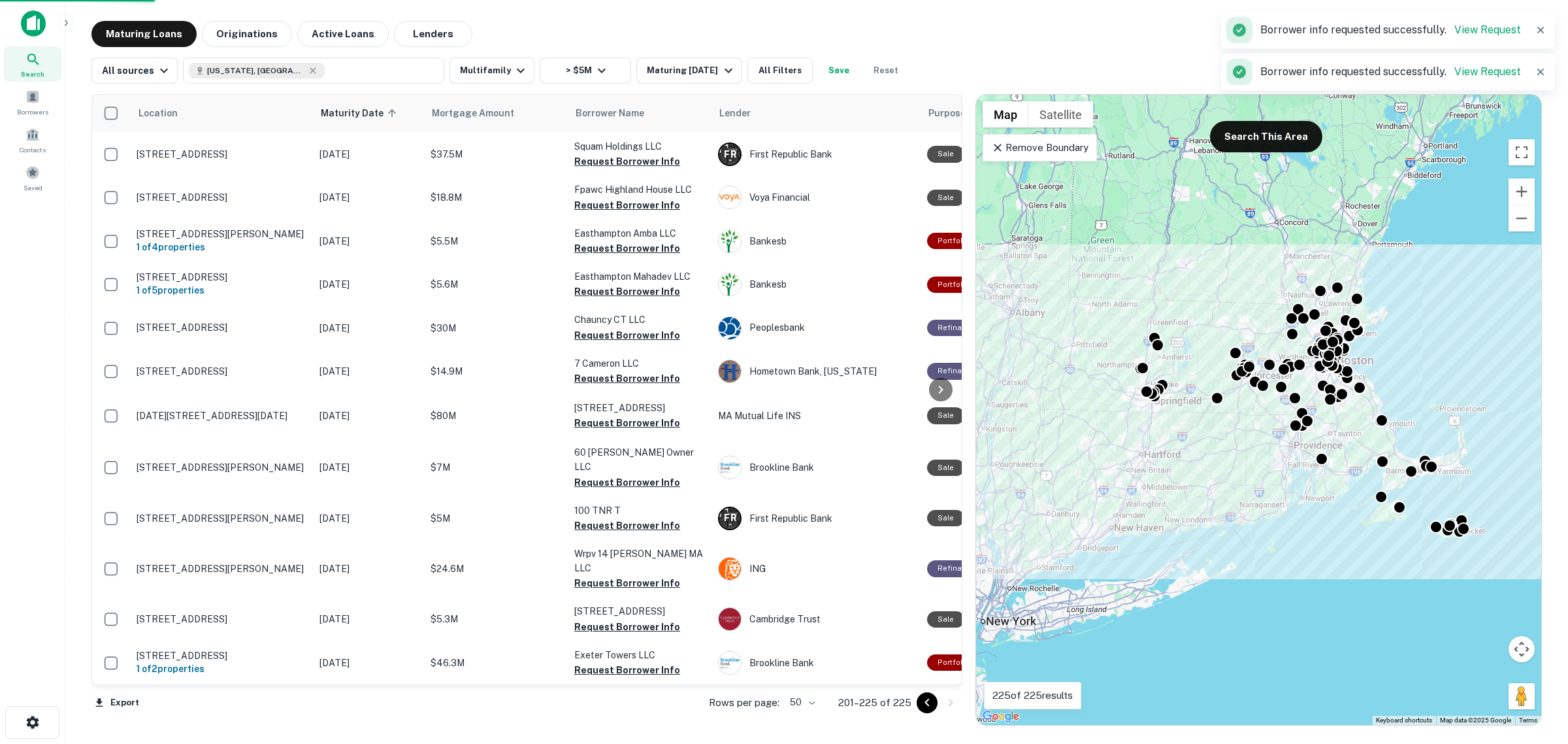
scroll to position [557, 0]
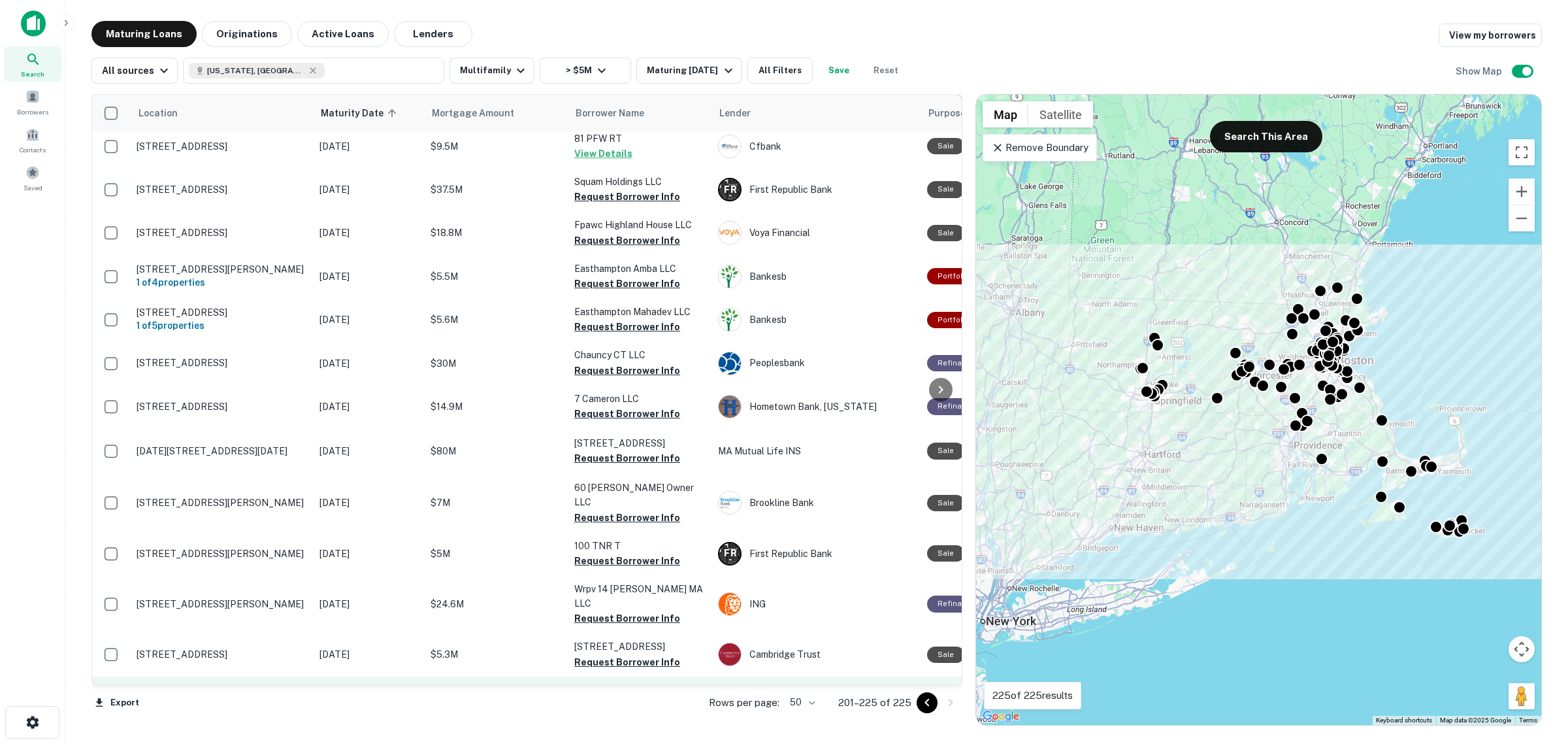
click at [644, 698] on button "Request Borrower Info" at bounding box center [627, 705] width 106 height 16
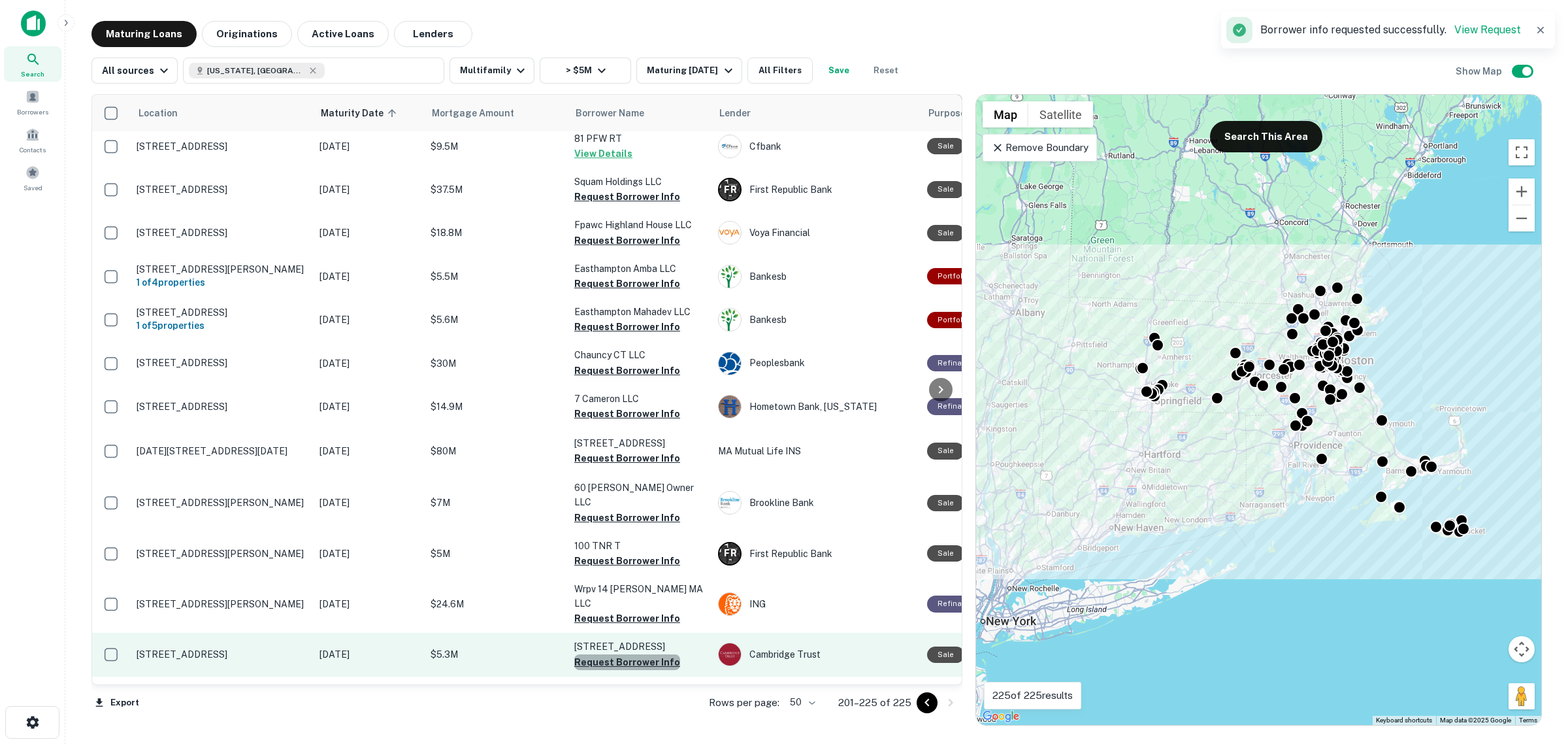
click at [631, 654] on button "Request Borrower Info" at bounding box center [627, 662] width 106 height 16
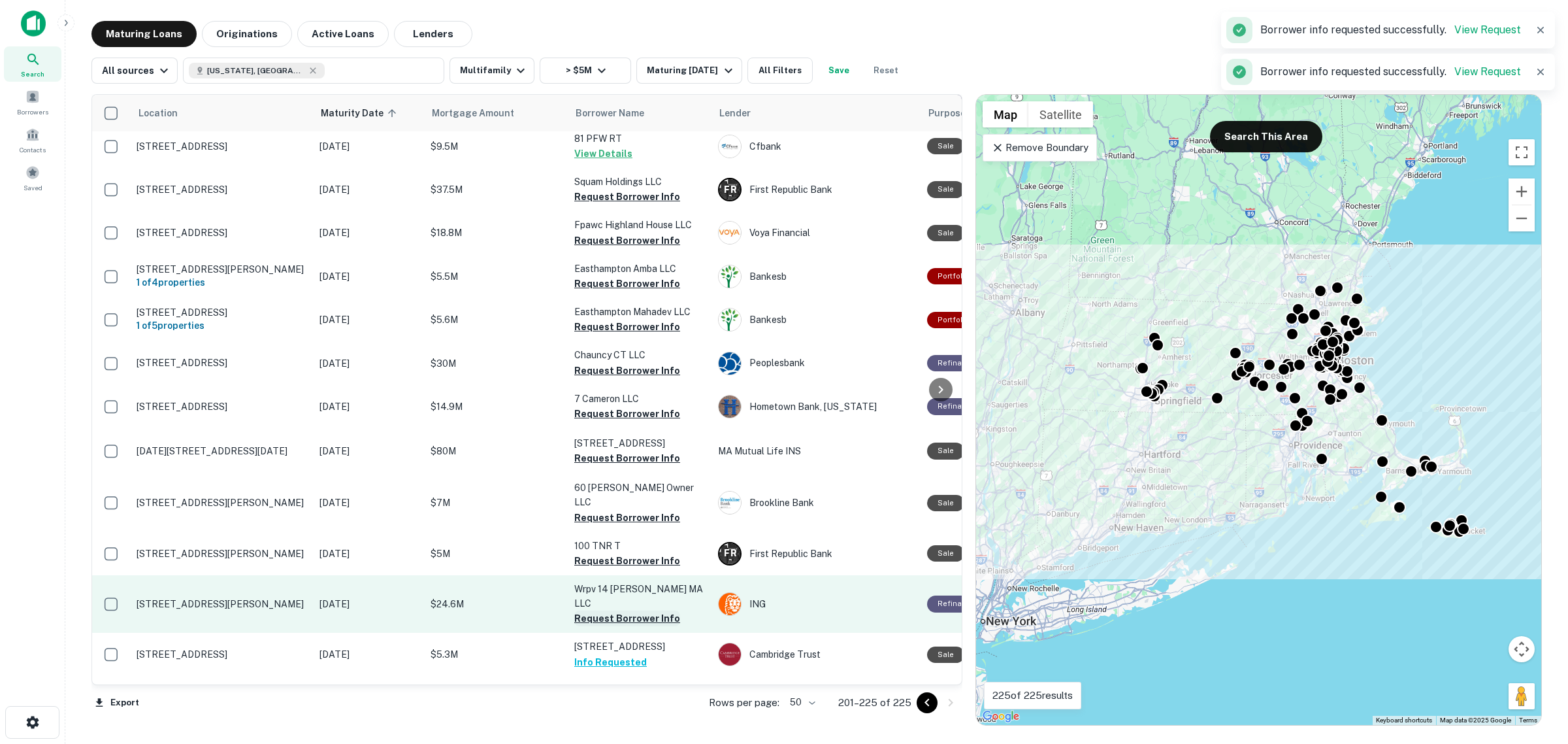
click at [634, 611] on button "Request Borrower Info" at bounding box center [627, 619] width 106 height 16
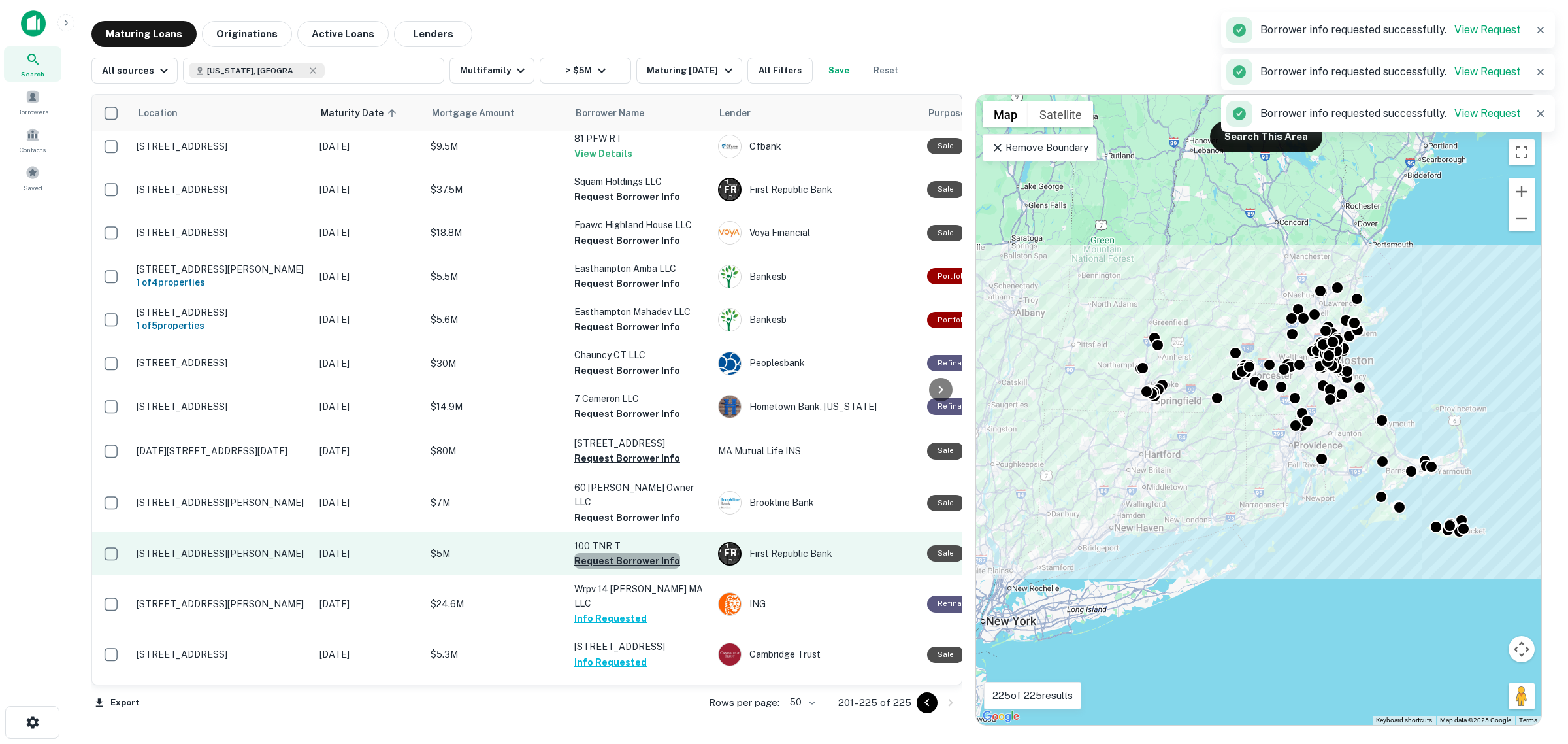
click at [647, 553] on button "Request Borrower Info" at bounding box center [627, 561] width 106 height 16
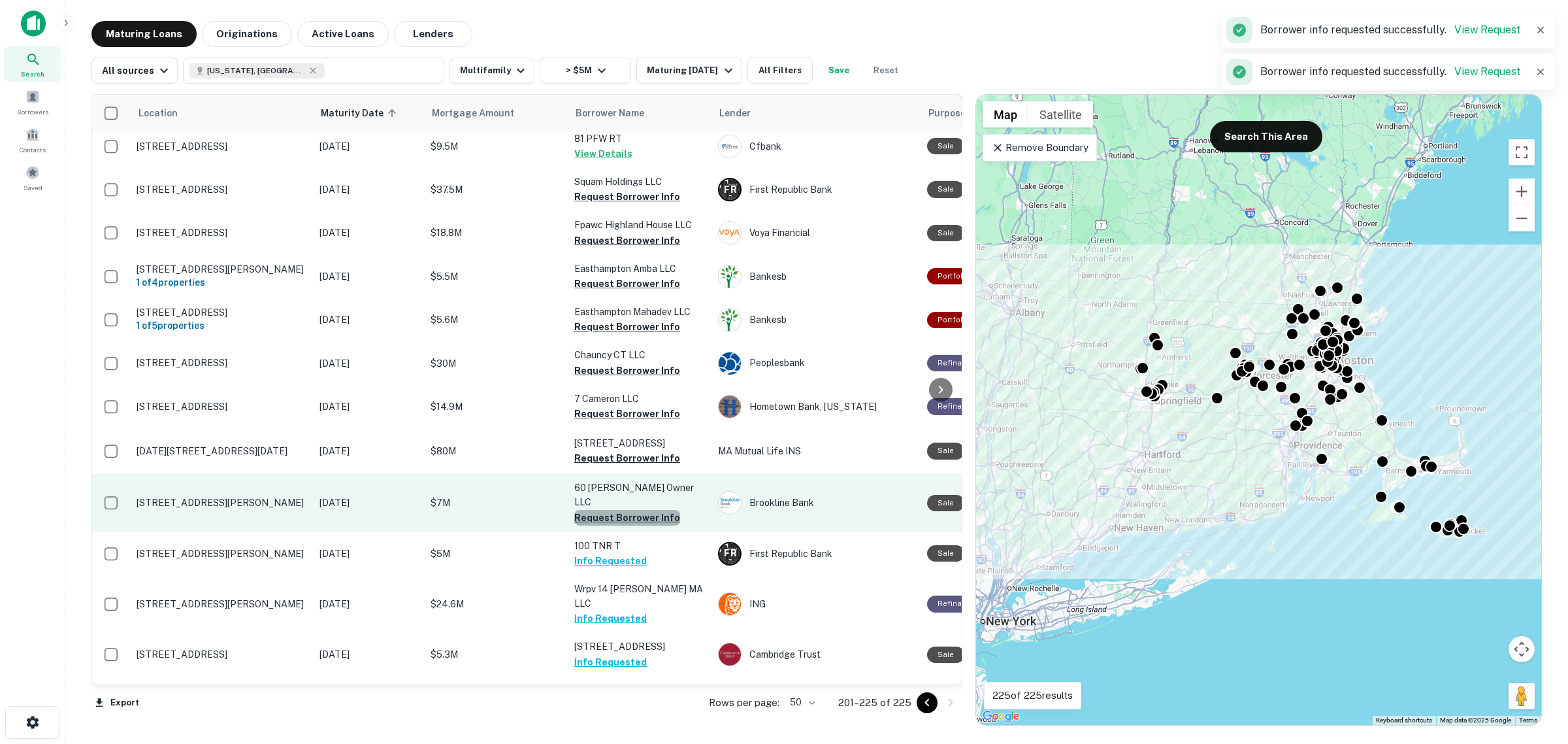
click at [634, 510] on button "Request Borrower Info" at bounding box center [627, 517] width 106 height 16
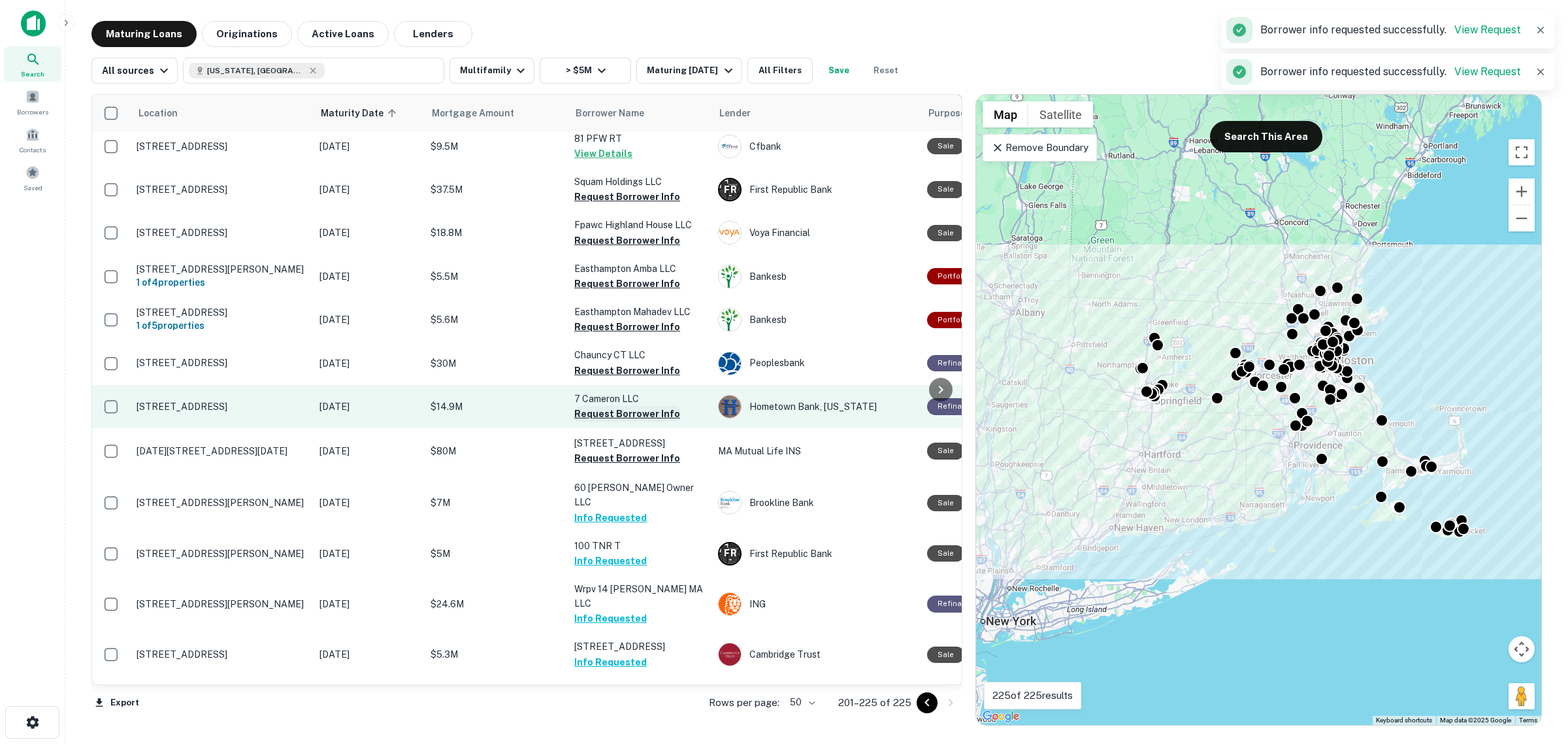
click at [624, 406] on button "Request Borrower Info" at bounding box center [627, 414] width 106 height 16
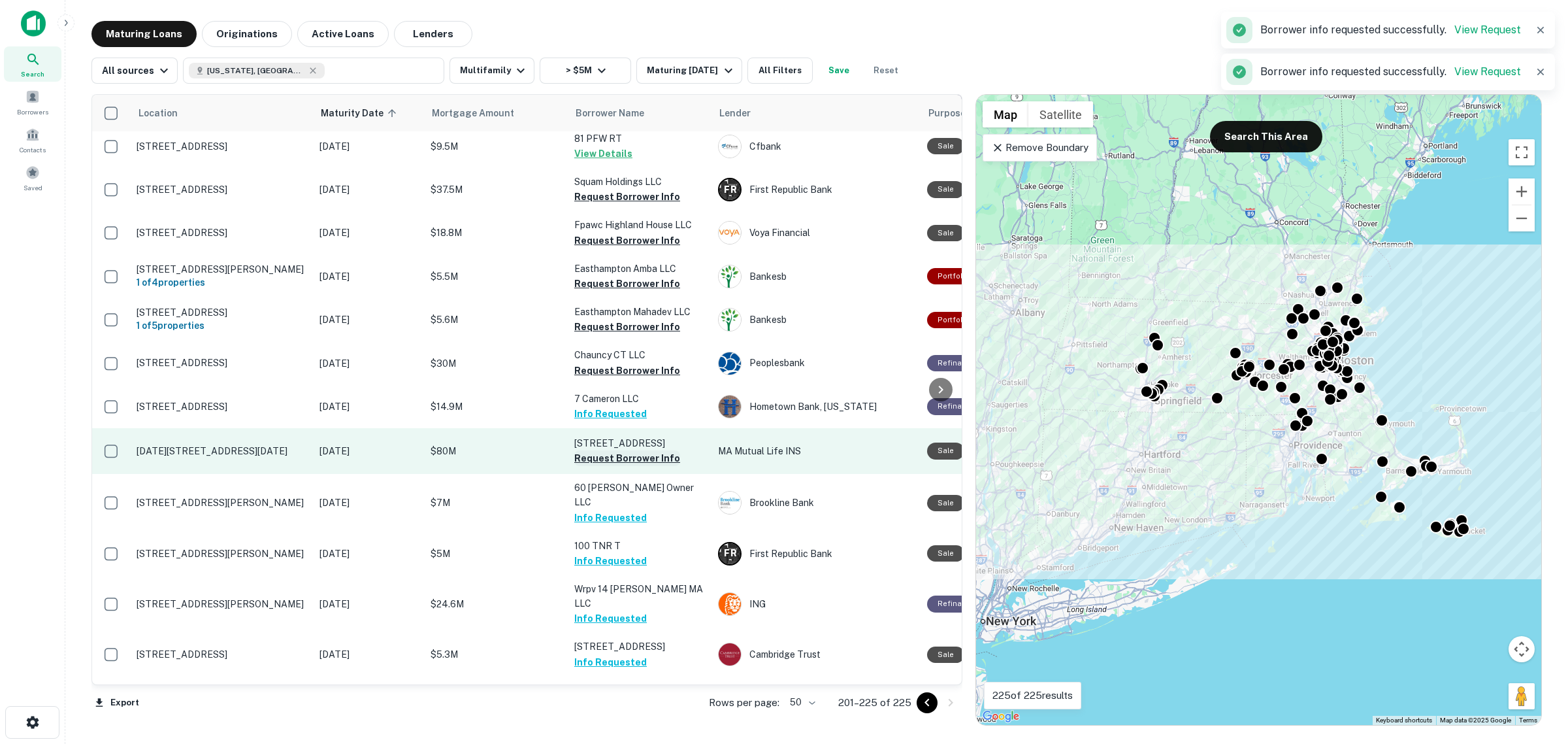
click at [642, 451] on button "Request Borrower Info" at bounding box center [627, 459] width 106 height 16
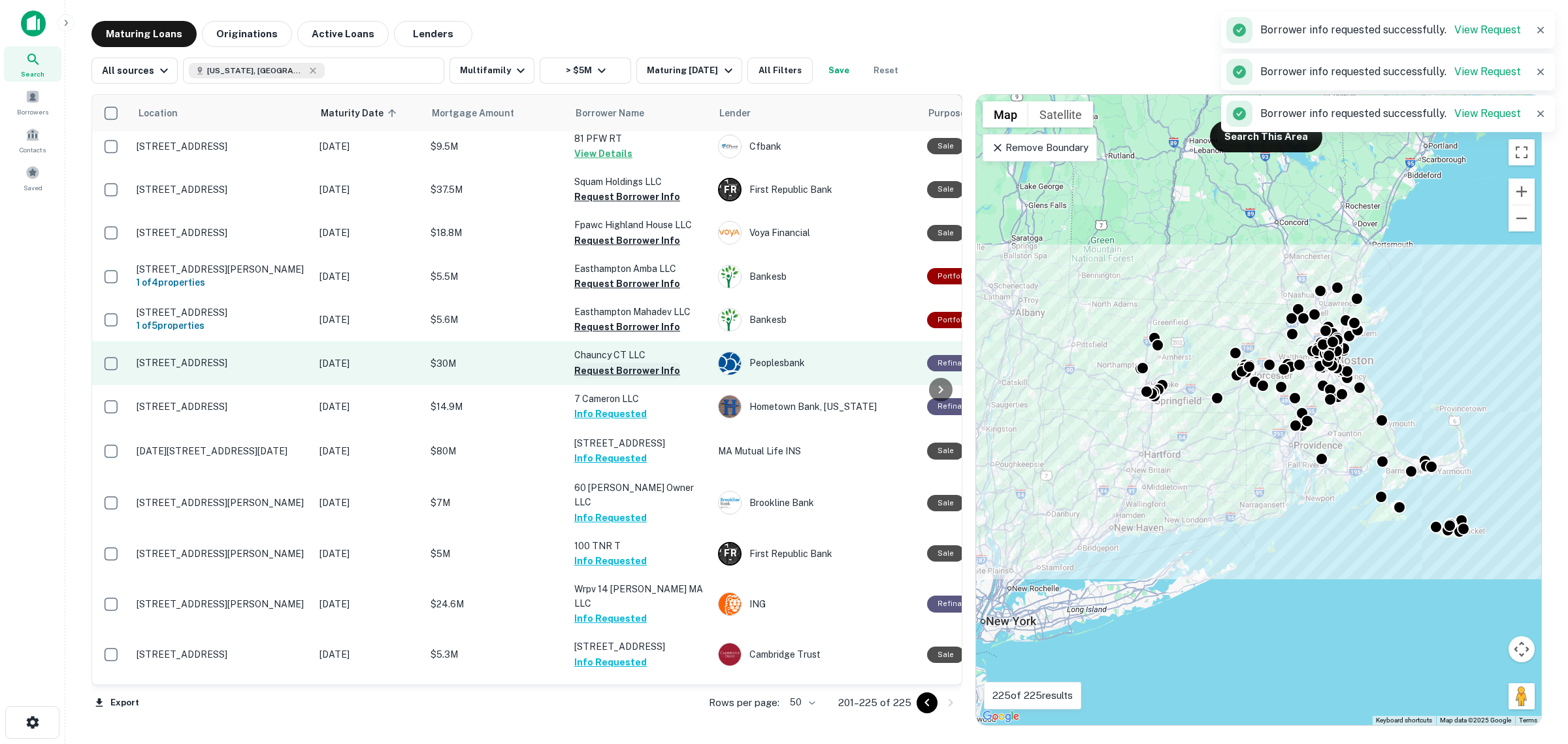
click at [633, 363] on button "Request Borrower Info" at bounding box center [627, 370] width 106 height 16
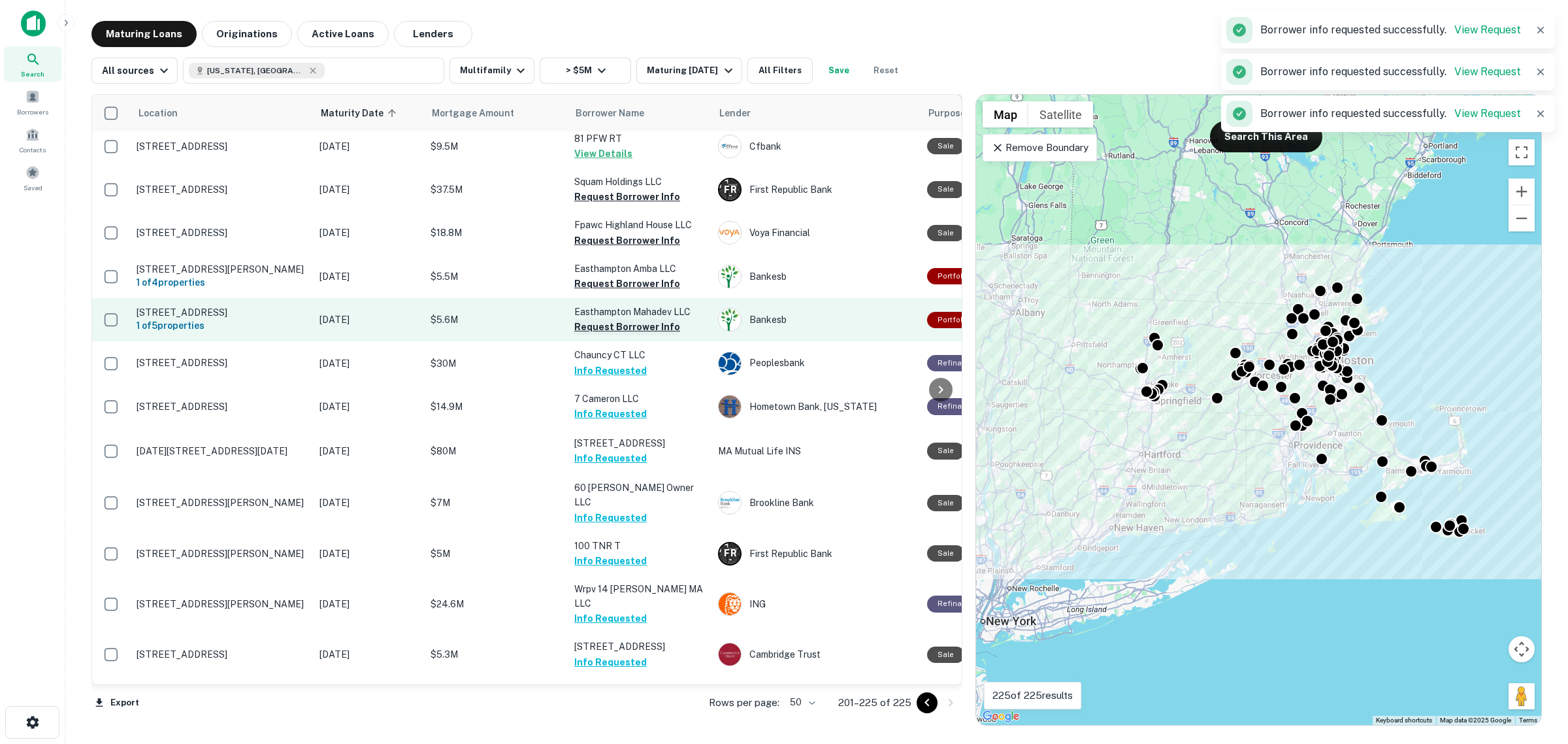
click at [638, 319] on button "Request Borrower Info" at bounding box center [627, 327] width 106 height 16
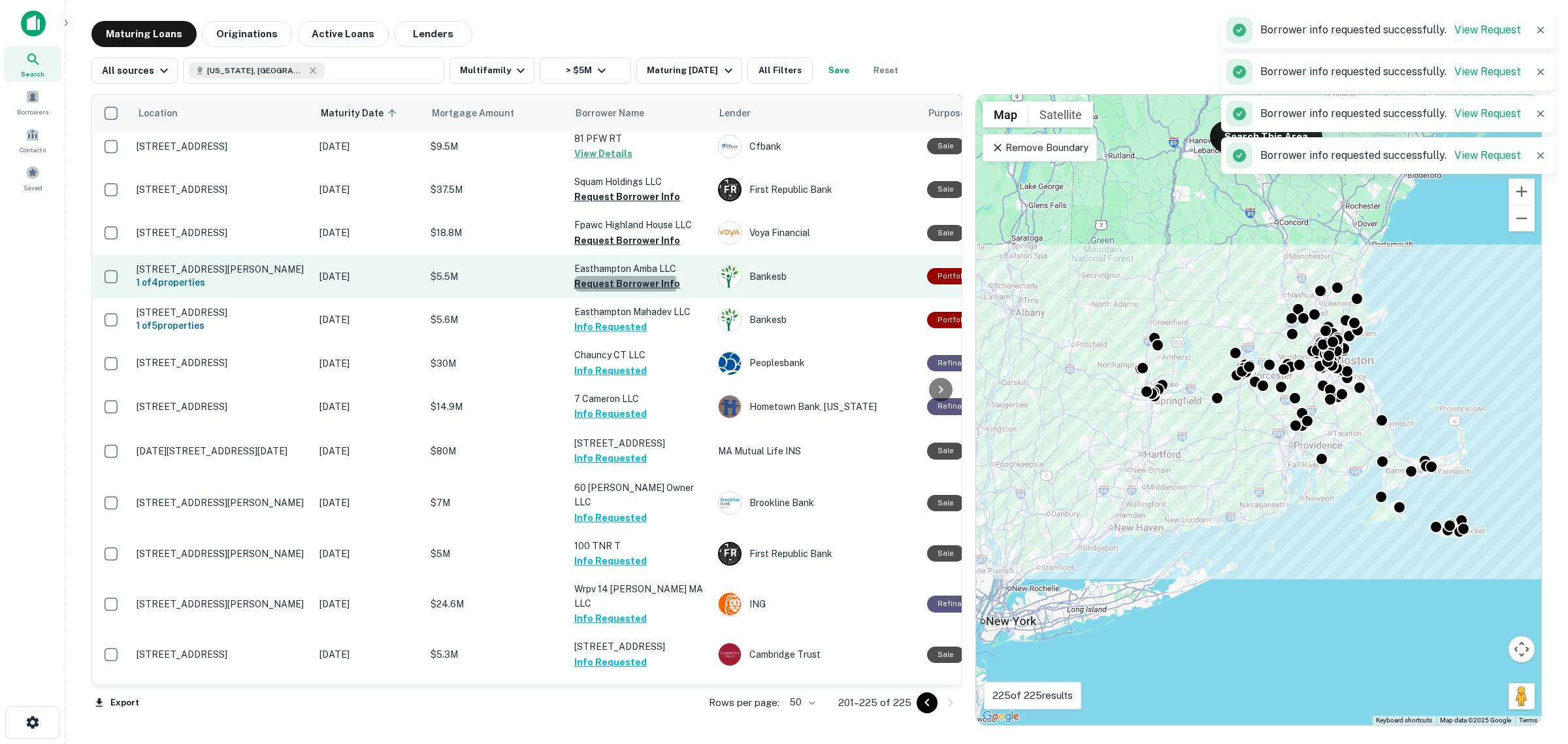
click at [625, 276] on button "Request Borrower Info" at bounding box center [627, 284] width 106 height 16
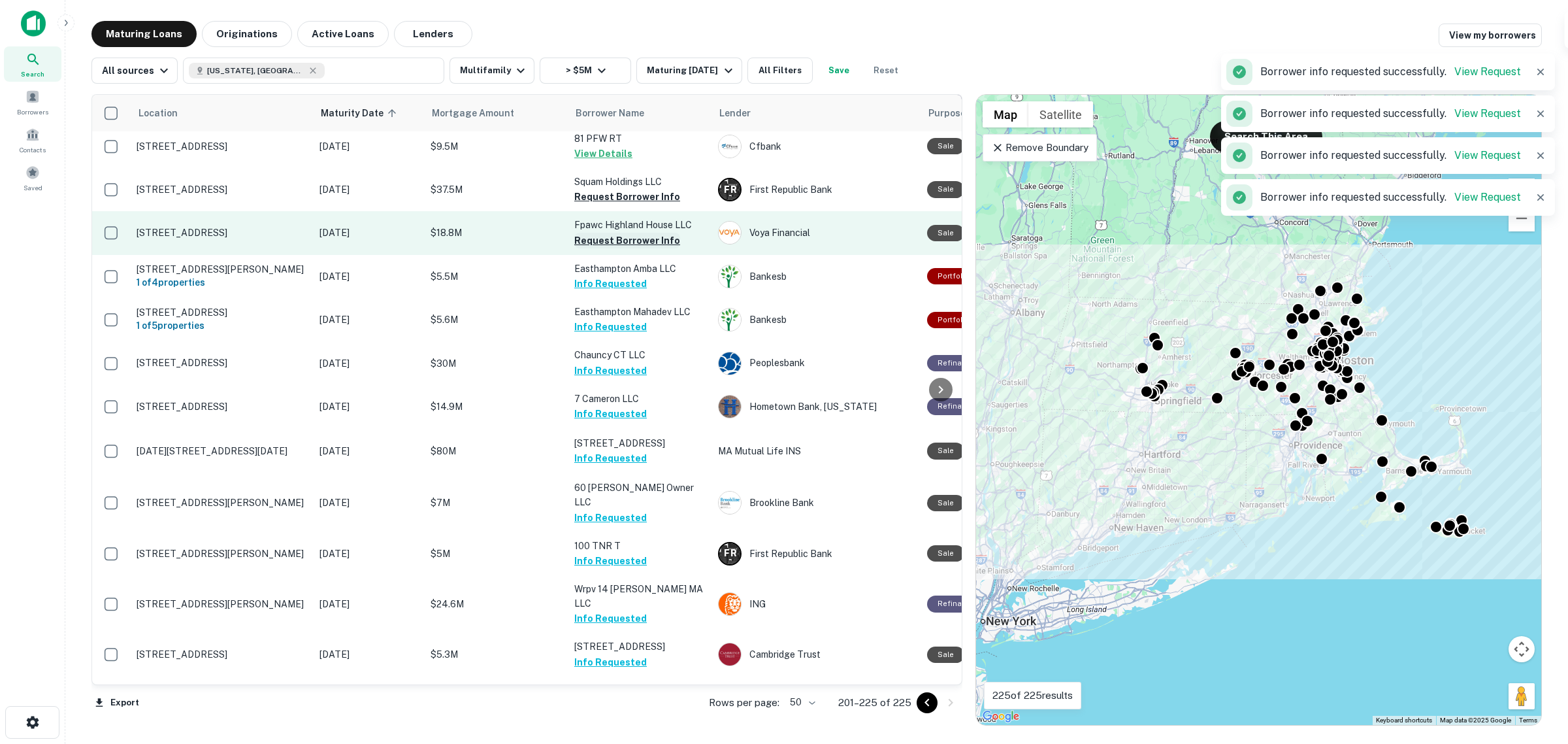
click at [621, 233] on button "Request Borrower Info" at bounding box center [627, 241] width 106 height 16
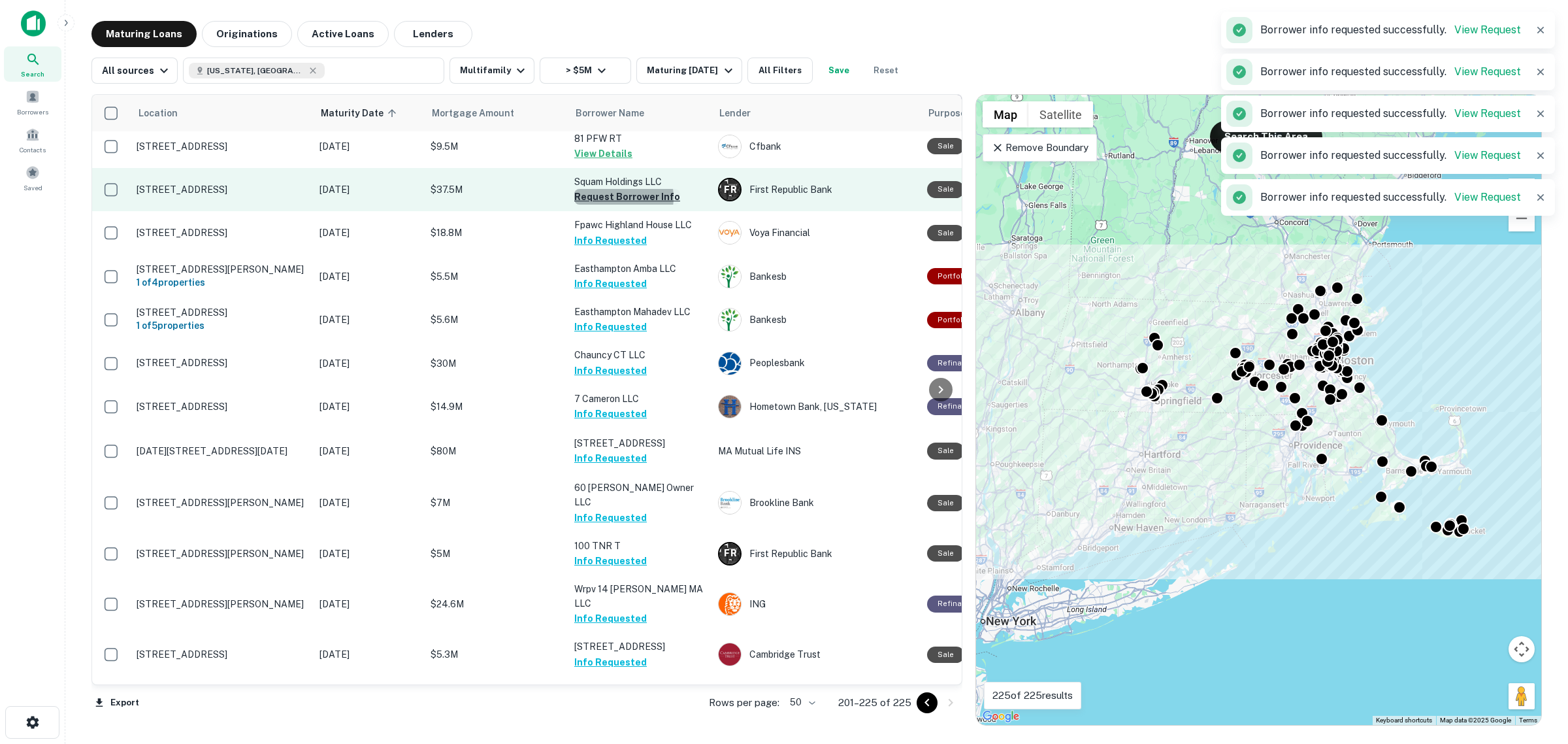
click at [611, 189] on button "Request Borrower Info" at bounding box center [627, 197] width 106 height 16
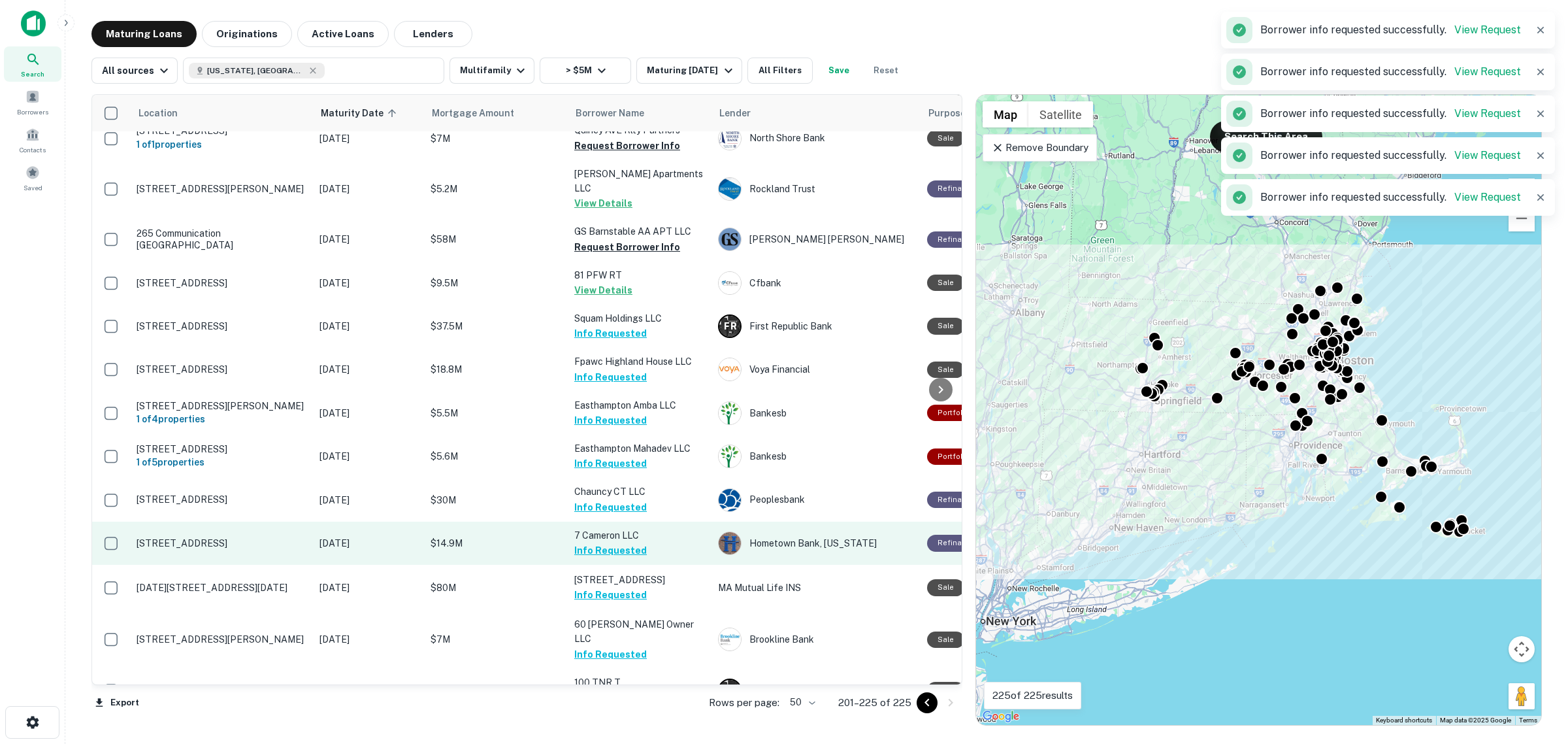
scroll to position [393, 0]
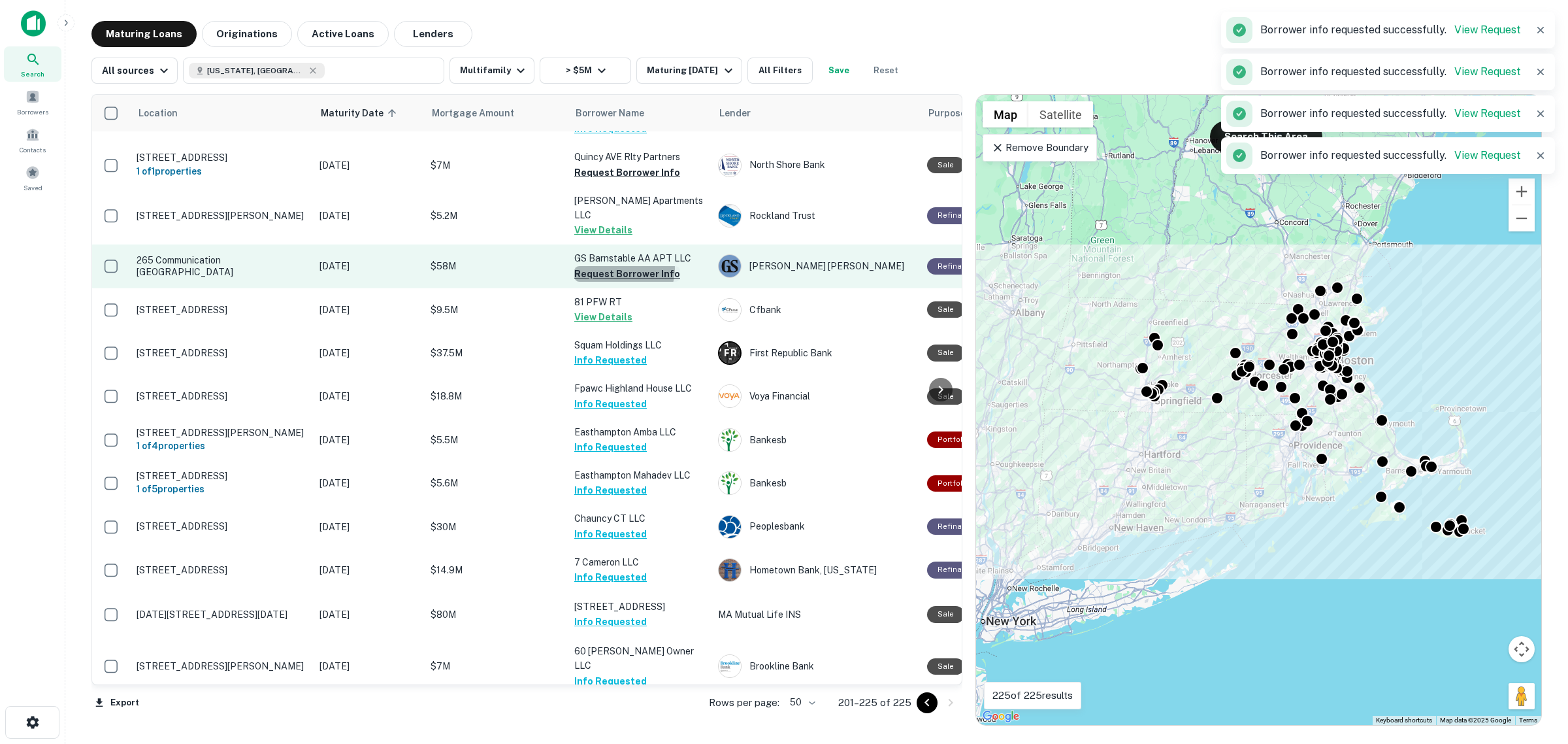
click at [622, 266] on button "Request Borrower Info" at bounding box center [627, 274] width 106 height 16
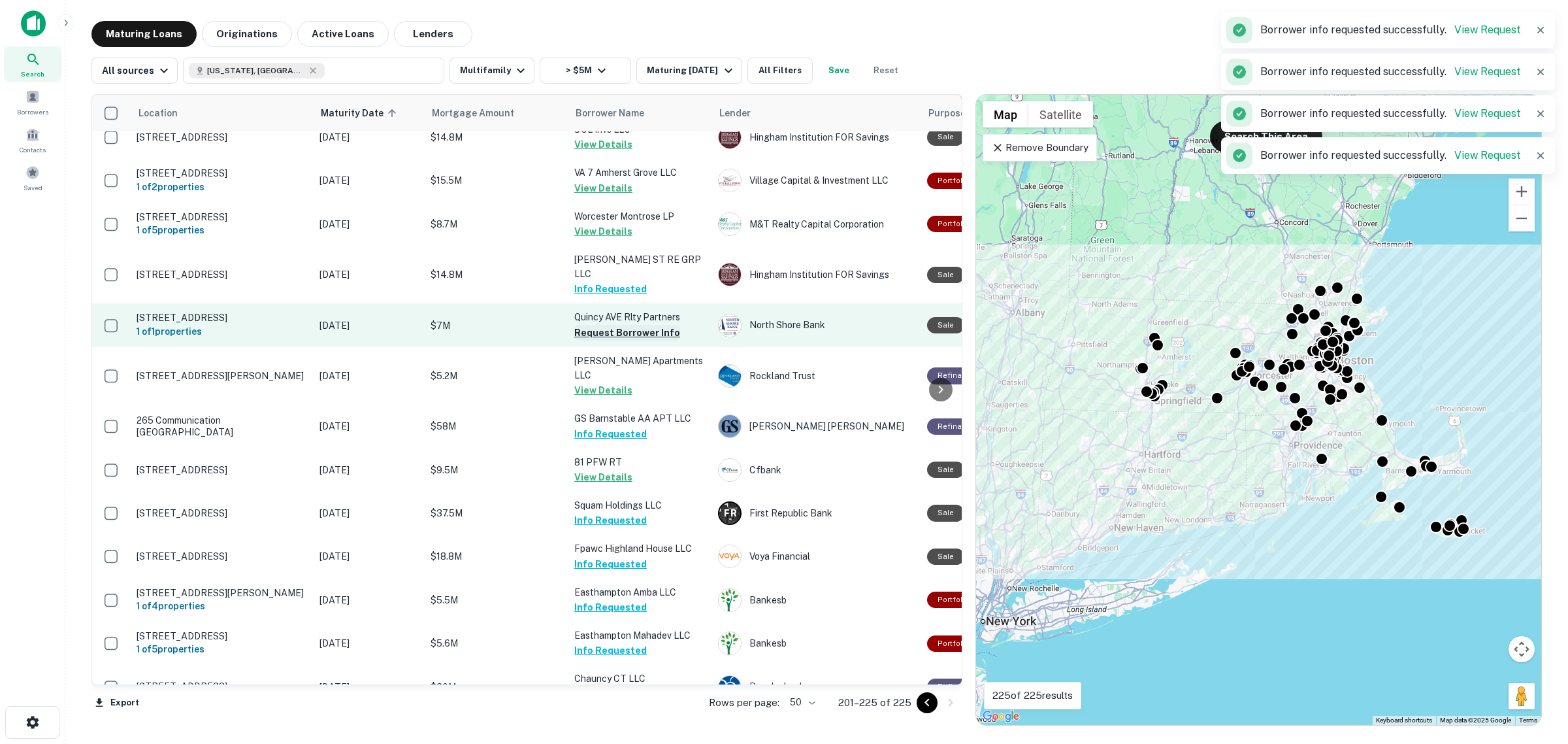
scroll to position [230, 0]
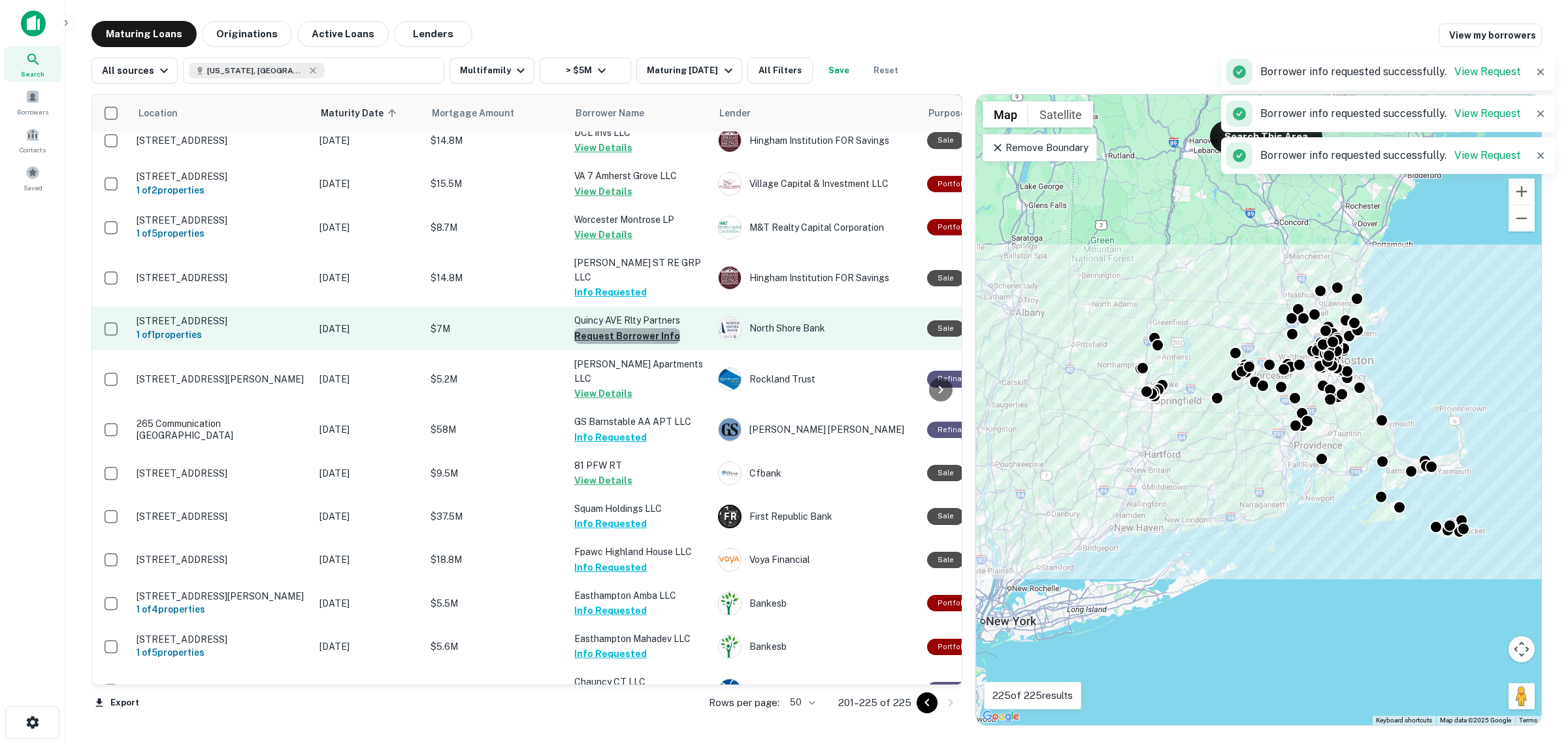
click at [644, 328] on button "Request Borrower Info" at bounding box center [627, 336] width 106 height 16
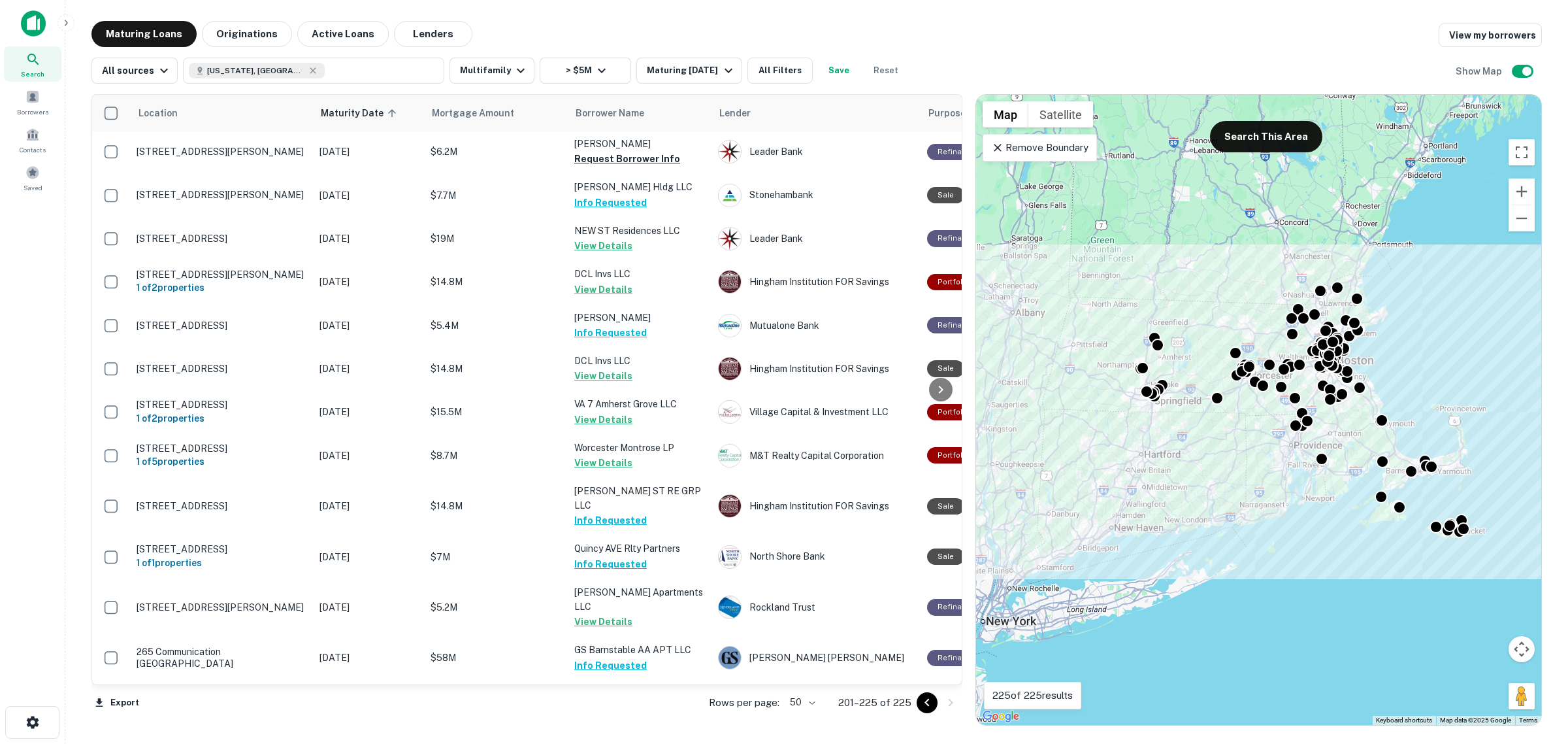
scroll to position [0, 0]
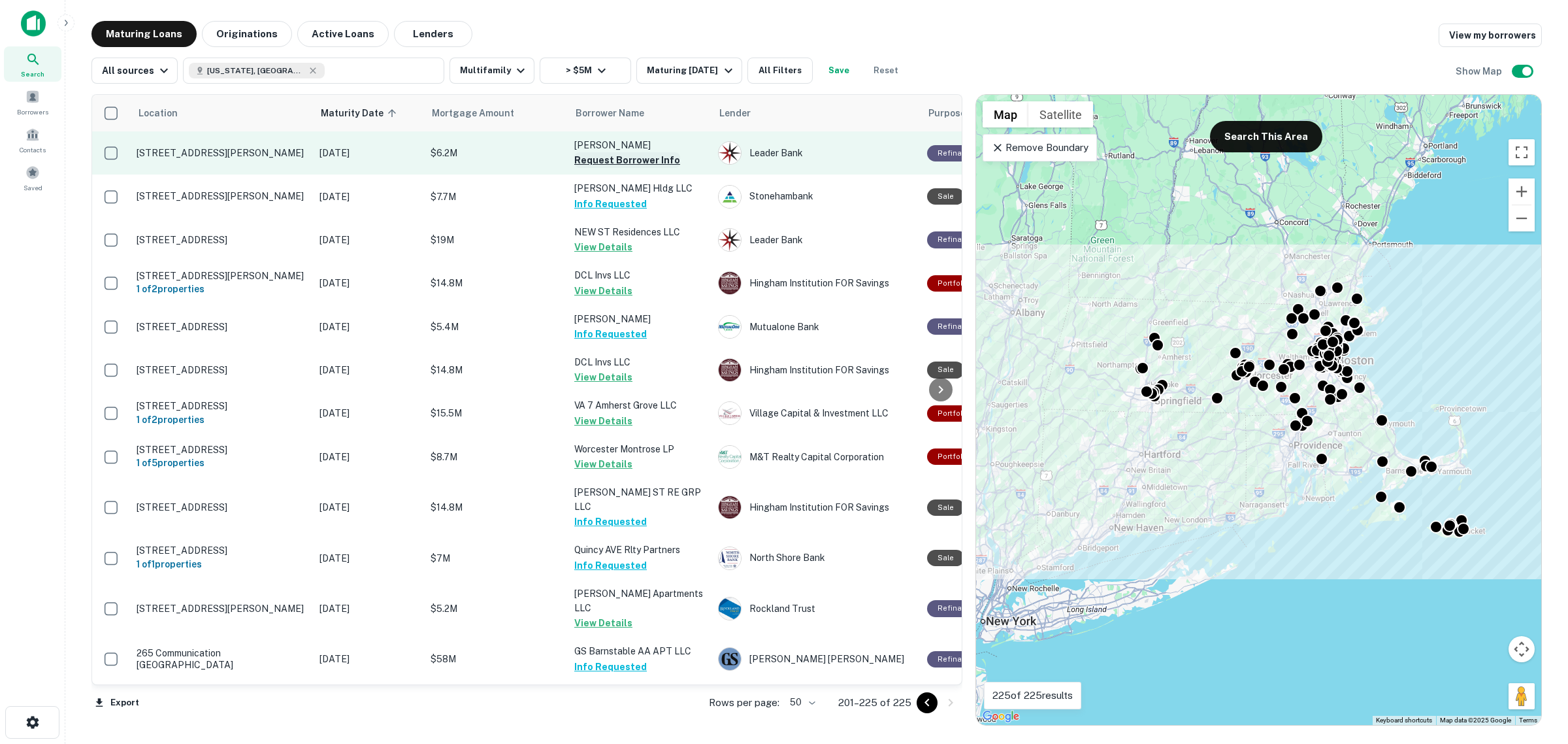
click at [611, 161] on button "Request Borrower Info" at bounding box center [627, 160] width 106 height 16
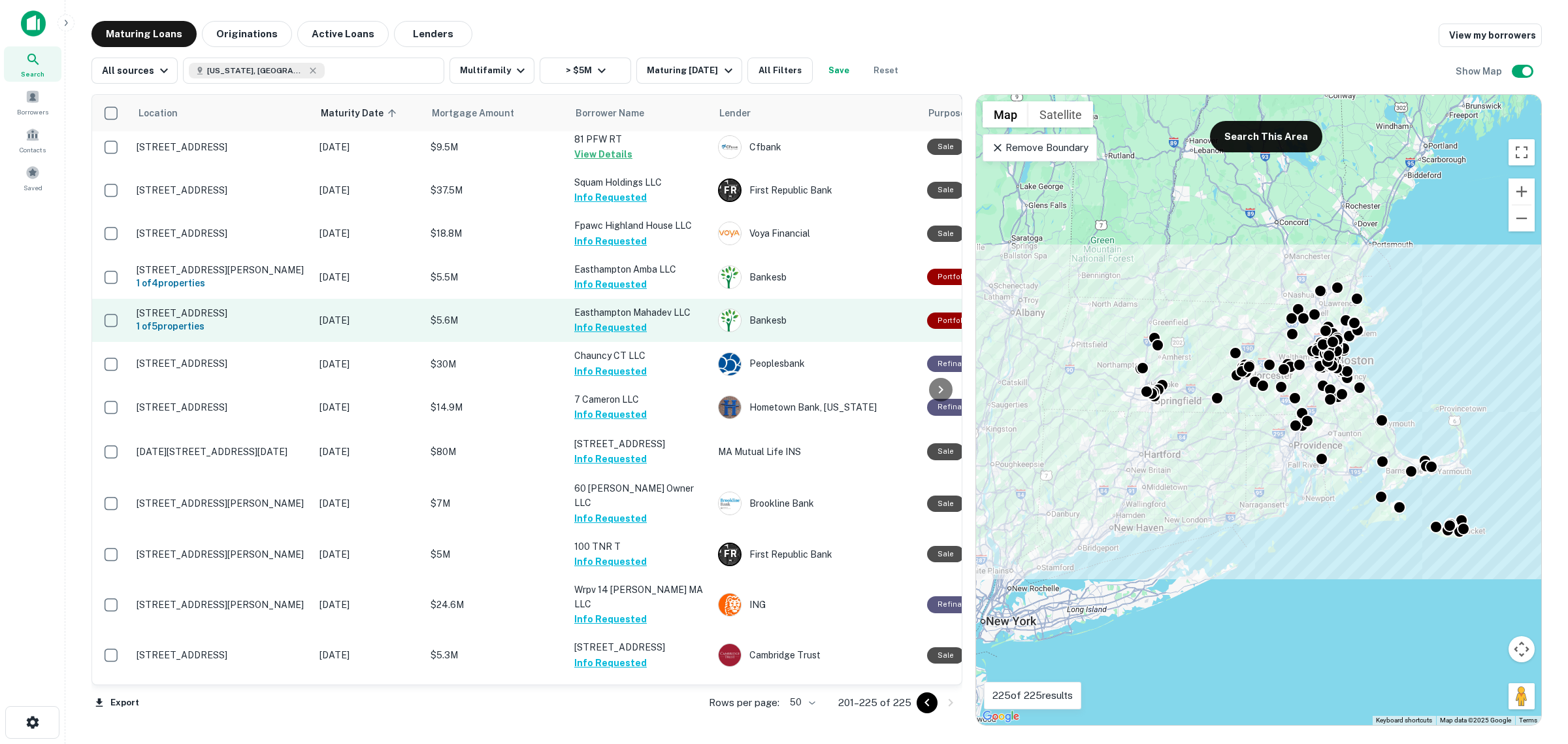
scroll to position [557, 0]
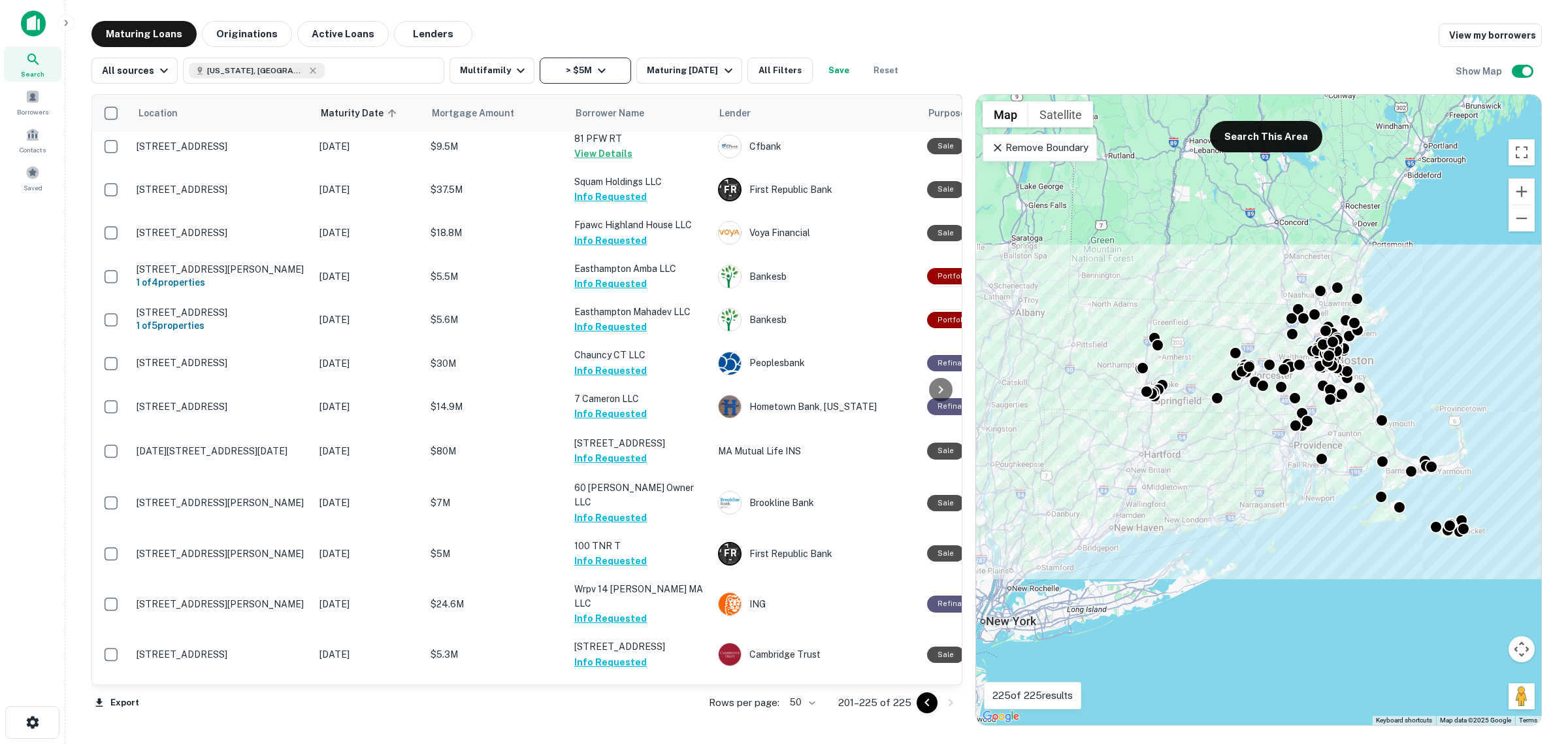
click at [560, 69] on button "> $5M" at bounding box center [586, 70] width 91 height 26
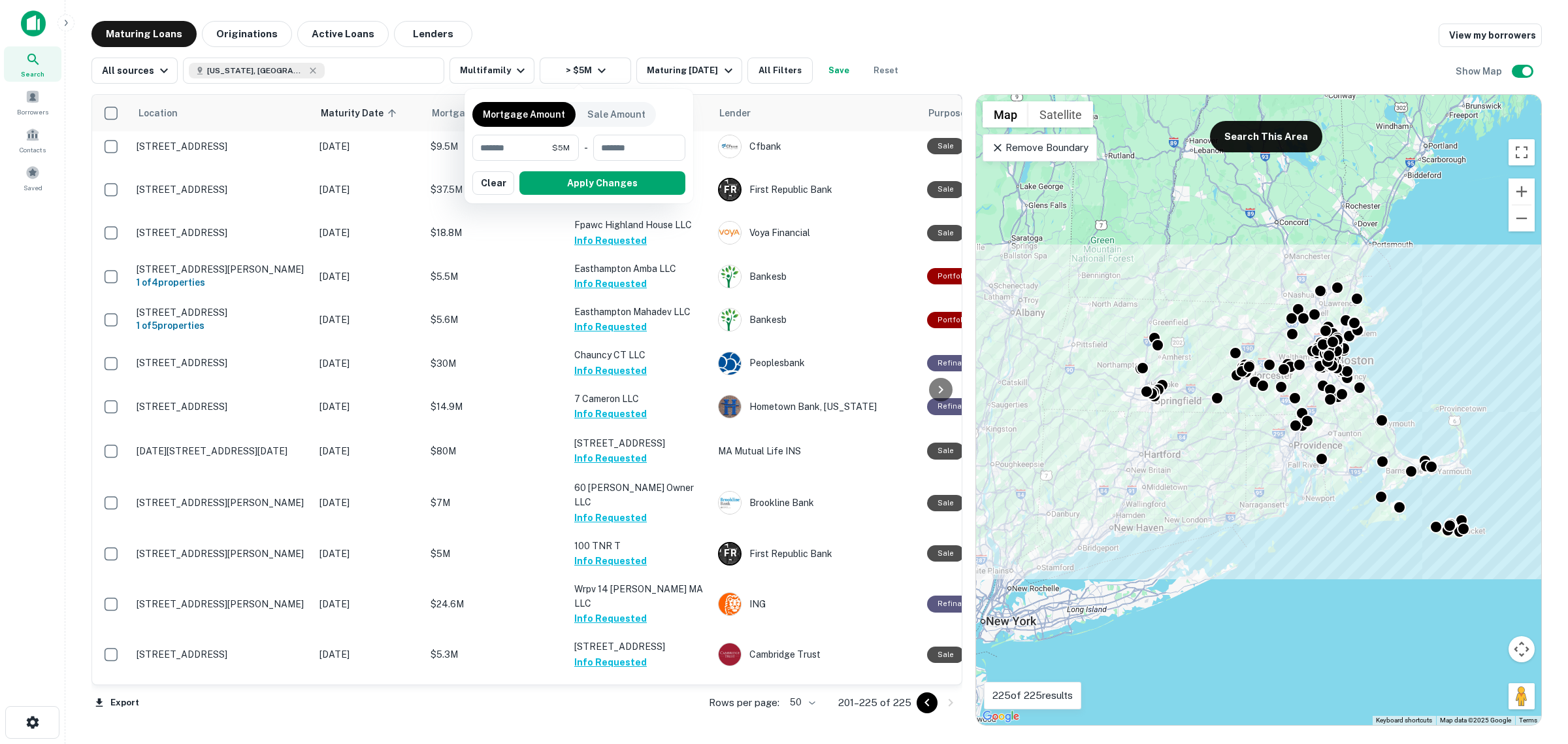
click at [654, 21] on div at bounding box center [784, 372] width 1568 height 744
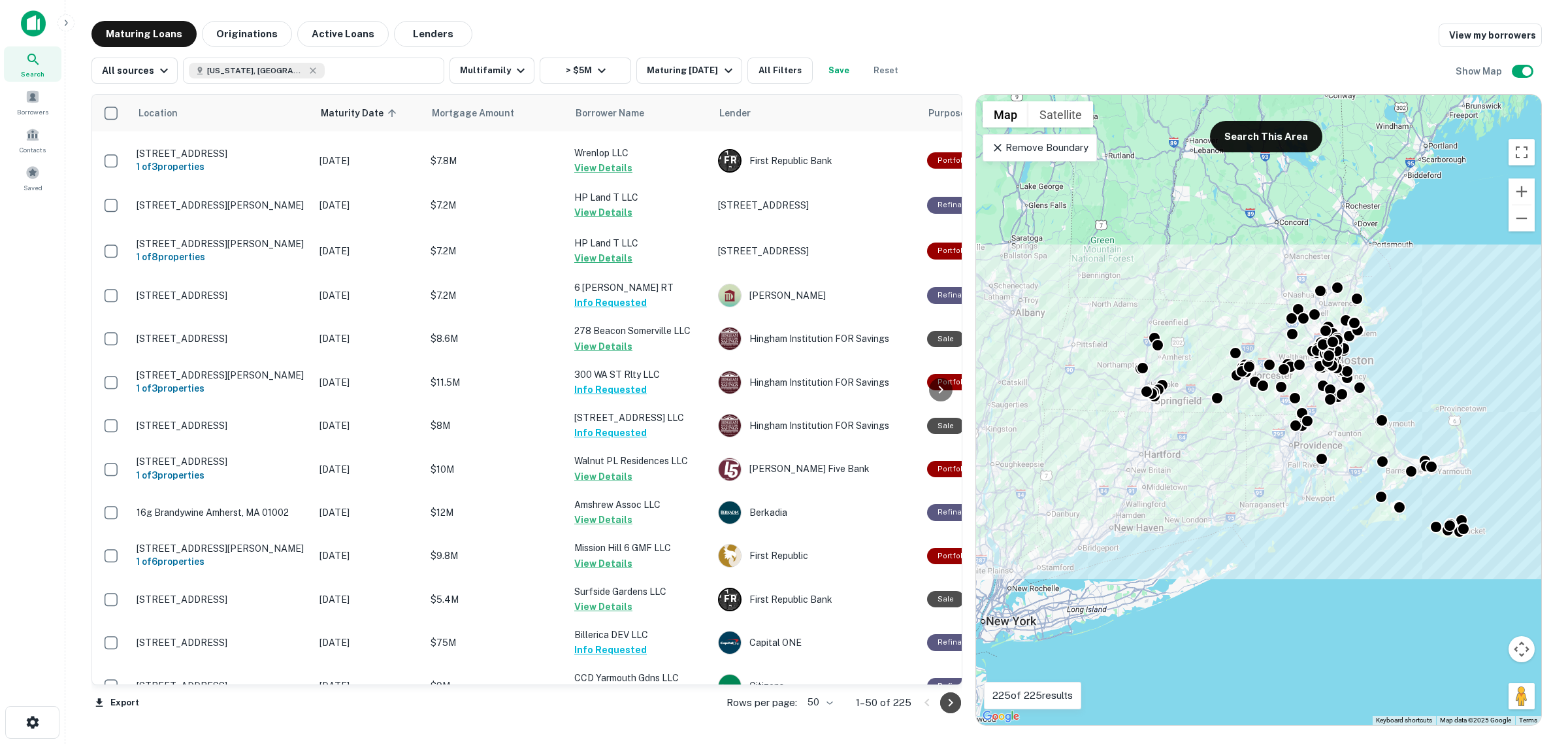
click at [954, 708] on icon "Go to next page" at bounding box center [951, 703] width 16 height 16
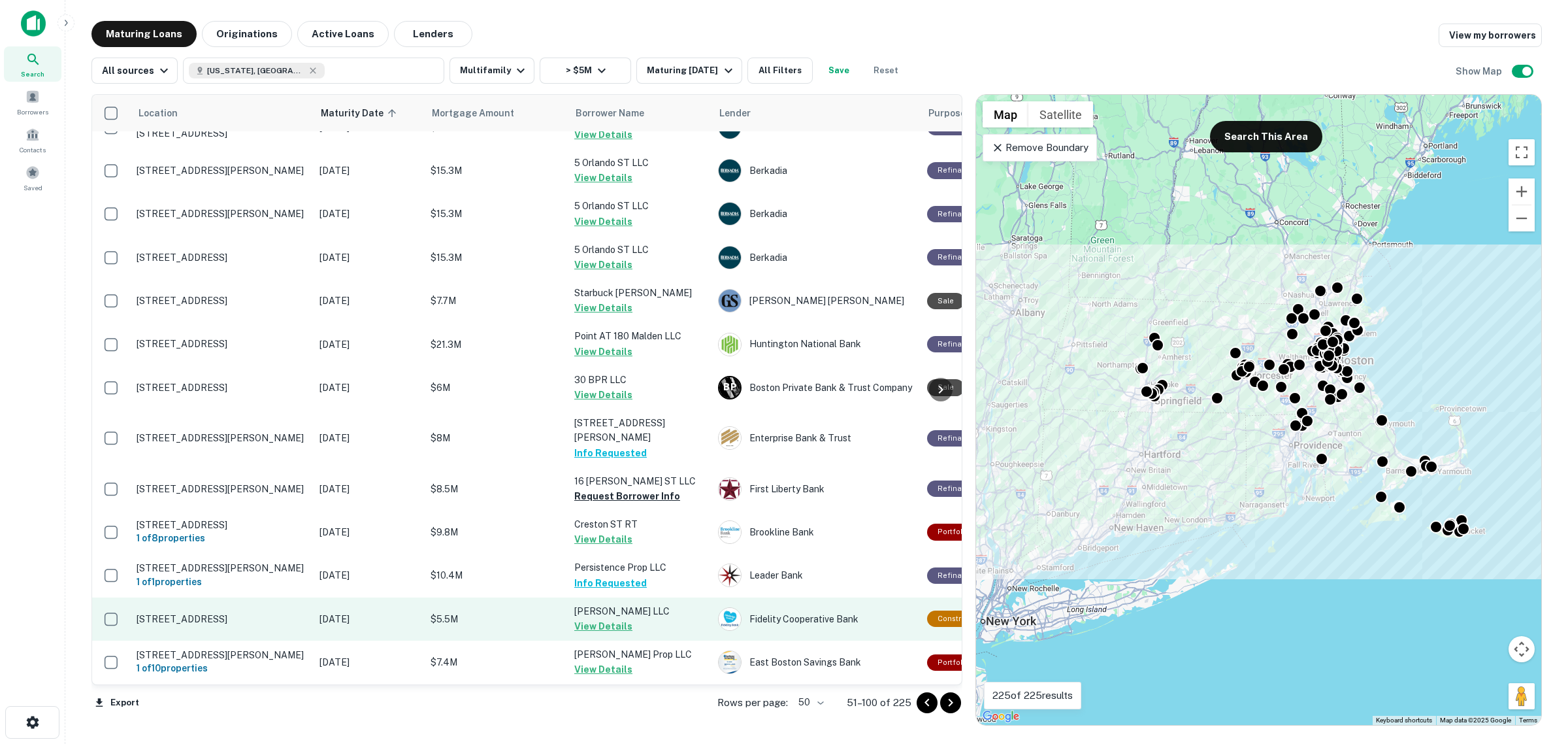
scroll to position [1374, 0]
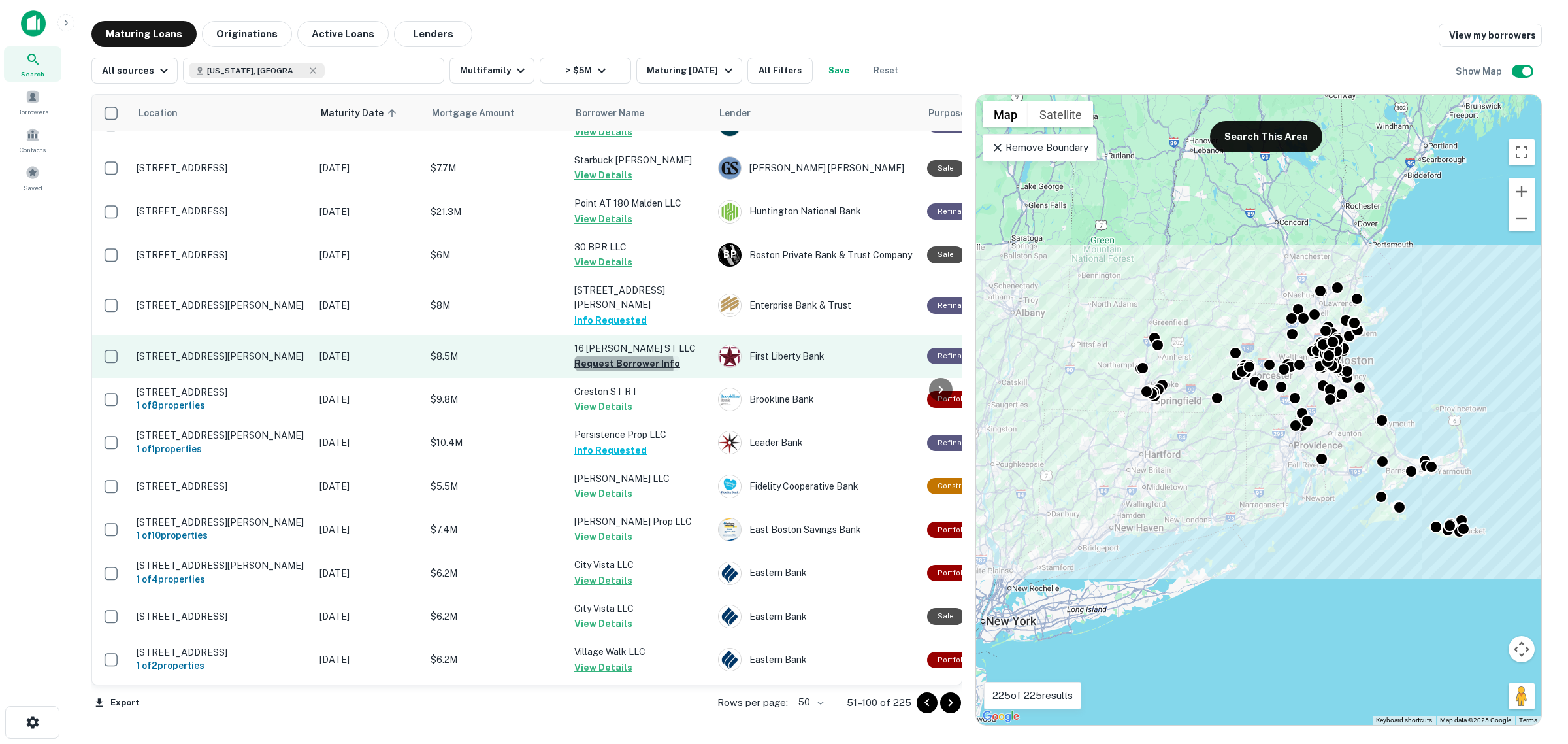
click at [615, 355] on button "Request Borrower Info" at bounding box center [627, 363] width 106 height 16
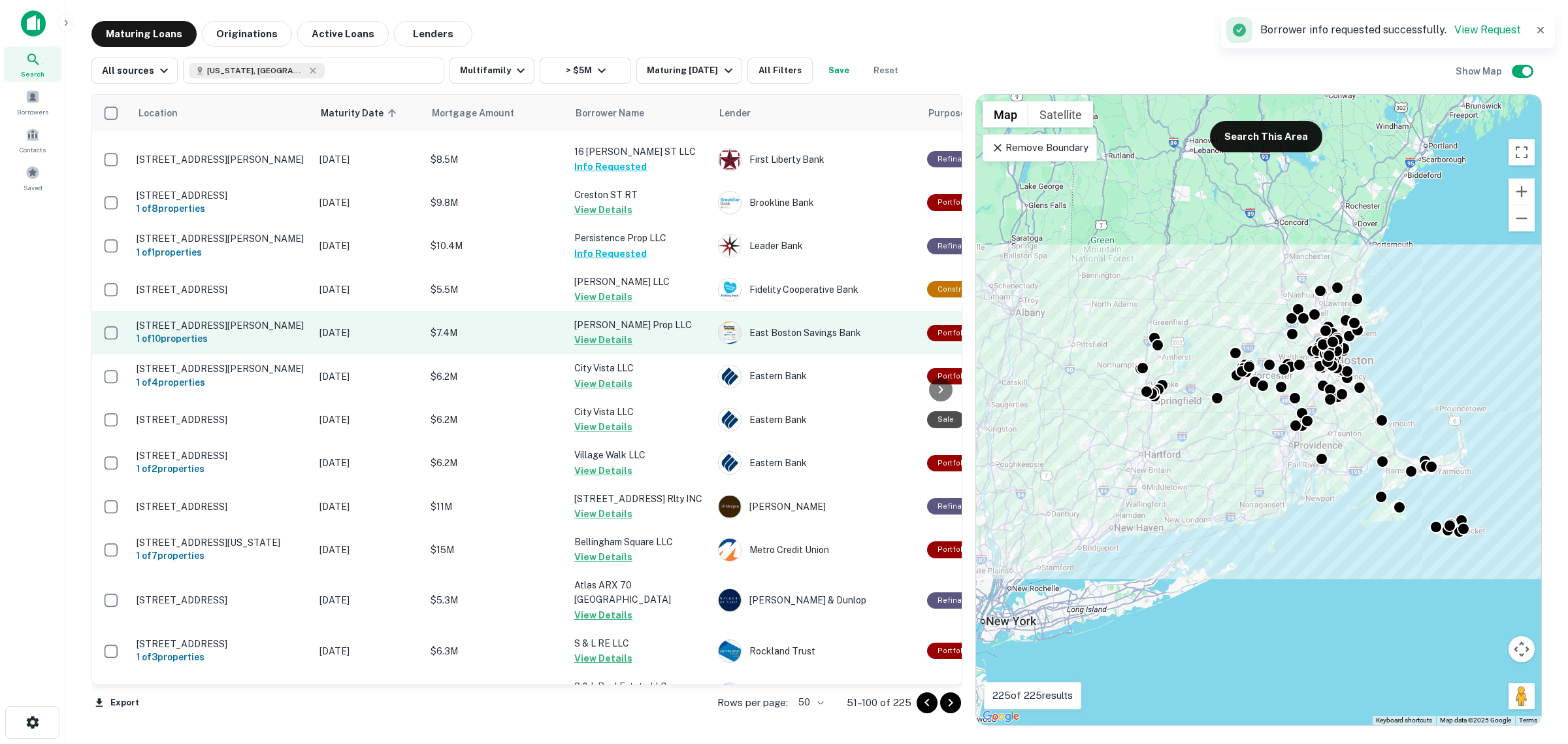
scroll to position [1640, 0]
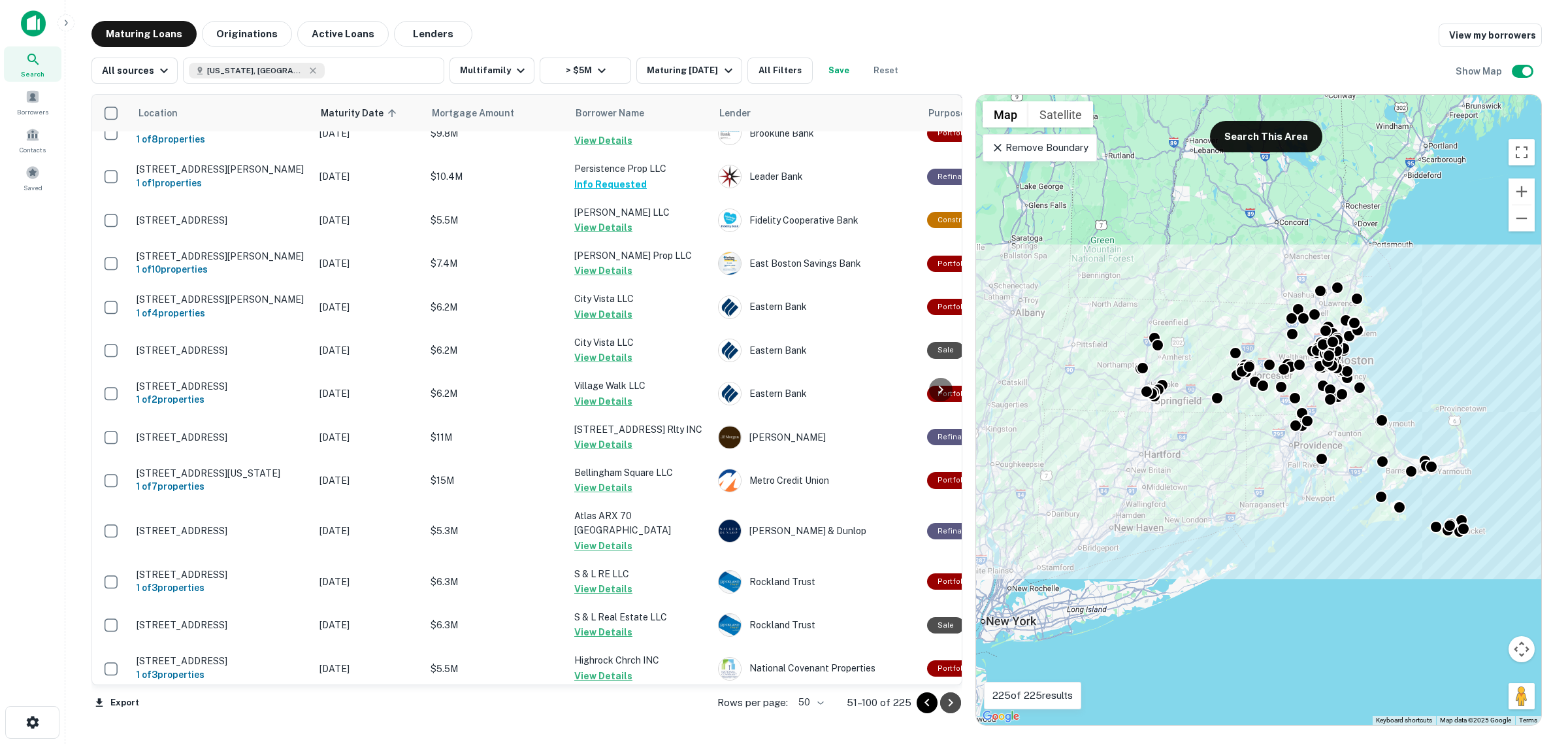
click at [952, 697] on icon "Go to next page" at bounding box center [951, 703] width 16 height 16
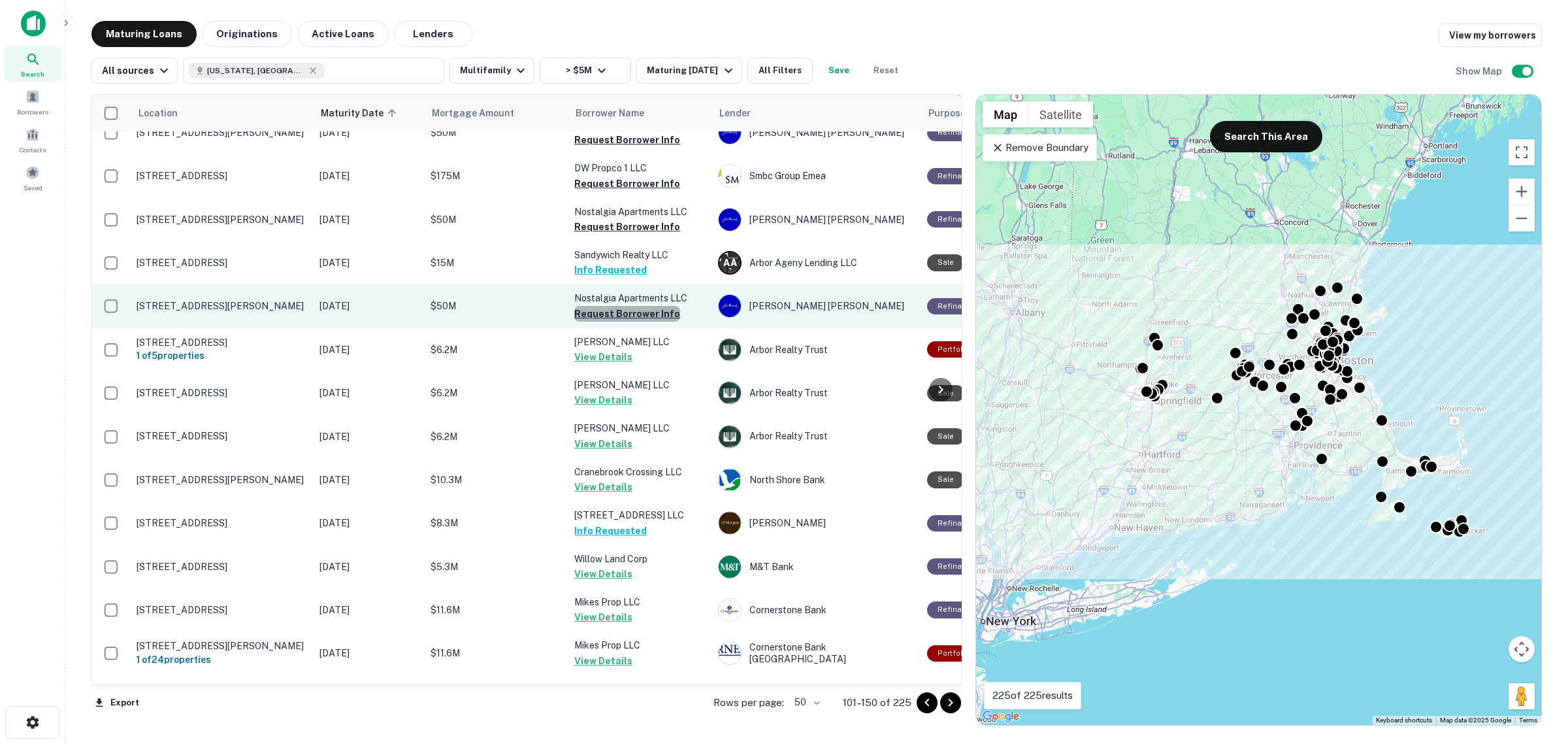
click at [635, 306] on button "Request Borrower Info" at bounding box center [627, 314] width 106 height 16
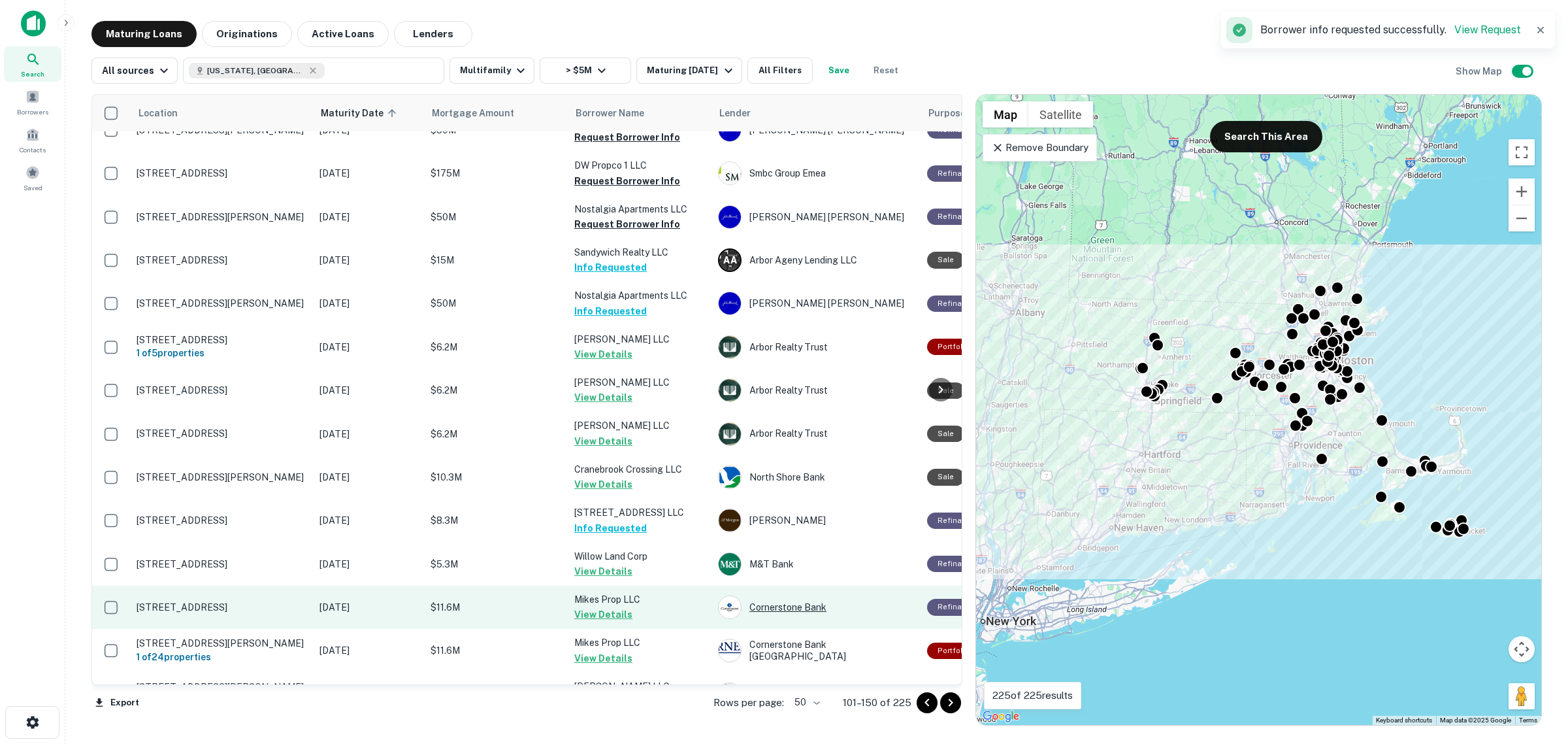
scroll to position [1643, 0]
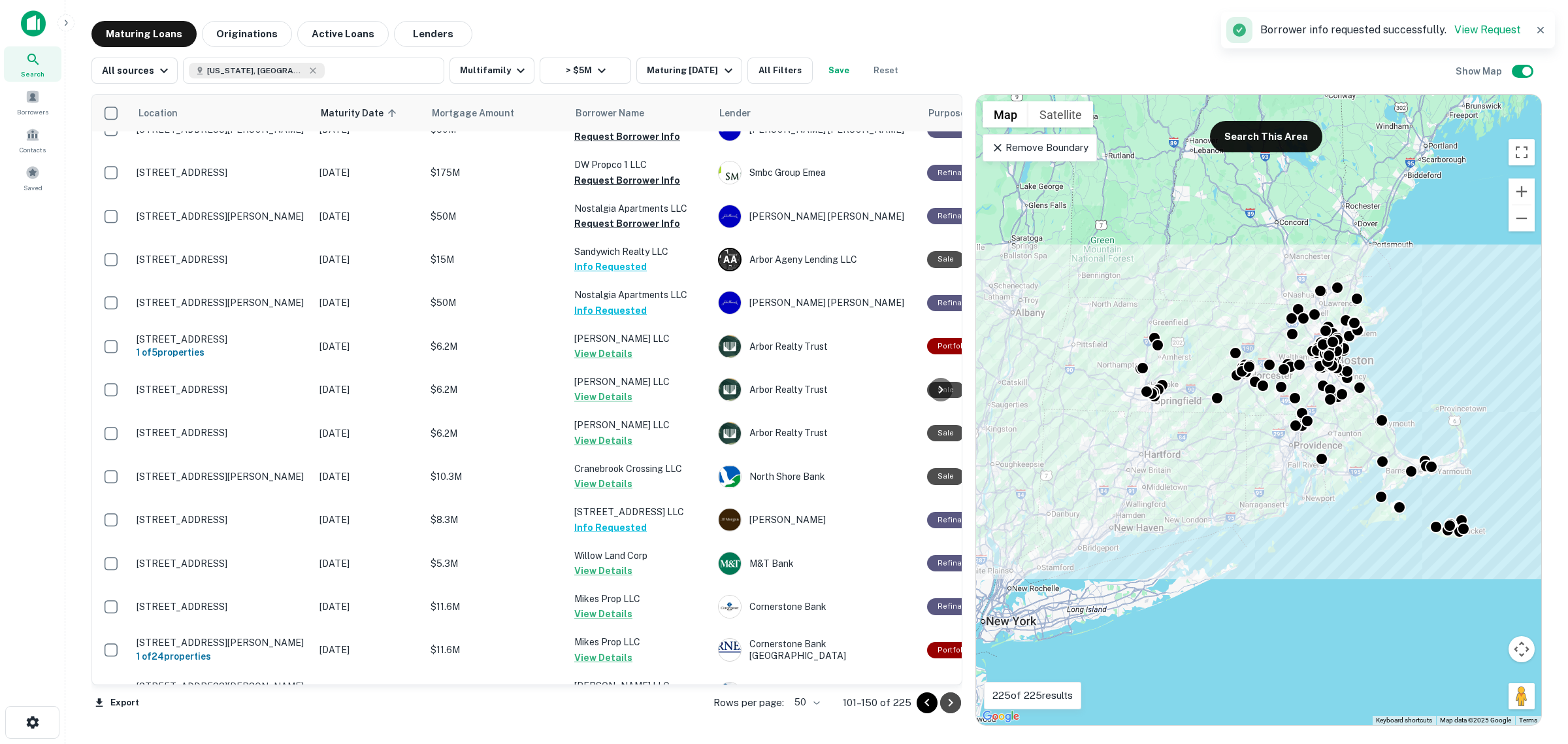
drag, startPoint x: 949, startPoint y: 700, endPoint x: 955, endPoint y: 672, distance: 28.6
click at [949, 700] on icon "Go to next page" at bounding box center [951, 703] width 16 height 16
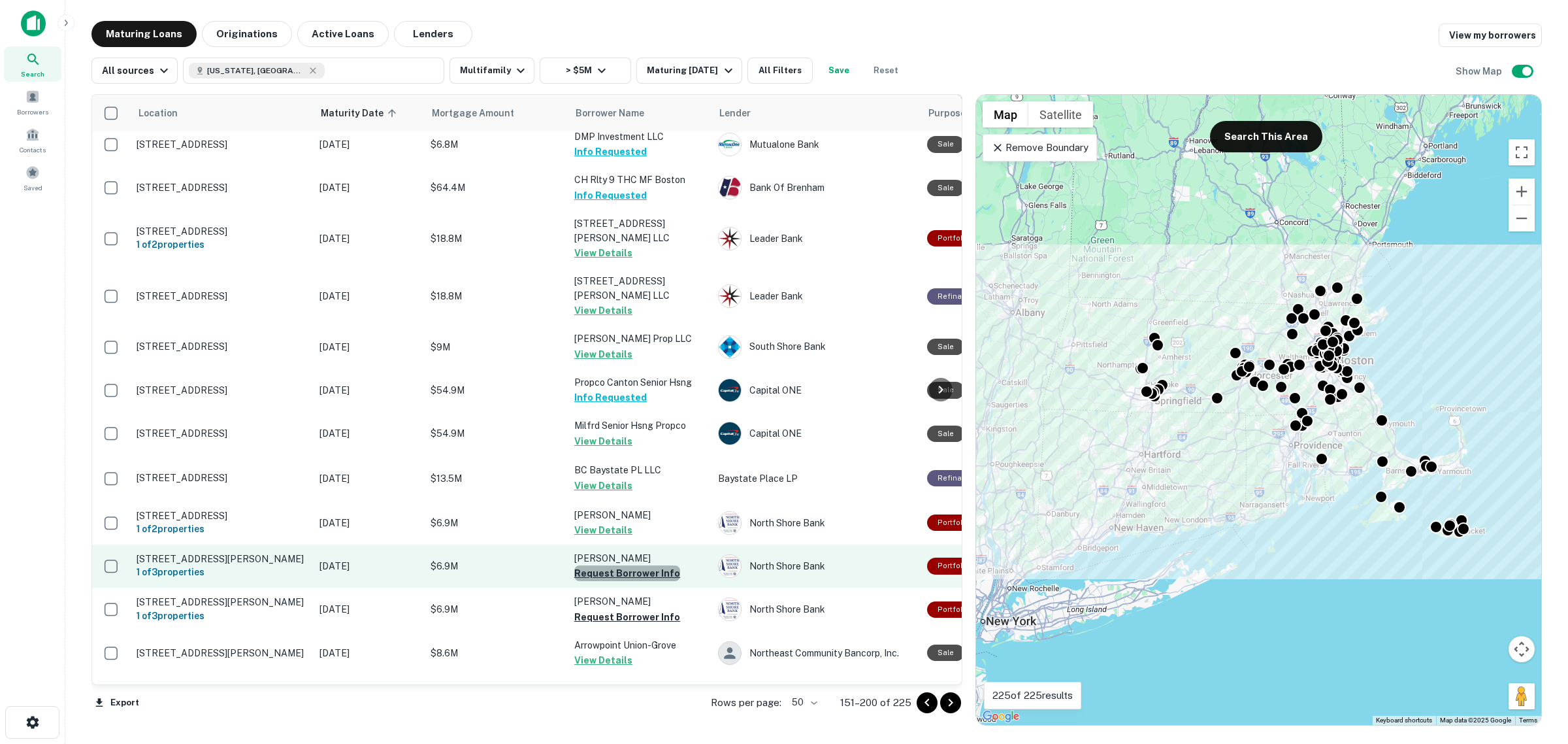
click at [655, 565] on button "Request Borrower Info" at bounding box center [627, 573] width 106 height 16
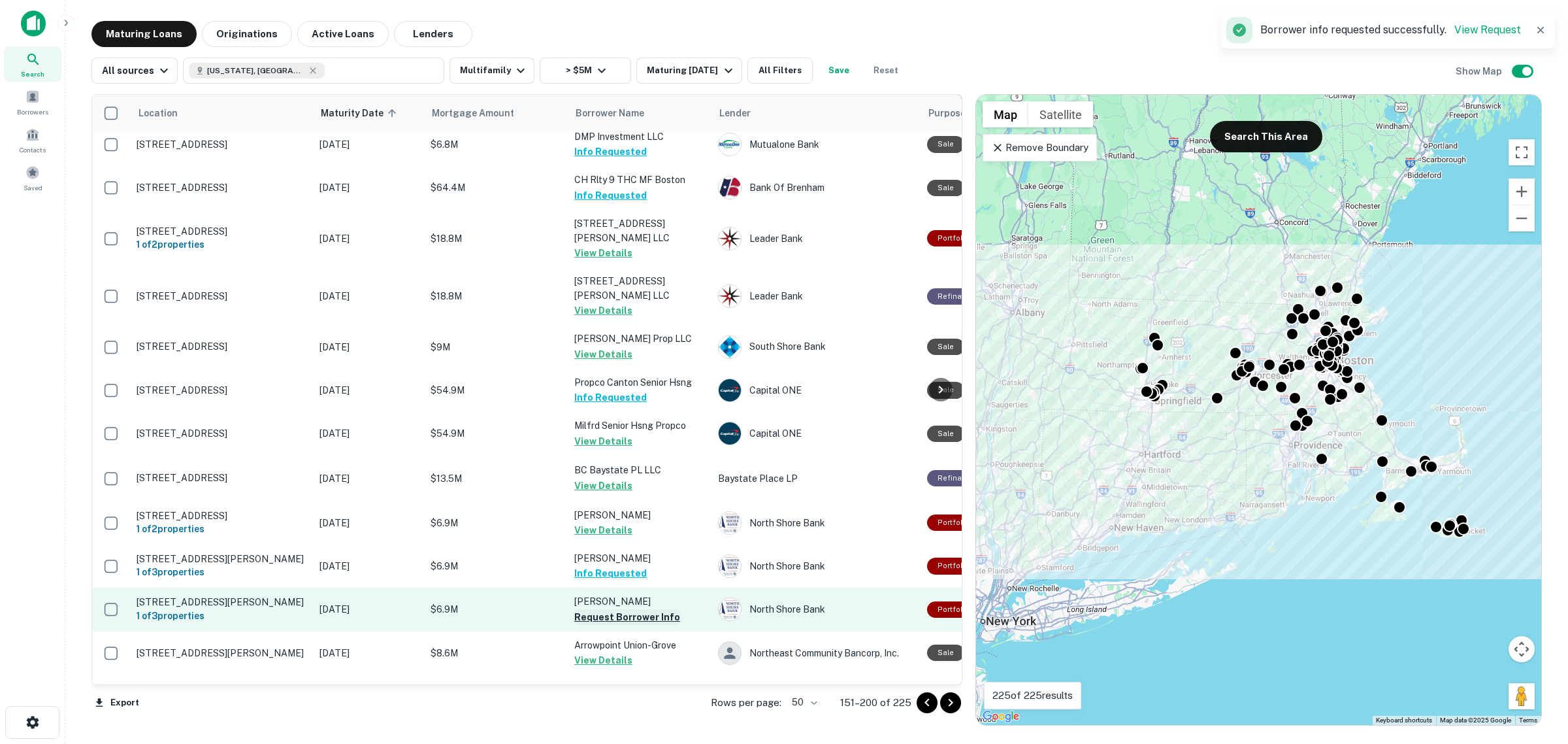
click at [642, 610] on button "Request Borrower Info" at bounding box center [627, 617] width 106 height 16
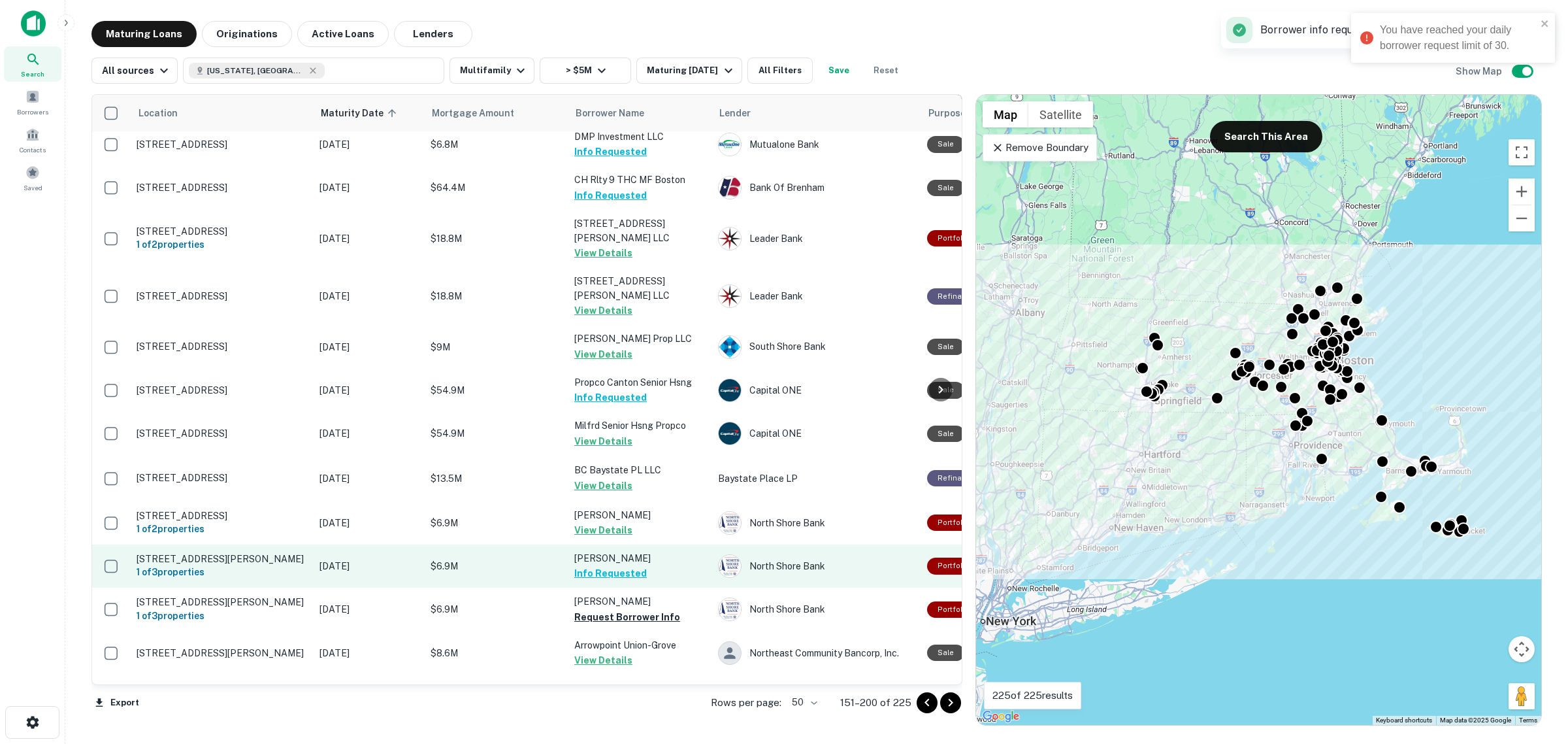
scroll to position [1651, 0]
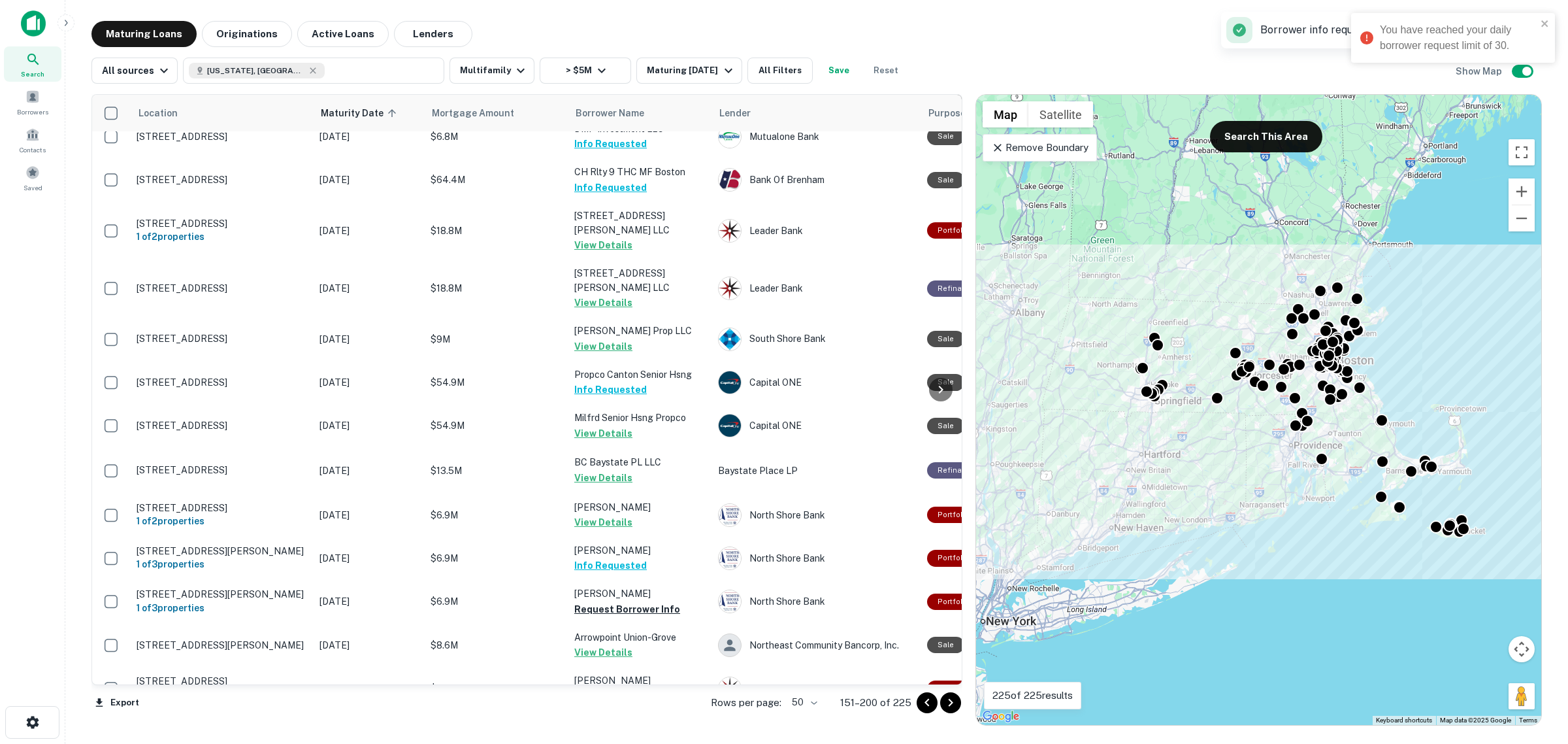
click at [943, 704] on icon "Go to next page" at bounding box center [951, 703] width 16 height 16
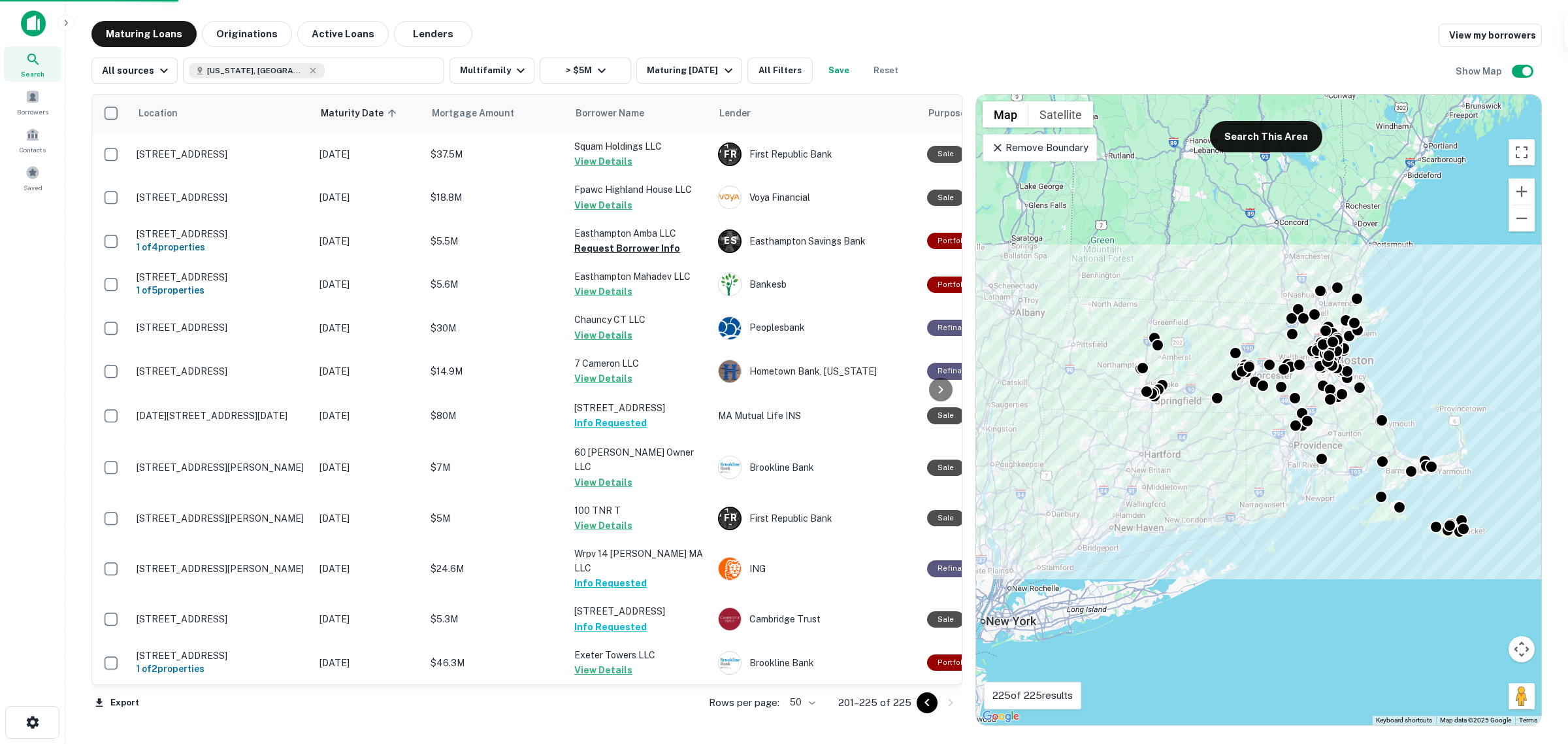
scroll to position [557, 0]
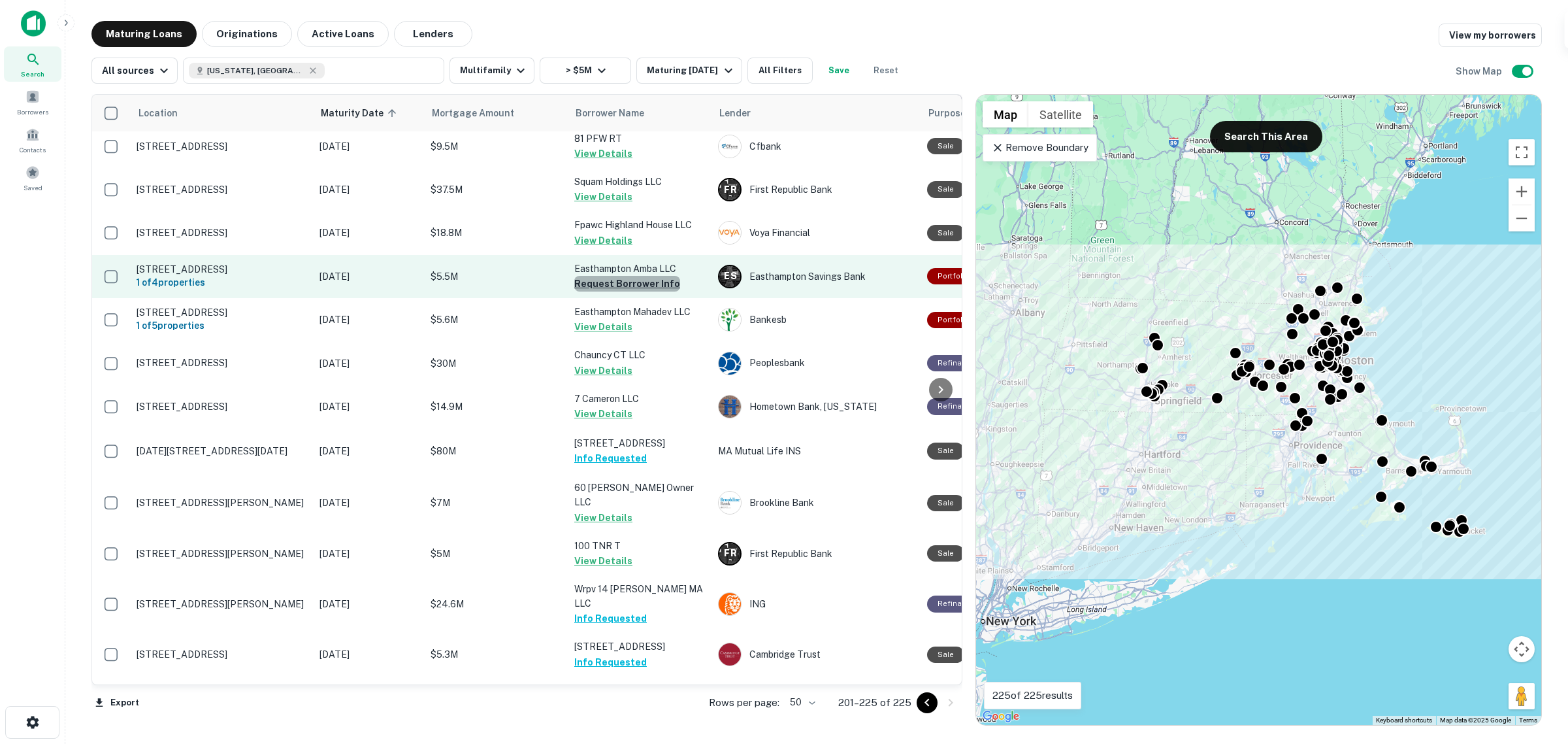
click at [641, 276] on button "Request Borrower Info" at bounding box center [627, 284] width 106 height 16
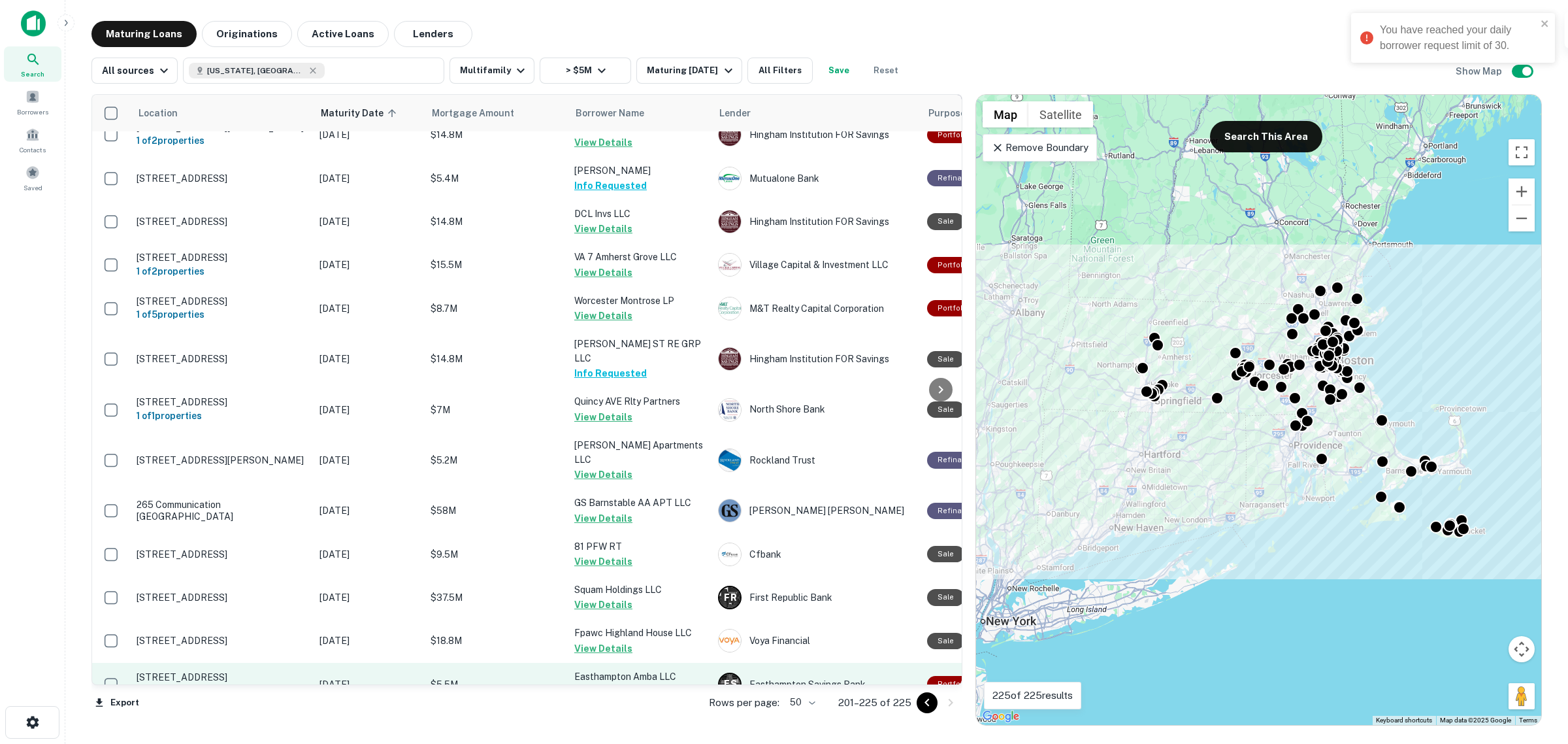
scroll to position [0, 0]
